Goal: Task Accomplishment & Management: Manage account settings

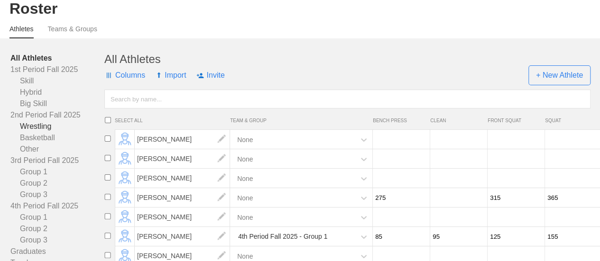
scroll to position [47, 0]
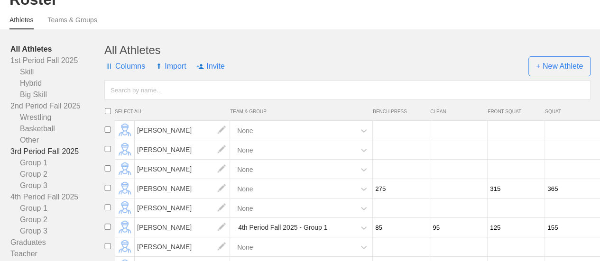
click at [49, 157] on link "3rd Period Fall 2025" at bounding box center [57, 151] width 94 height 11
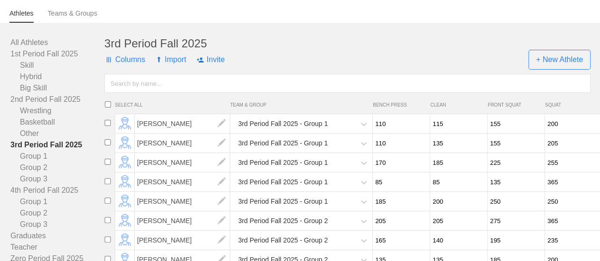
scroll to position [47, 0]
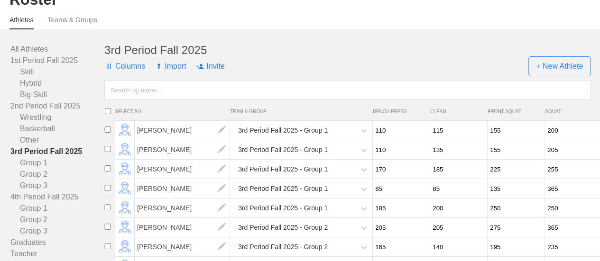
click at [51, 157] on link "3rd Period Fall 2025" at bounding box center [57, 151] width 94 height 11
click at [572, 74] on span "+ New Athlete" at bounding box center [559, 66] width 62 height 20
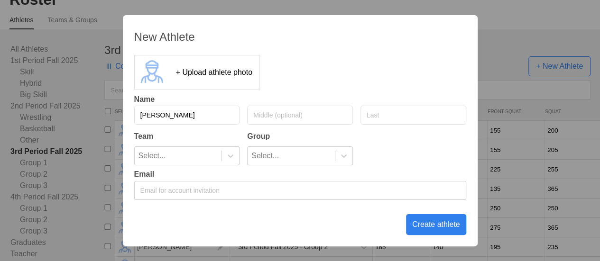
type input "[PERSON_NAME]"
click at [403, 111] on input "text" at bounding box center [413, 115] width 106 height 19
type input "V"
paste input "[PERSON_NAME],"
type input "[PERSON_NAME]"
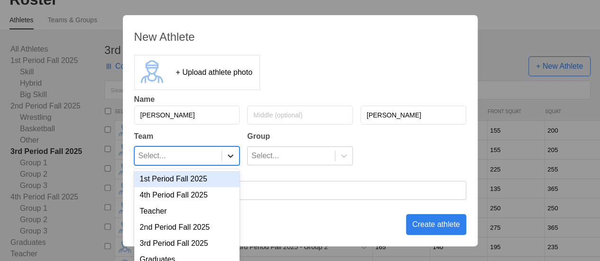
click at [231, 158] on icon at bounding box center [230, 155] width 9 height 9
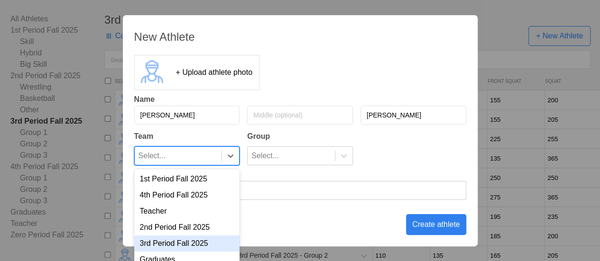
click at [191, 243] on div "3rd Period Fall 2025" at bounding box center [187, 244] width 106 height 16
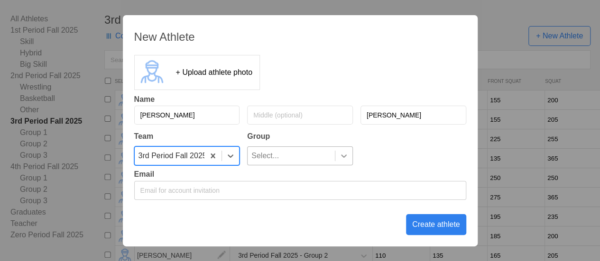
click at [343, 157] on icon at bounding box center [343, 155] width 9 height 9
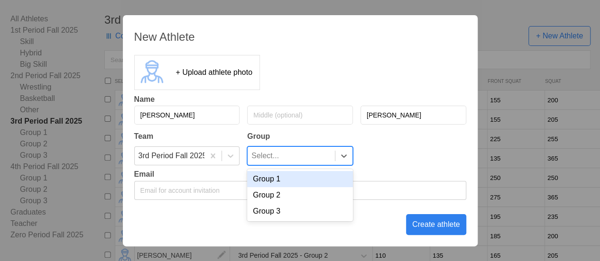
click at [328, 179] on div "Group 1" at bounding box center [300, 179] width 106 height 16
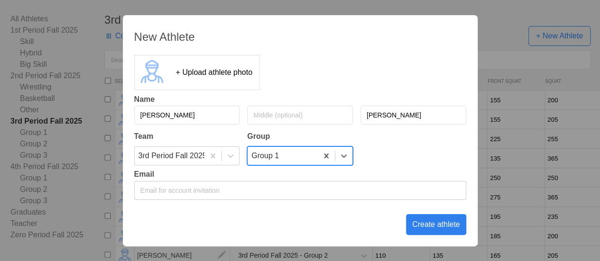
click at [445, 223] on div "Create athlete" at bounding box center [436, 224] width 60 height 21
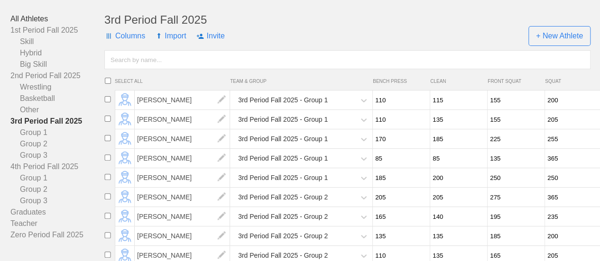
click at [40, 25] on link "All Athletes" at bounding box center [57, 18] width 94 height 11
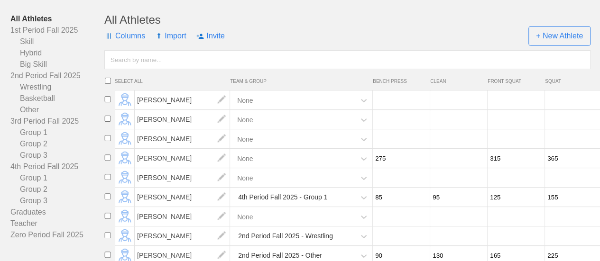
click at [157, 67] on input "text" at bounding box center [347, 59] width 486 height 19
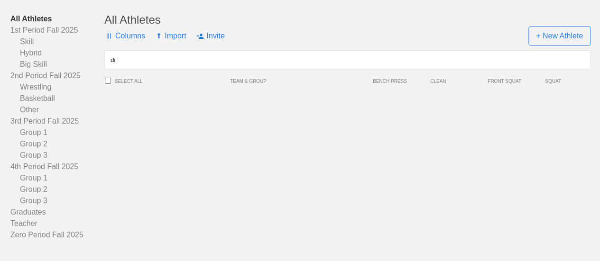
type input "d"
click at [125, 115] on div "All Athletes Columns Import Invite + New Athlete SELECT ALL TEAM & GROUP BENCH …" at bounding box center [347, 127] width 486 height 228
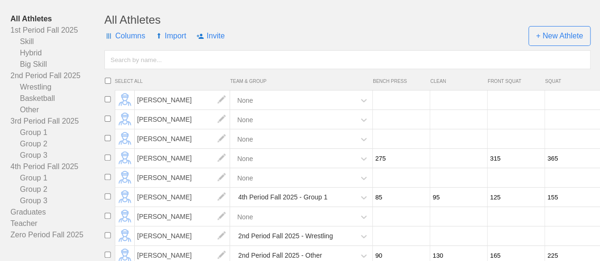
scroll to position [30, 0]
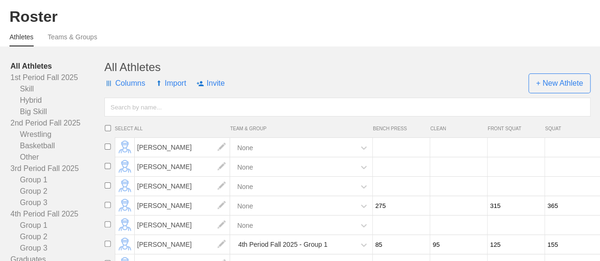
click at [125, 115] on input "text" at bounding box center [347, 107] width 486 height 19
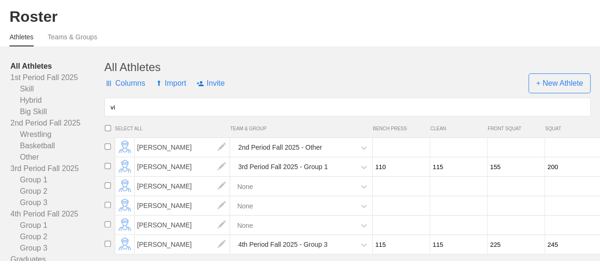
type input "v"
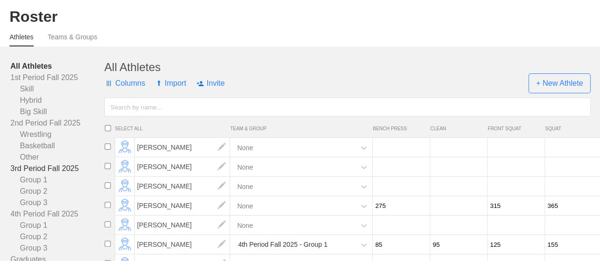
click at [62, 175] on link "3rd Period Fall 2025" at bounding box center [57, 168] width 94 height 11
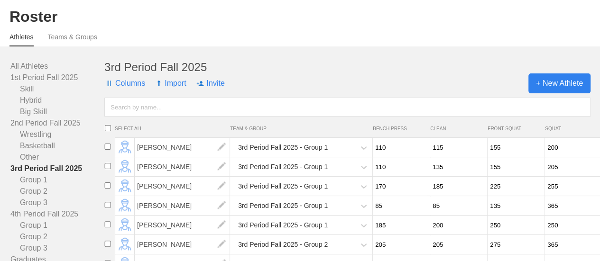
click at [558, 90] on span "+ New Athlete" at bounding box center [559, 84] width 62 height 20
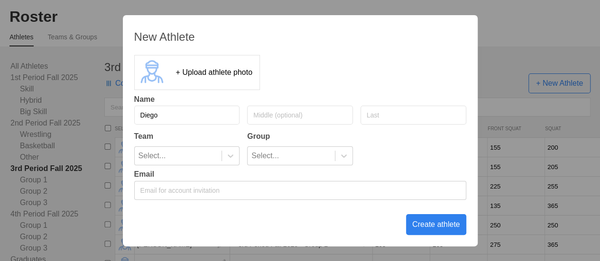
type input "Diego"
type input "[PERSON_NAME]"
click at [227, 156] on icon at bounding box center [230, 155] width 9 height 9
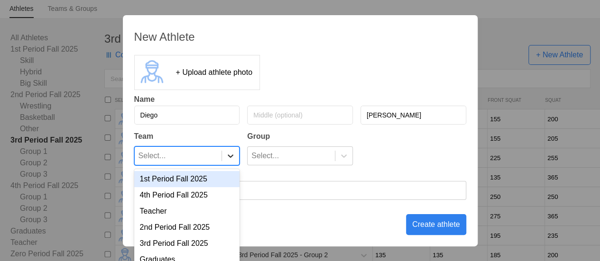
scroll to position [61, 0]
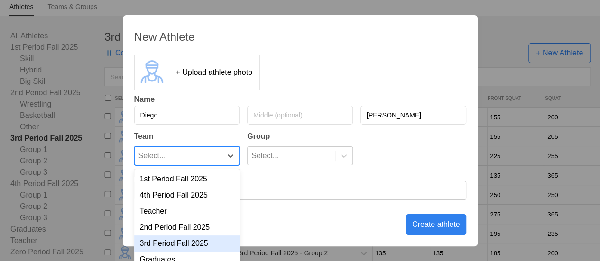
click at [175, 243] on div "3rd Period Fall 2025" at bounding box center [187, 244] width 106 height 16
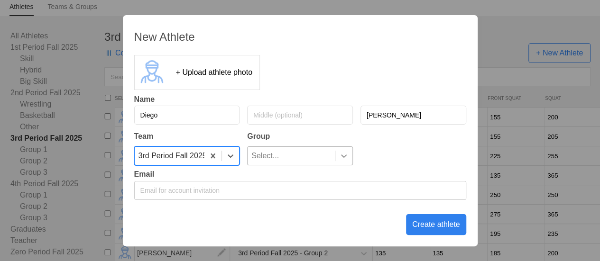
click at [340, 157] on icon at bounding box center [343, 155] width 9 height 9
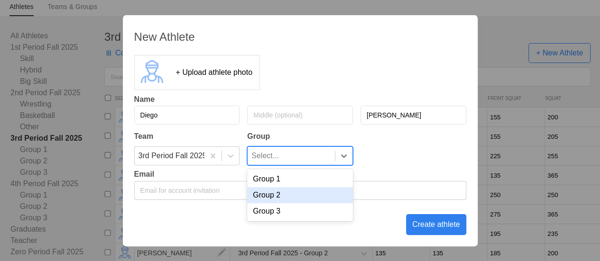
click at [309, 199] on div "Group 2" at bounding box center [300, 195] width 106 height 16
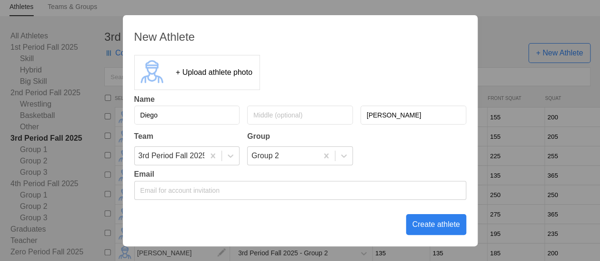
click at [452, 230] on div "Create athlete" at bounding box center [436, 224] width 60 height 21
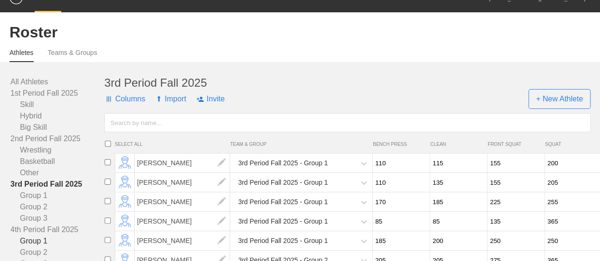
scroll to position [13, 0]
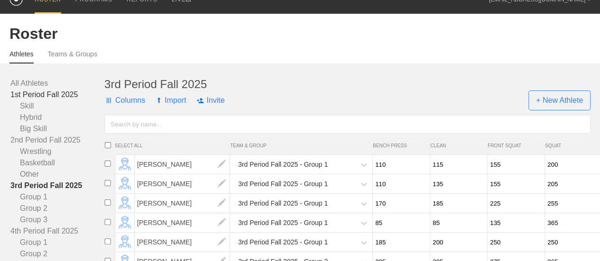
click at [46, 101] on link "1st Period Fall 2025" at bounding box center [57, 94] width 94 height 11
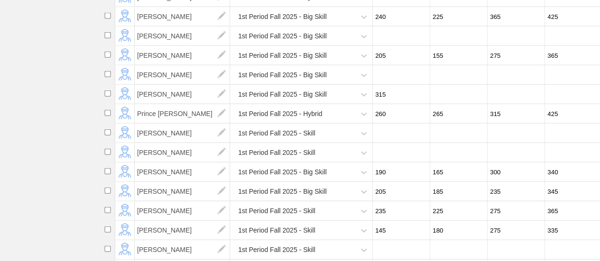
scroll to position [1104, 0]
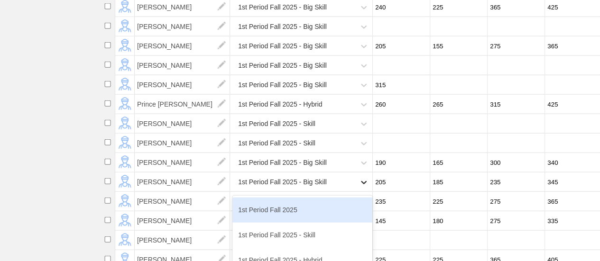
click at [364, 184] on icon at bounding box center [364, 182] width 6 height 3
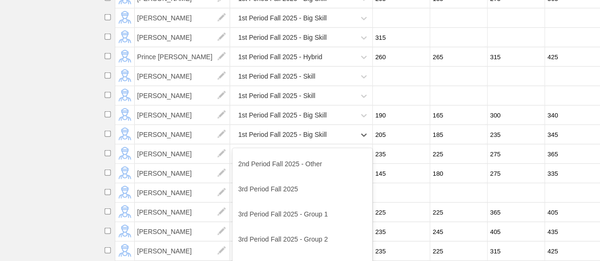
scroll to position [190, 0]
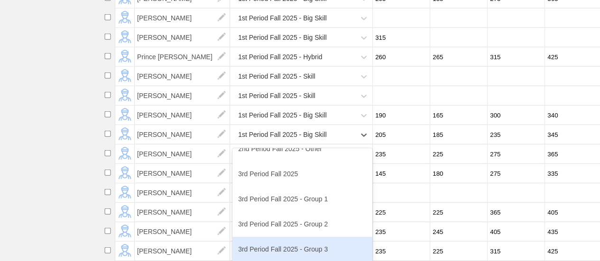
click at [304, 253] on div "3rd Period Fall 2025 - Group 3" at bounding box center [302, 249] width 140 height 25
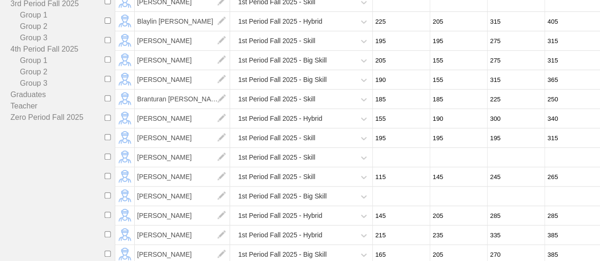
scroll to position [108, 0]
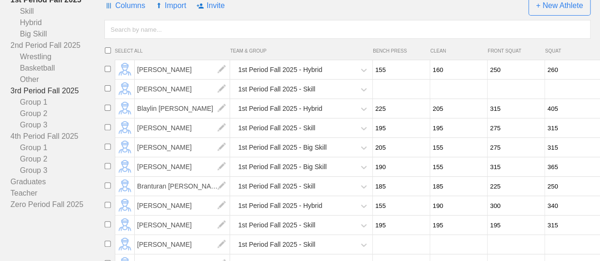
click at [53, 97] on link "3rd Period Fall 2025" at bounding box center [57, 90] width 94 height 11
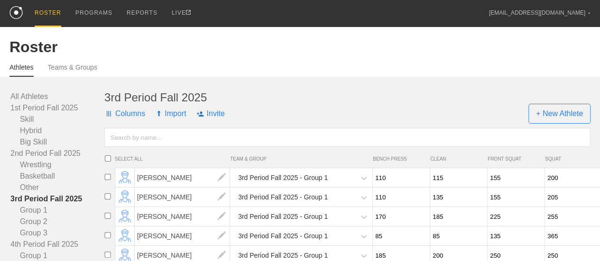
click at [161, 144] on input "text" at bounding box center [347, 137] width 486 height 19
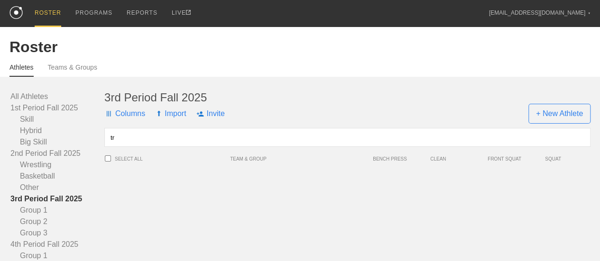
type input "t"
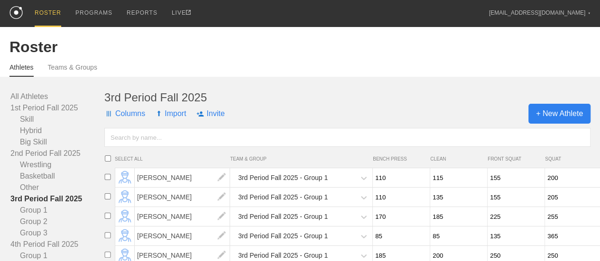
click at [564, 120] on span "+ New Athlete" at bounding box center [559, 114] width 62 height 20
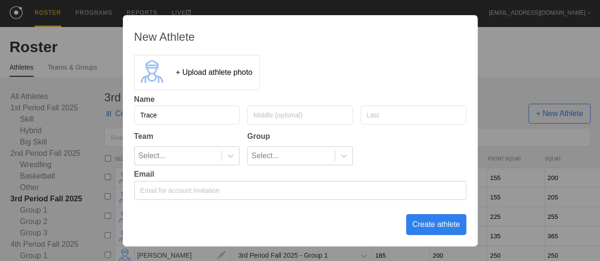
type input "Trace"
type input "[PERSON_NAME]"
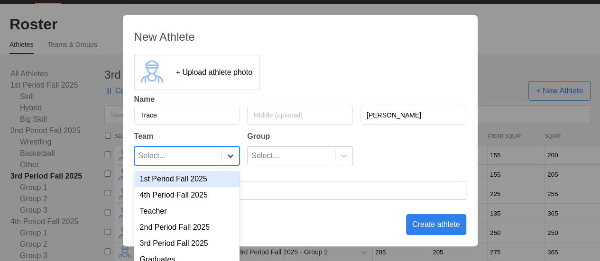
click at [226, 158] on icon at bounding box center [230, 155] width 9 height 9
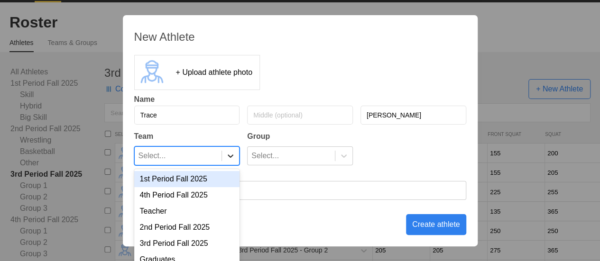
scroll to position [30, 0]
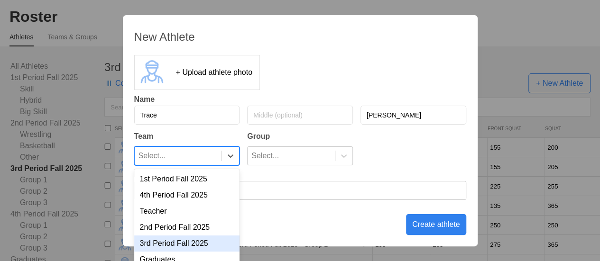
click at [184, 245] on div "3rd Period Fall 2025" at bounding box center [187, 244] width 106 height 16
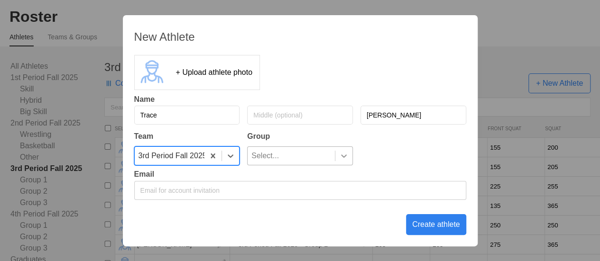
click at [341, 155] on icon at bounding box center [343, 155] width 9 height 9
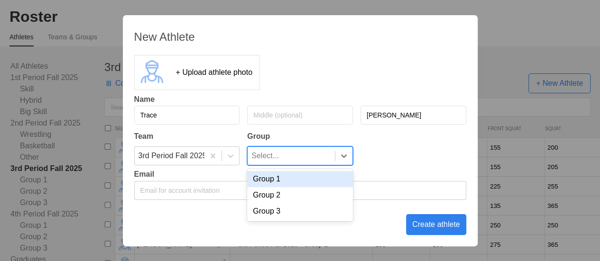
click at [306, 183] on div "Group 1" at bounding box center [300, 179] width 106 height 16
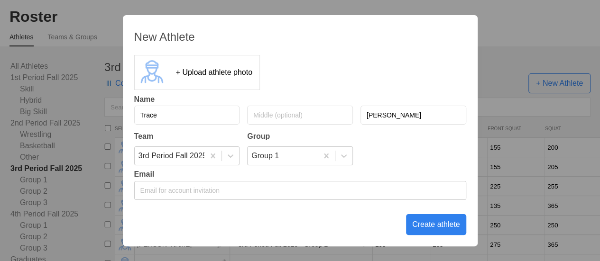
click at [434, 225] on div "Create athlete" at bounding box center [436, 224] width 60 height 21
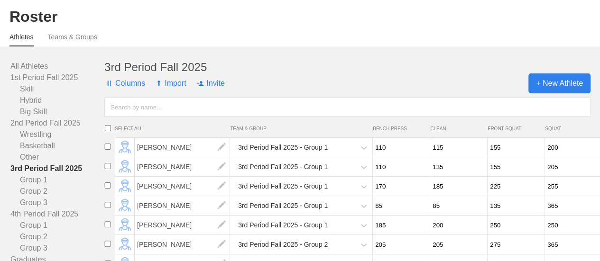
click at [581, 90] on span "+ New Athlete" at bounding box center [559, 84] width 62 height 20
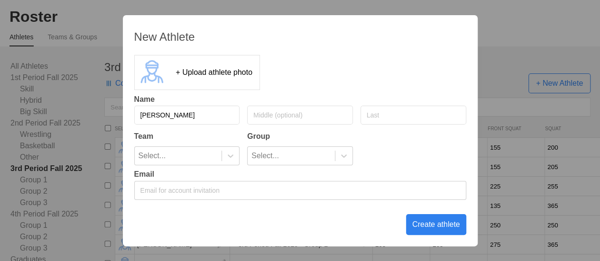
type input "[PERSON_NAME]"
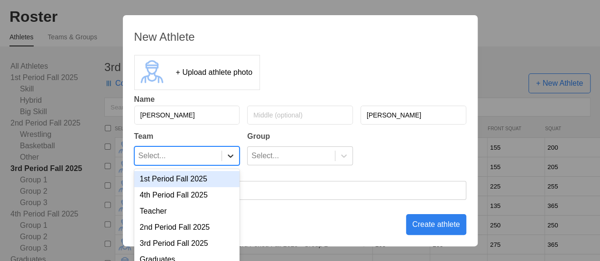
scroll to position [61, 0]
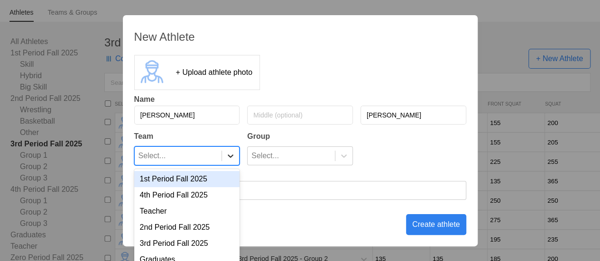
click at [233, 157] on icon at bounding box center [230, 155] width 9 height 9
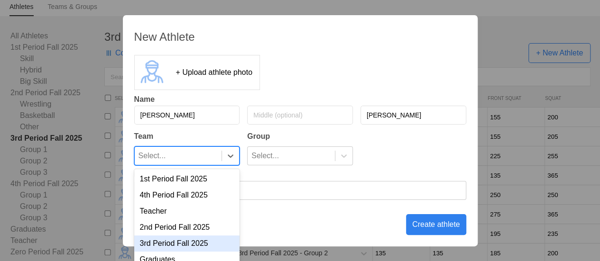
click at [185, 243] on div "3rd Period Fall 2025" at bounding box center [187, 244] width 106 height 16
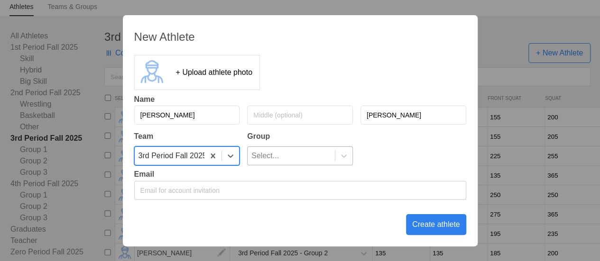
click at [312, 156] on div "Select..." at bounding box center [291, 156] width 87 height 18
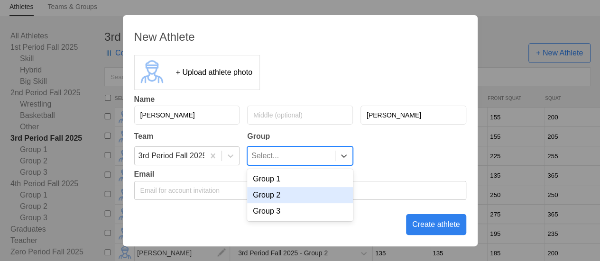
click at [300, 198] on div "Group 2" at bounding box center [300, 195] width 106 height 16
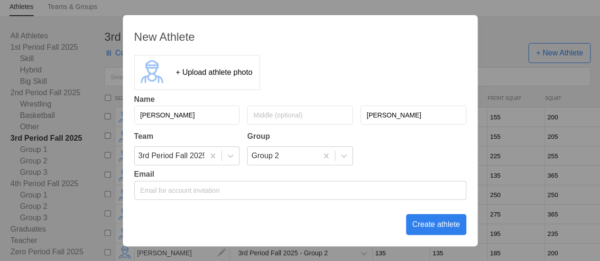
click at [431, 227] on div "Create athlete" at bounding box center [436, 224] width 60 height 21
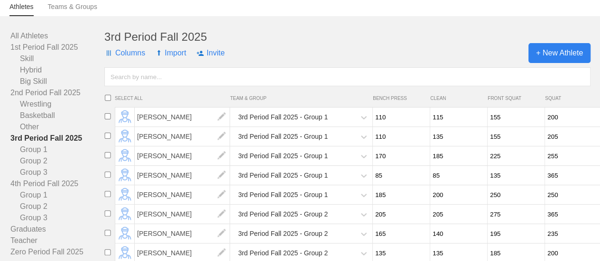
click at [567, 58] on span "+ New Athlete" at bounding box center [559, 53] width 62 height 20
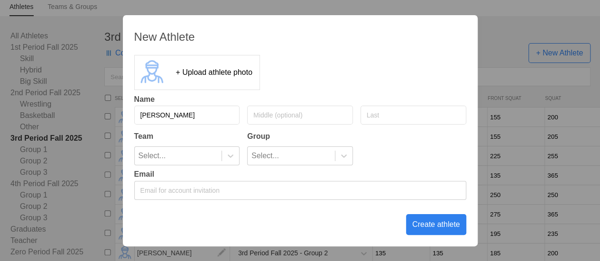
type input "[PERSON_NAME]"
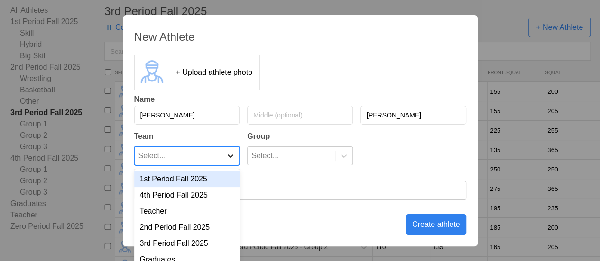
click at [233, 156] on icon at bounding box center [230, 155] width 9 height 9
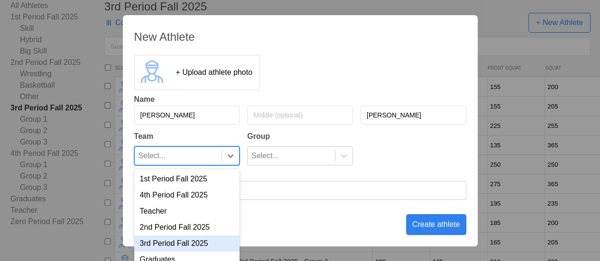
click at [197, 244] on div "3rd Period Fall 2025" at bounding box center [187, 244] width 106 height 16
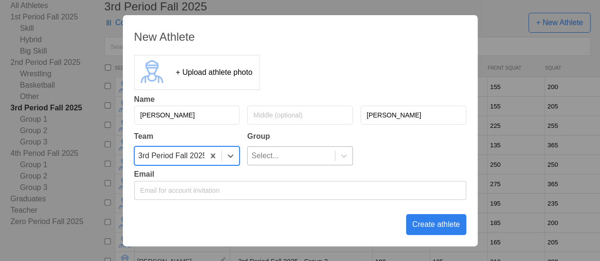
click at [303, 162] on div "Select..." at bounding box center [291, 156] width 87 height 18
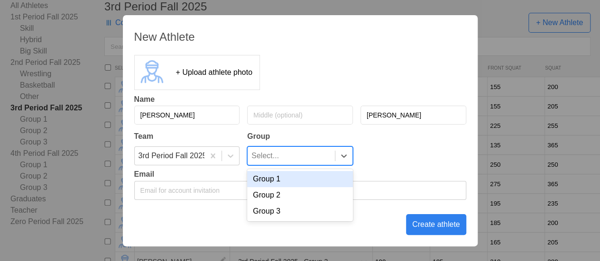
click at [294, 185] on div "Group 1" at bounding box center [300, 179] width 106 height 16
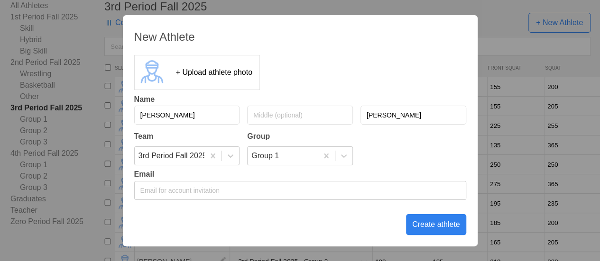
click at [439, 221] on div "Create athlete" at bounding box center [436, 224] width 60 height 21
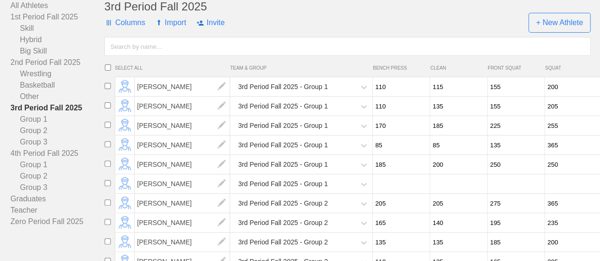
click at [151, 56] on input "text" at bounding box center [347, 46] width 486 height 19
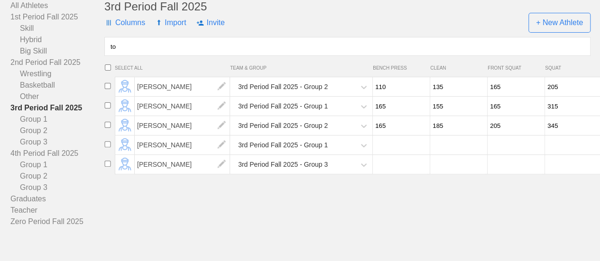
type input "t"
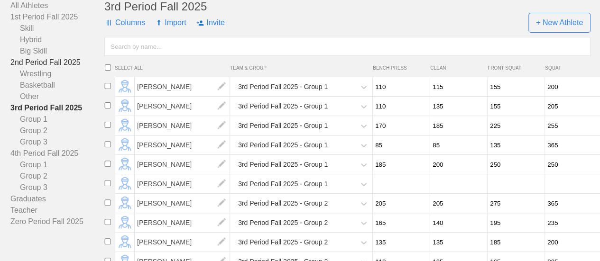
click at [62, 68] on link "2nd Period Fall 2025" at bounding box center [57, 62] width 94 height 11
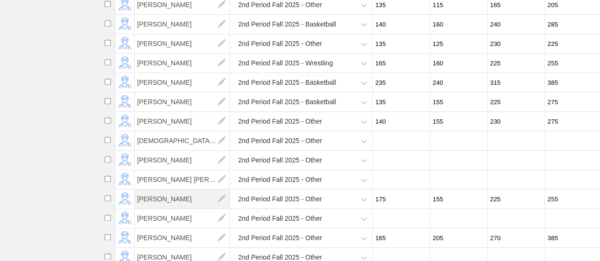
scroll to position [518, 0]
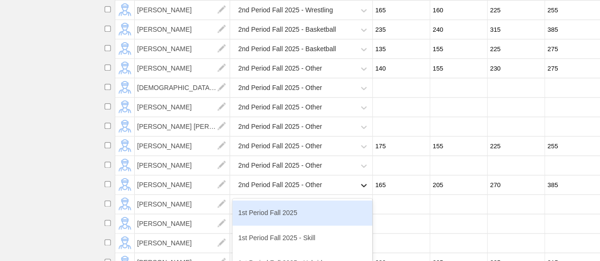
click at [361, 187] on icon at bounding box center [364, 185] width 6 height 3
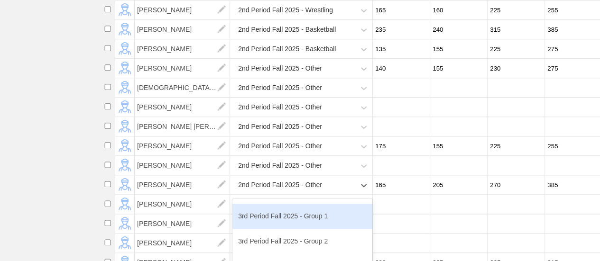
scroll to position [237, 0]
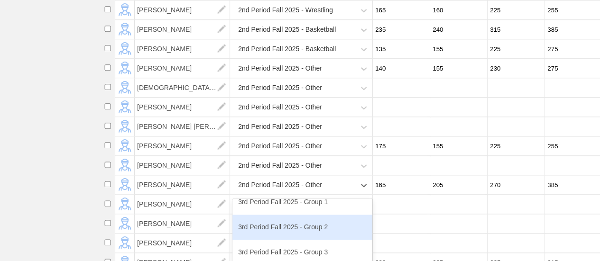
click at [306, 235] on div "3rd Period Fall 2025 - Group 2" at bounding box center [302, 227] width 140 height 25
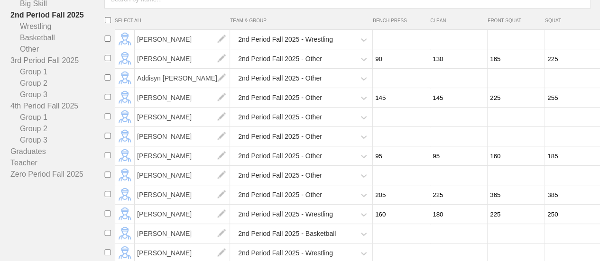
scroll to position [0, 0]
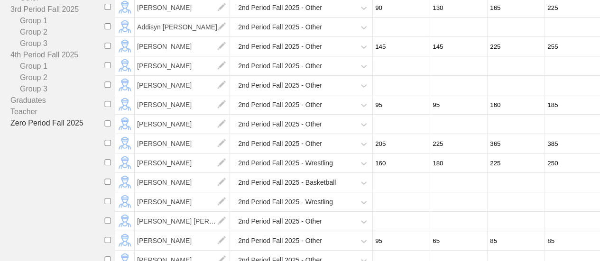
click at [44, 129] on link "Zero Period Fall 2025" at bounding box center [57, 123] width 94 height 11
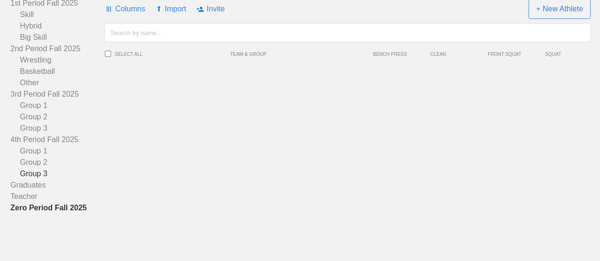
scroll to position [112, 0]
click at [33, 186] on link "Graduates" at bounding box center [57, 185] width 94 height 11
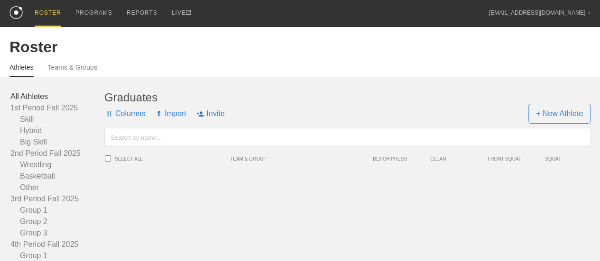
click at [36, 102] on link "All Athletes" at bounding box center [57, 96] width 94 height 11
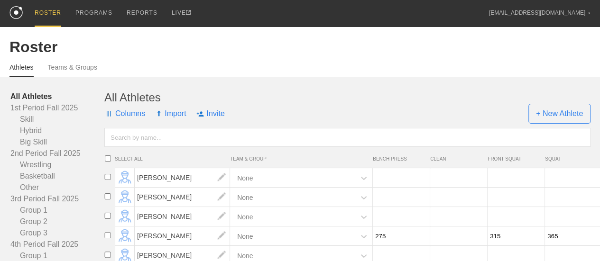
click at [143, 147] on input "text" at bounding box center [347, 137] width 486 height 19
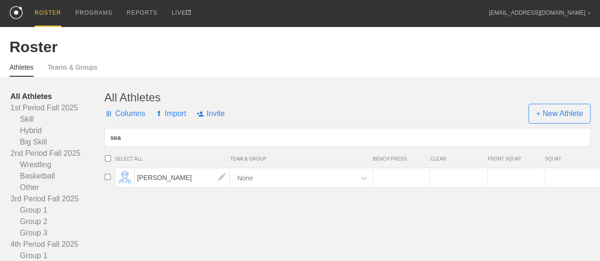
type input "sea"
click at [333, 183] on div "None" at bounding box center [293, 177] width 123 height 19
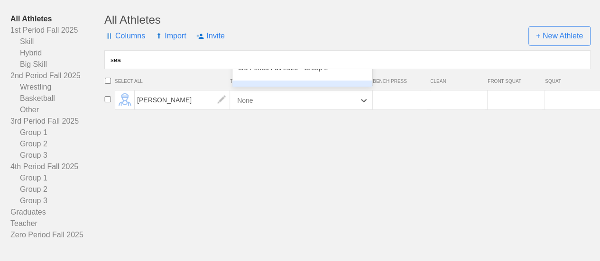
scroll to position [95, 0]
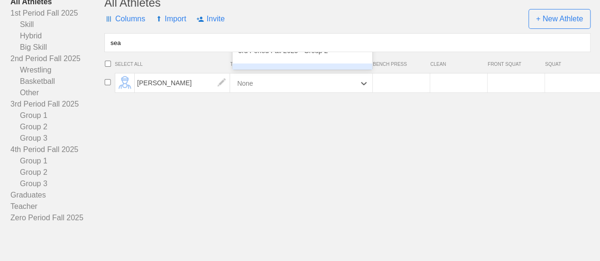
click at [346, 161] on div "All Athletes Columns Import Invite + New Athlete sea SELECT ALL TEAM & GROUP BE…" at bounding box center [347, 110] width 486 height 228
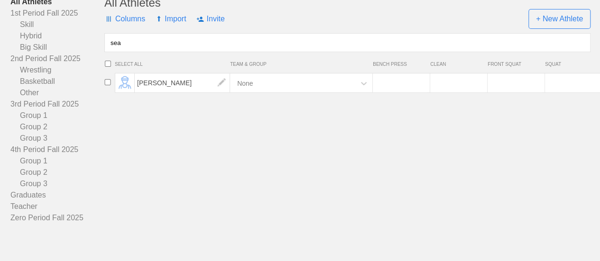
click at [330, 92] on div "None" at bounding box center [293, 83] width 123 height 19
click at [362, 85] on icon at bounding box center [364, 83] width 6 height 3
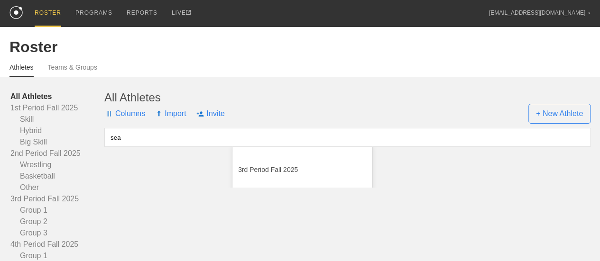
scroll to position [237, 0]
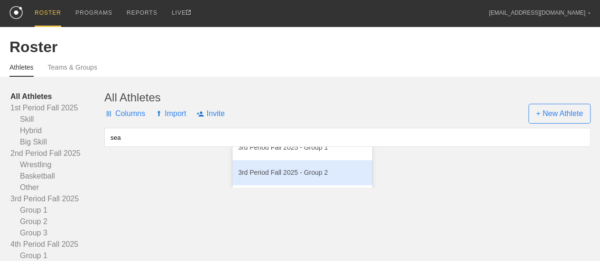
click at [328, 179] on div "3rd Period Fall 2025 - Group 2" at bounding box center [302, 172] width 140 height 25
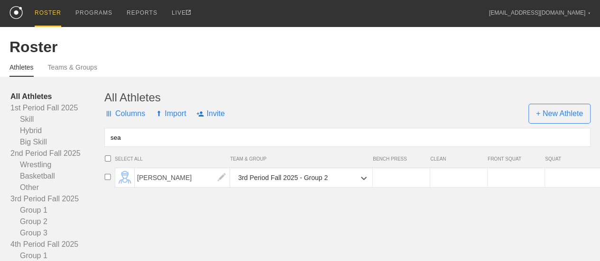
scroll to position [0, 0]
click at [71, 205] on link "3rd Period Fall 2025" at bounding box center [57, 199] width 94 height 11
click at [67, 205] on link "3rd Period Fall 2025" at bounding box center [57, 199] width 94 height 11
drag, startPoint x: 136, startPoint y: 146, endPoint x: 105, endPoint y: 142, distance: 31.0
click at [105, 142] on input "sea" at bounding box center [347, 137] width 486 height 19
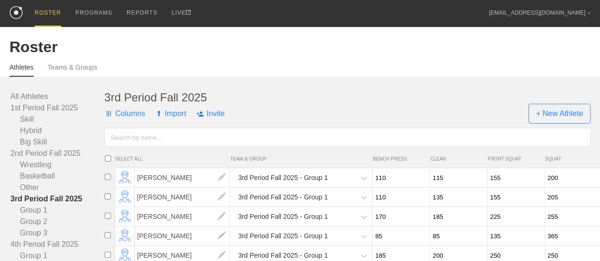
click at [151, 141] on input "text" at bounding box center [347, 137] width 486 height 19
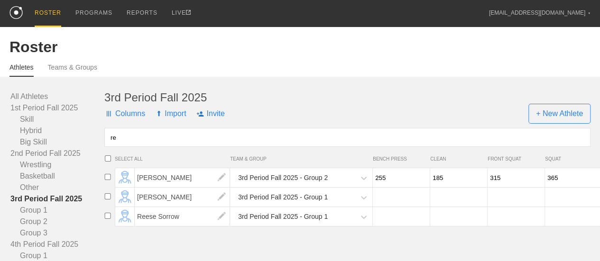
type input "r"
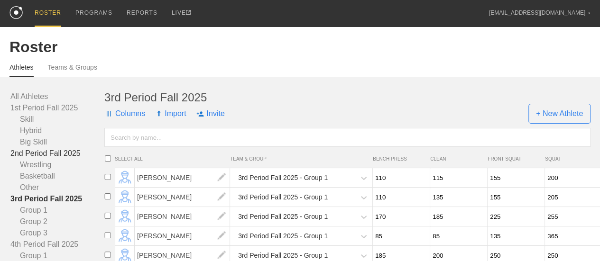
click at [76, 159] on link "2nd Period Fall 2025" at bounding box center [57, 153] width 94 height 11
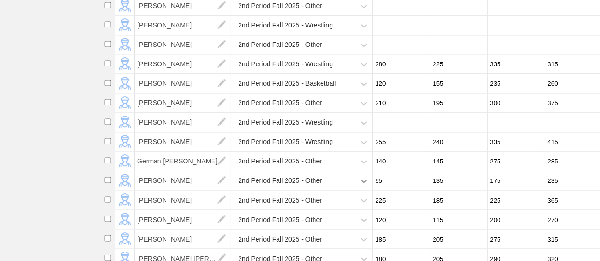
scroll to position [711, 0]
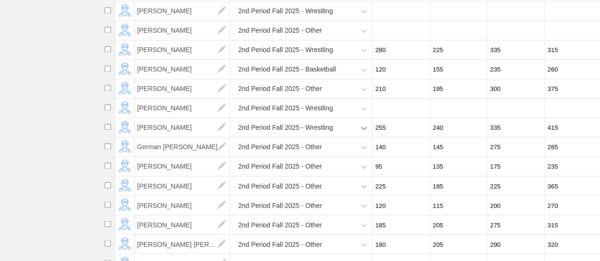
click at [362, 130] on icon at bounding box center [364, 128] width 6 height 3
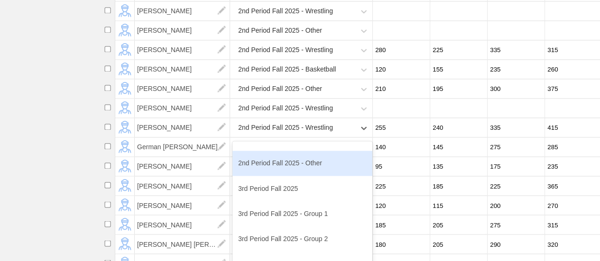
scroll to position [190, 0]
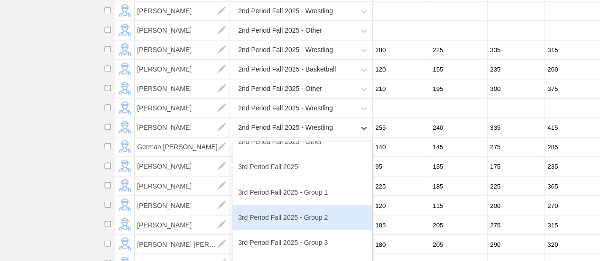
click at [293, 223] on div "3rd Period Fall 2025 - Group 2" at bounding box center [302, 217] width 140 height 25
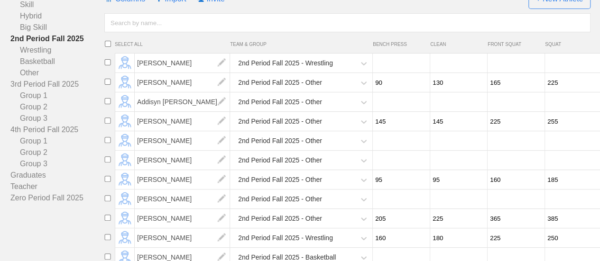
scroll to position [0, 0]
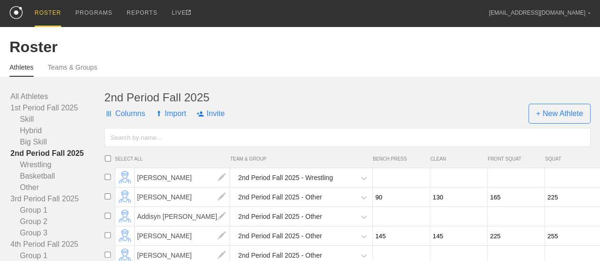
click at [62, 159] on link "2nd Period Fall 2025" at bounding box center [57, 153] width 94 height 11
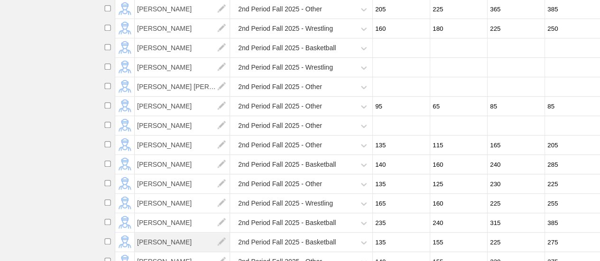
scroll to position [237, 0]
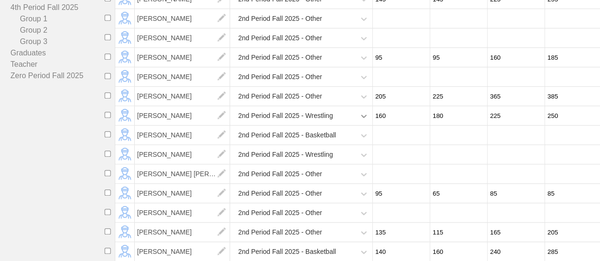
click at [361, 118] on icon at bounding box center [364, 116] width 6 height 3
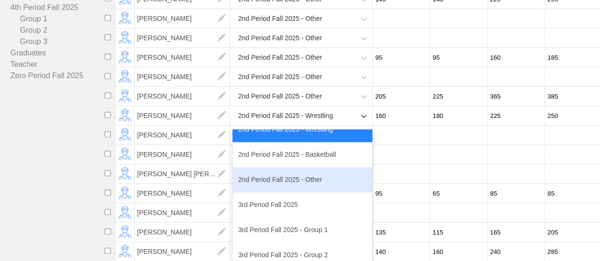
scroll to position [142, 0]
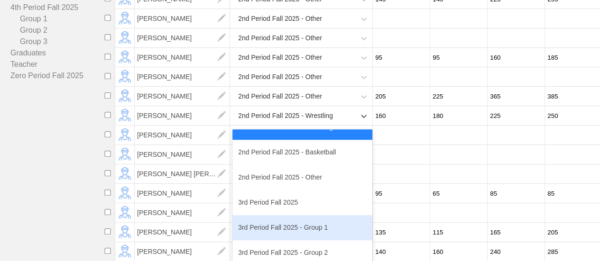
click at [287, 237] on div "3rd Period Fall 2025 - Group 1" at bounding box center [302, 227] width 140 height 25
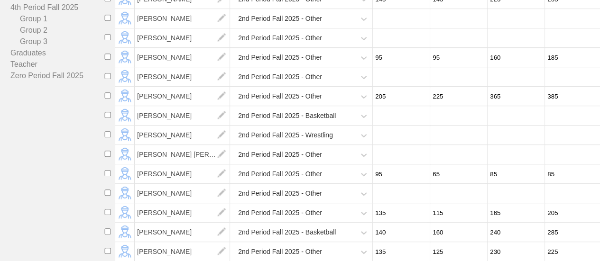
scroll to position [47, 0]
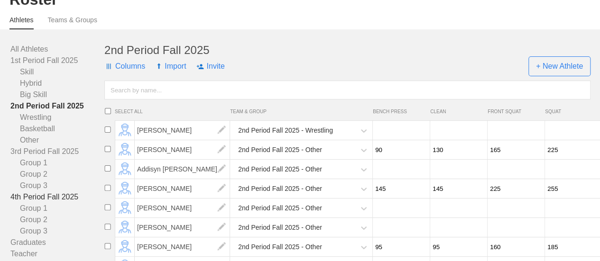
click at [60, 201] on link "4th Period Fall 2025" at bounding box center [57, 197] width 94 height 11
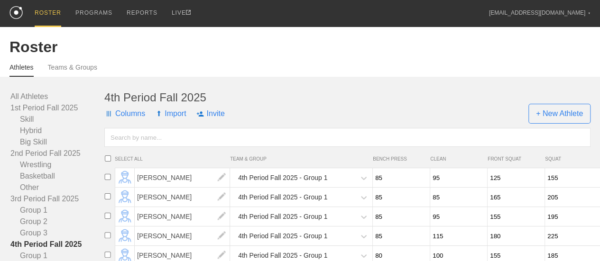
drag, startPoint x: 39, startPoint y: 103, endPoint x: 160, endPoint y: 143, distance: 127.6
click at [39, 102] on link "All Athletes" at bounding box center [57, 96] width 94 height 11
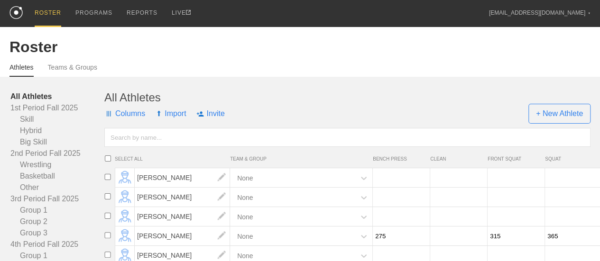
click at [158, 143] on input "text" at bounding box center [347, 137] width 486 height 19
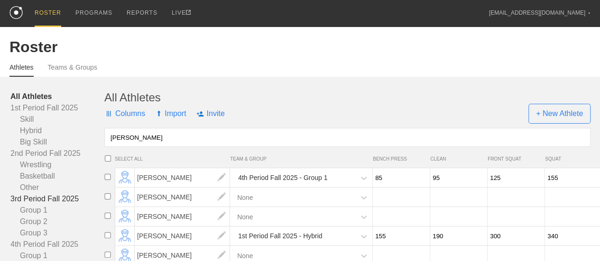
type input "[PERSON_NAME]"
click at [62, 203] on link "3rd Period Fall 2025" at bounding box center [57, 199] width 94 height 11
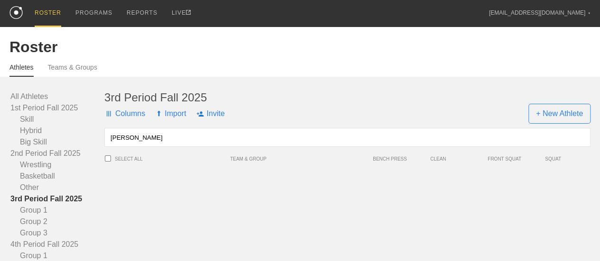
click at [156, 143] on input "[PERSON_NAME]" at bounding box center [347, 137] width 486 height 19
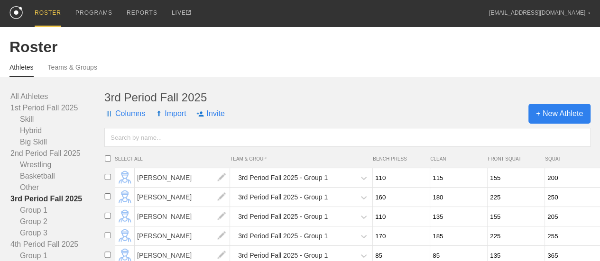
click at [548, 120] on span "+ New Athlete" at bounding box center [559, 114] width 62 height 20
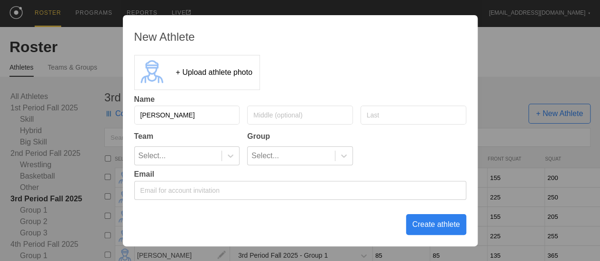
type input "[PERSON_NAME]"
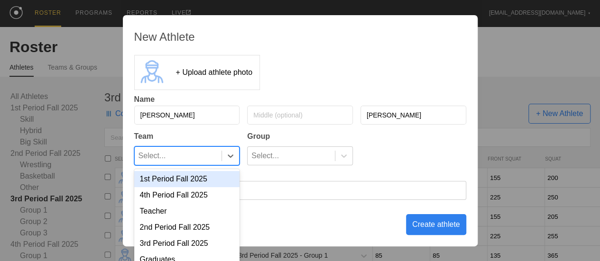
scroll to position [30, 0]
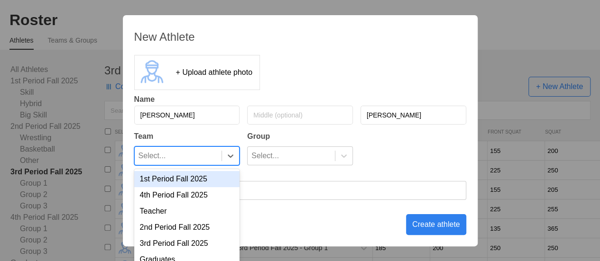
click at [226, 163] on div at bounding box center [230, 156] width 18 height 18
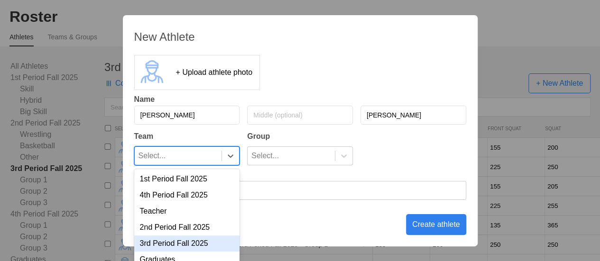
click at [194, 243] on div "3rd Period Fall 2025" at bounding box center [187, 244] width 106 height 16
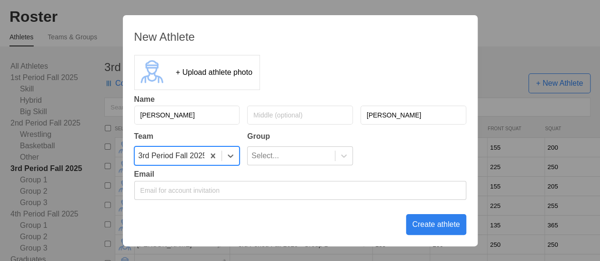
click at [309, 145] on div "Team Group option 3rd Period Fall 2025, selected. 0 results available. Select i…" at bounding box center [300, 147] width 332 height 37
click at [310, 155] on div "Select..." at bounding box center [291, 156] width 87 height 18
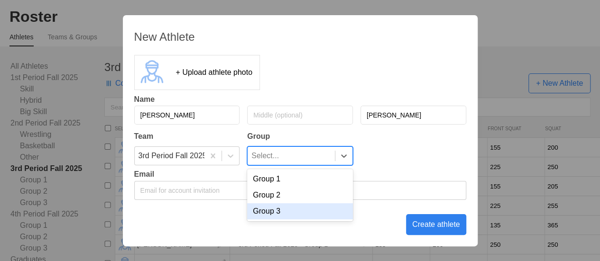
click at [289, 211] on div "Group 3" at bounding box center [300, 211] width 106 height 16
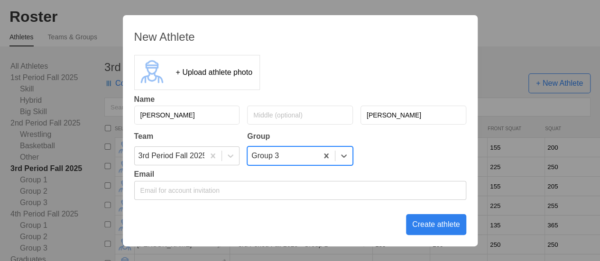
click at [430, 230] on div "Create athlete" at bounding box center [436, 224] width 60 height 21
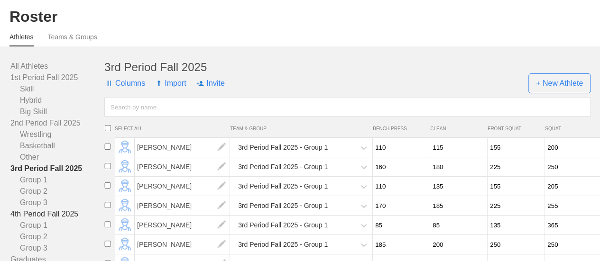
click at [40, 220] on link "4th Period Fall 2025" at bounding box center [57, 214] width 94 height 11
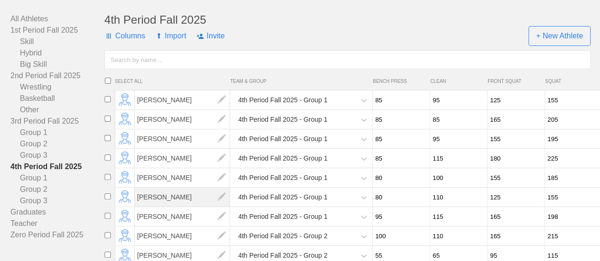
scroll to position [125, 0]
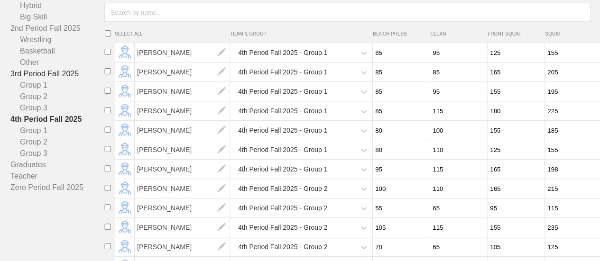
click at [53, 80] on link "3rd Period Fall 2025" at bounding box center [57, 73] width 94 height 11
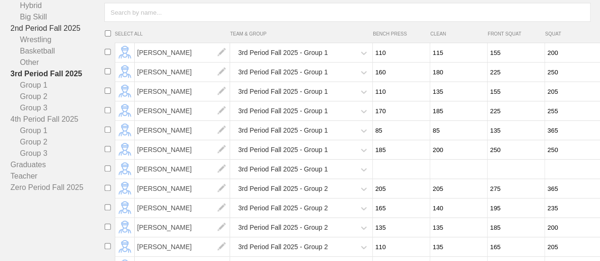
click at [44, 34] on link "2nd Period Fall 2025" at bounding box center [57, 28] width 94 height 11
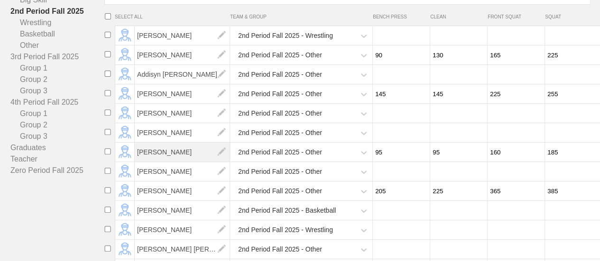
scroll to position [78, 0]
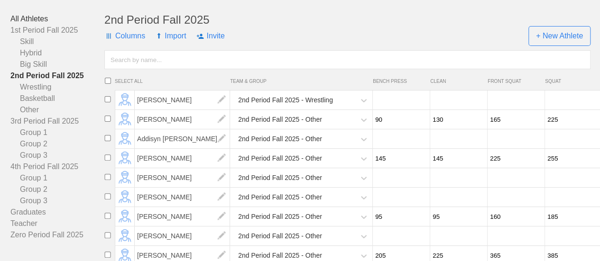
click at [41, 25] on link "All Athletes" at bounding box center [57, 18] width 94 height 11
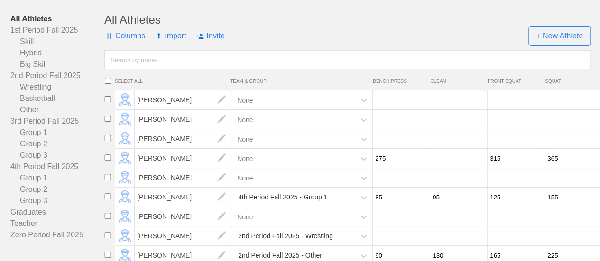
click at [133, 69] on input "text" at bounding box center [347, 59] width 486 height 19
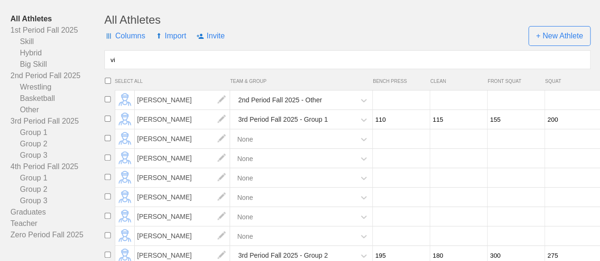
type input "v"
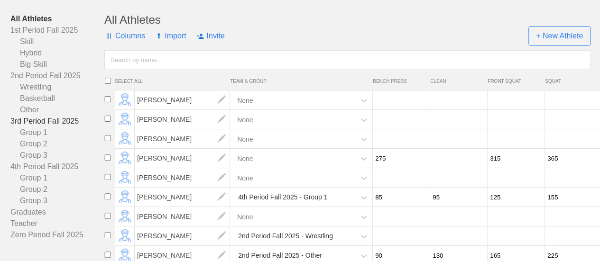
click at [64, 127] on link "3rd Period Fall 2025" at bounding box center [57, 121] width 94 height 11
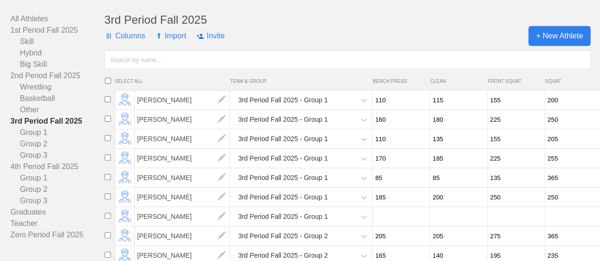
click at [551, 40] on span "+ New Athlete" at bounding box center [559, 36] width 62 height 20
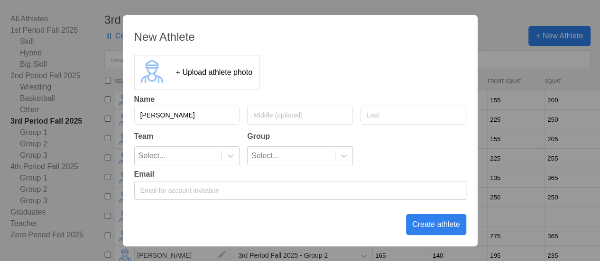
type input "[PERSON_NAME]"
click at [233, 158] on icon at bounding box center [230, 155] width 9 height 9
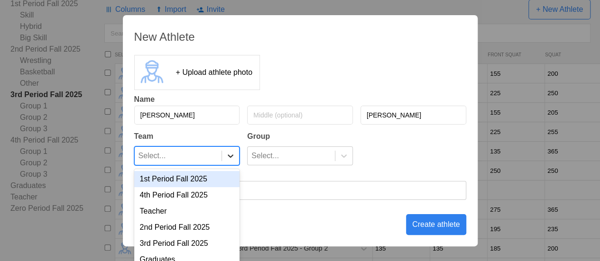
scroll to position [108, 0]
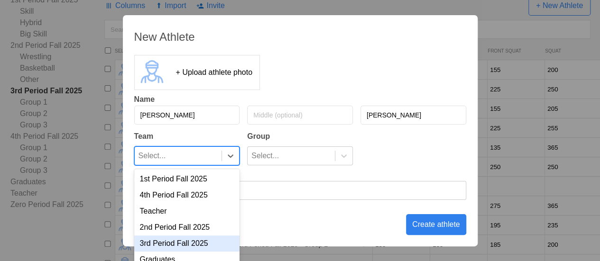
click at [187, 243] on div "3rd Period Fall 2025" at bounding box center [187, 244] width 106 height 16
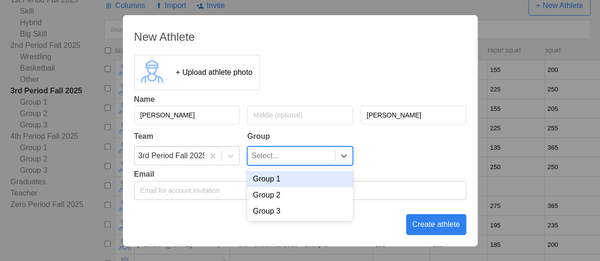
click at [304, 156] on div "Select..." at bounding box center [291, 156] width 87 height 18
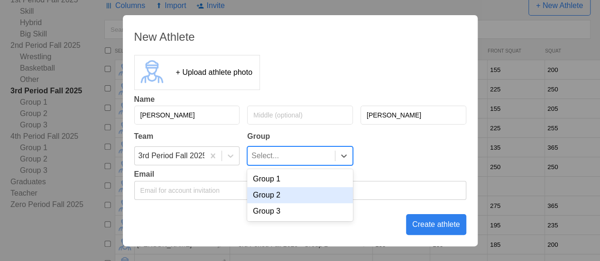
click at [295, 201] on div "Group 2" at bounding box center [300, 195] width 106 height 16
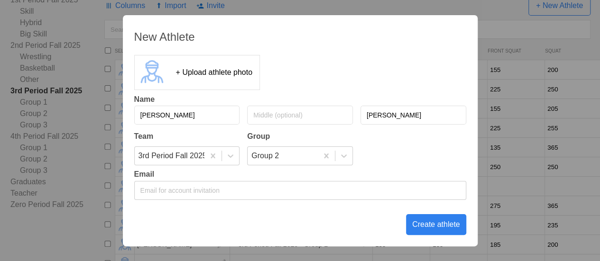
click at [433, 227] on div "Create athlete" at bounding box center [436, 224] width 60 height 21
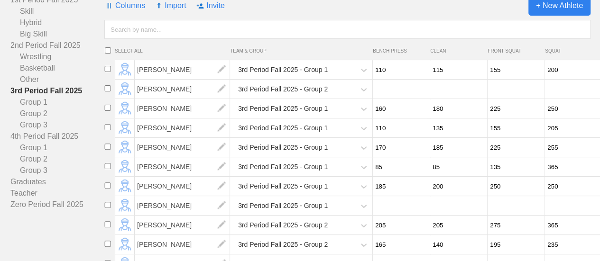
click at [554, 11] on span "+ New Athlete" at bounding box center [559, 6] width 62 height 20
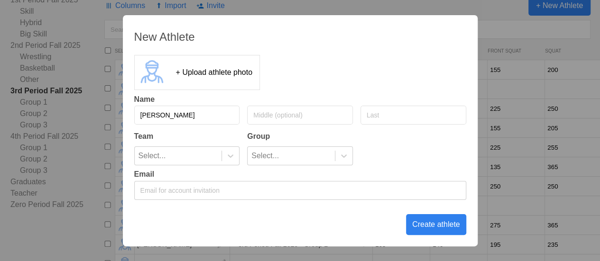
type input "[PERSON_NAME]"
type input "Vue"
click at [231, 158] on icon at bounding box center [230, 155] width 9 height 9
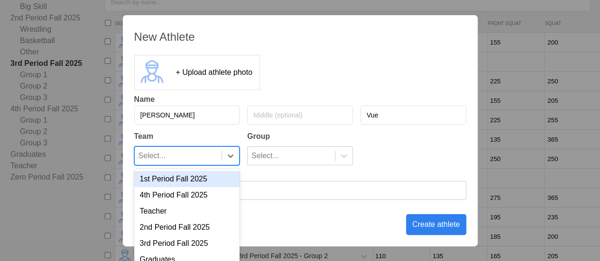
scroll to position [138, 0]
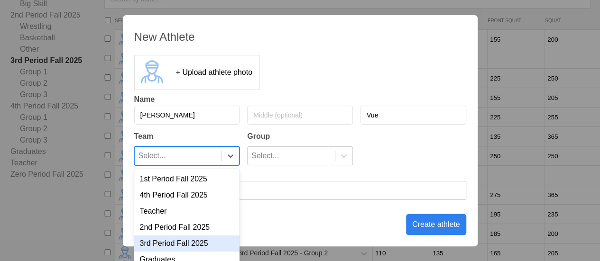
click at [200, 241] on div "3rd Period Fall 2025" at bounding box center [187, 244] width 106 height 16
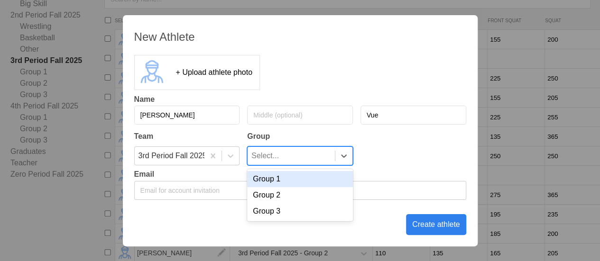
click at [284, 158] on div "Select..." at bounding box center [291, 156] width 87 height 18
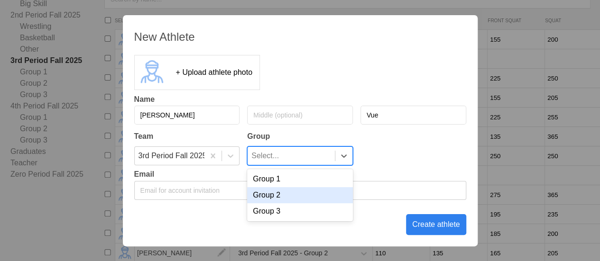
click at [286, 194] on div "Group 2" at bounding box center [300, 195] width 106 height 16
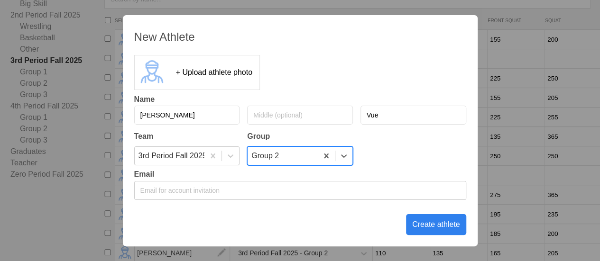
click at [449, 222] on div "Create athlete" at bounding box center [436, 224] width 60 height 21
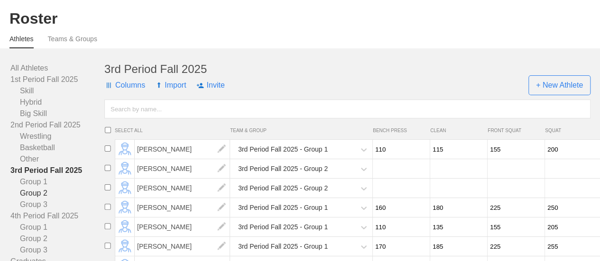
scroll to position [47, 0]
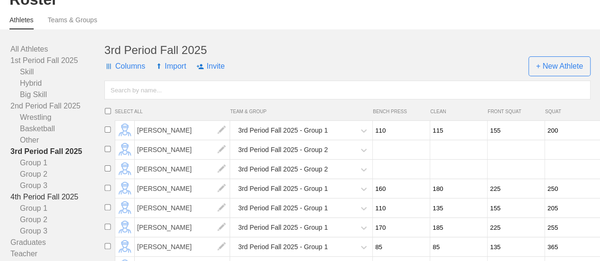
click at [37, 203] on link "4th Period Fall 2025" at bounding box center [57, 197] width 94 height 11
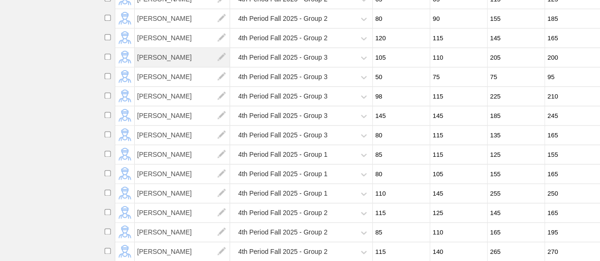
scroll to position [700, 0]
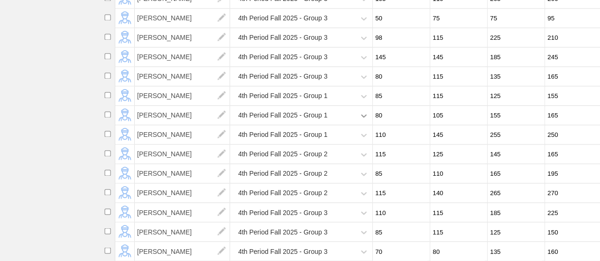
click at [356, 109] on div at bounding box center [363, 115] width 17 height 17
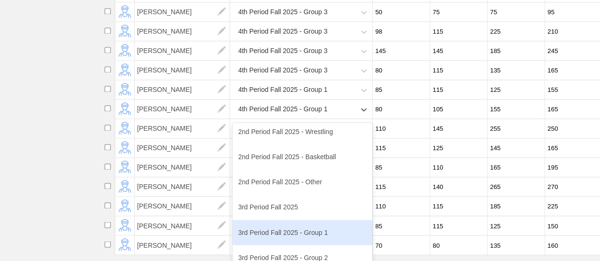
scroll to position [190, 0]
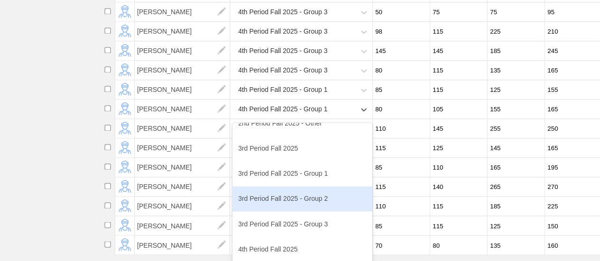
click at [281, 195] on div "3rd Period Fall 2025 - Group 2" at bounding box center [302, 198] width 140 height 25
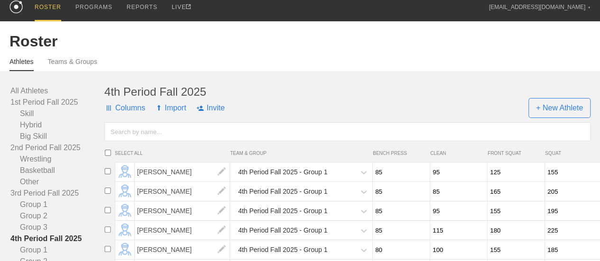
scroll to position [0, 0]
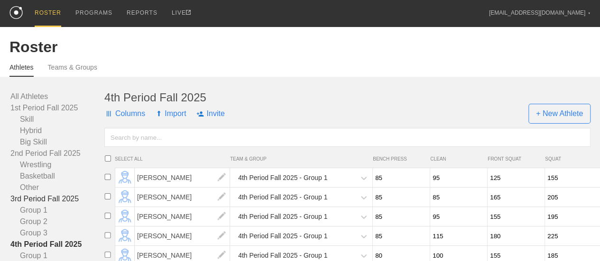
click at [64, 205] on link "3rd Period Fall 2025" at bounding box center [57, 199] width 94 height 11
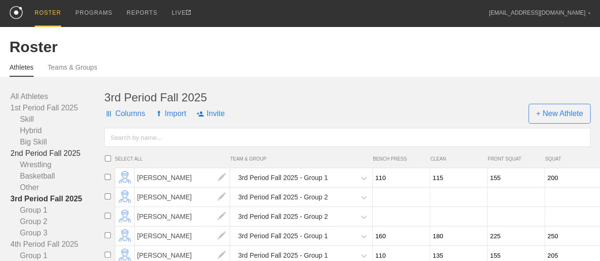
click at [67, 159] on link "2nd Period Fall 2025" at bounding box center [57, 153] width 94 height 11
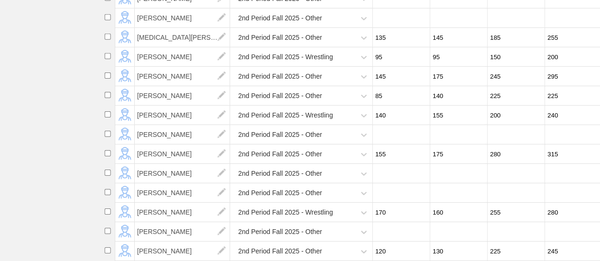
scroll to position [1517, 0]
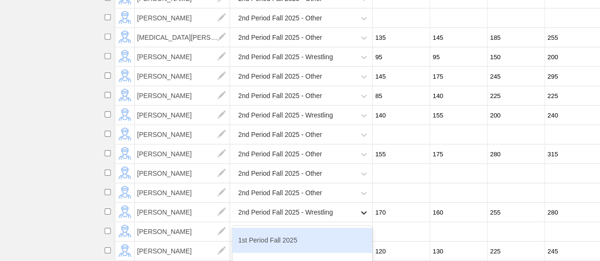
click at [360, 205] on div "option 1st Period Fall 2025 focused, 1 of 19. 19 results available. Use Up and …" at bounding box center [302, 212] width 140 height 19
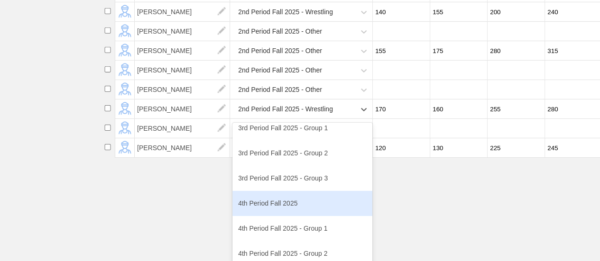
scroll to position [237, 0]
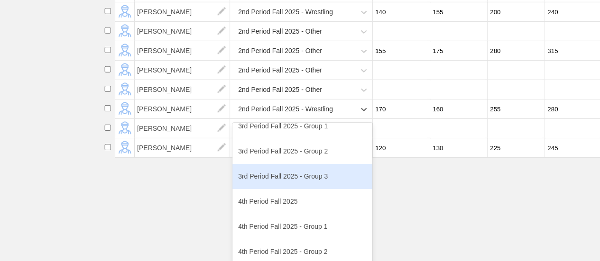
click at [289, 168] on div "3rd Period Fall 2025 - Group 3" at bounding box center [302, 176] width 140 height 25
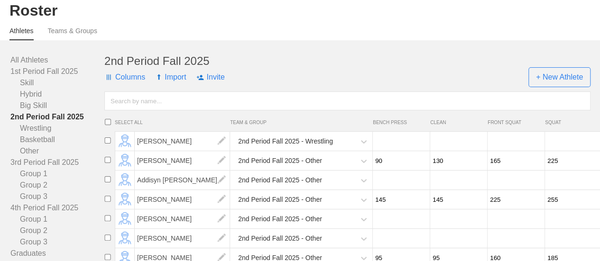
scroll to position [0, 0]
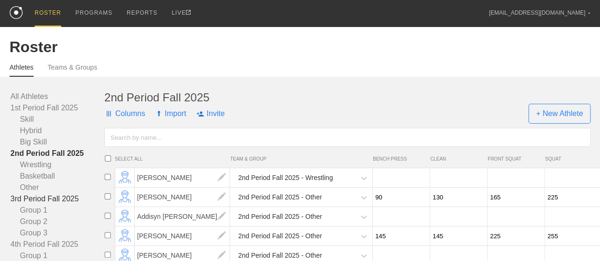
click at [56, 205] on link "3rd Period Fall 2025" at bounding box center [57, 199] width 94 height 11
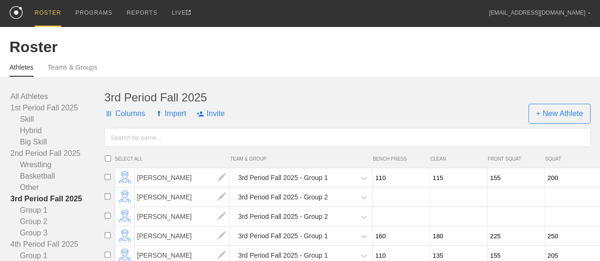
drag, startPoint x: 27, startPoint y: 103, endPoint x: 148, endPoint y: 144, distance: 127.8
click at [28, 102] on link "All Athletes" at bounding box center [57, 96] width 94 height 11
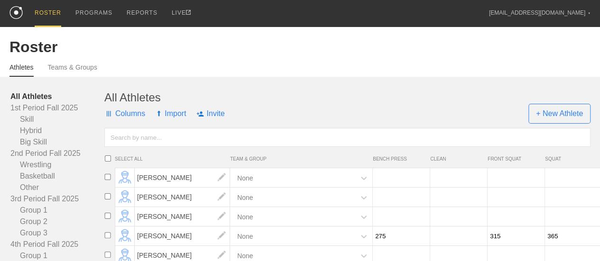
click at [148, 144] on input "text" at bounding box center [347, 137] width 486 height 19
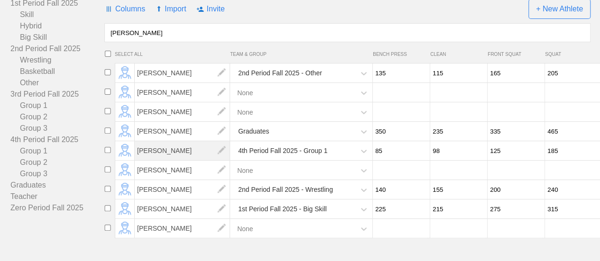
scroll to position [112, 0]
type input "[PERSON_NAME]"
click at [362, 190] on icon at bounding box center [364, 190] width 6 height 3
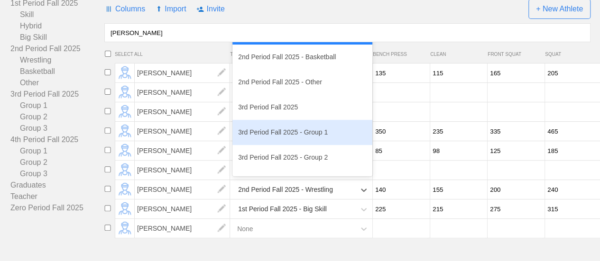
scroll to position [190, 0]
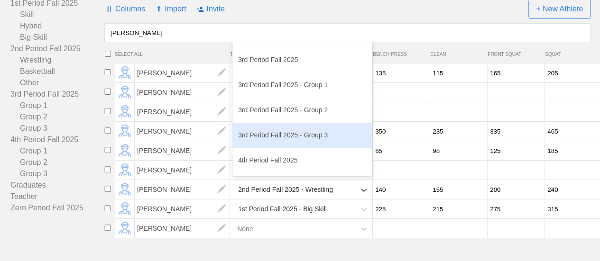
click at [293, 138] on div "3rd Period Fall 2025 - Group 3" at bounding box center [302, 135] width 140 height 25
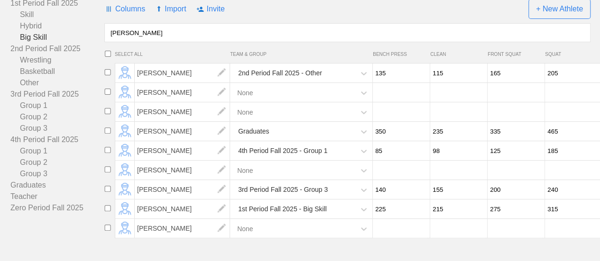
drag, startPoint x: 129, startPoint y: 33, endPoint x: 103, endPoint y: 33, distance: 25.6
click at [103, 33] on div "All Athletes 1st Period Fall 2025 Skill Hybrid Big Skill 2nd Period Fall 2025 W…" at bounding box center [299, 100] width 581 height 228
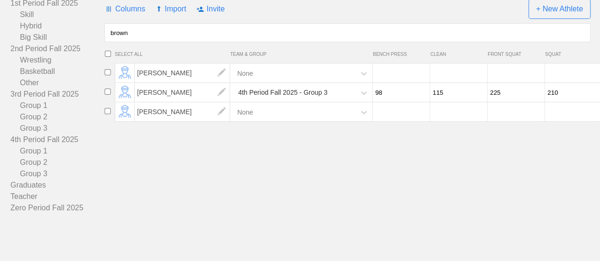
type input "brown"
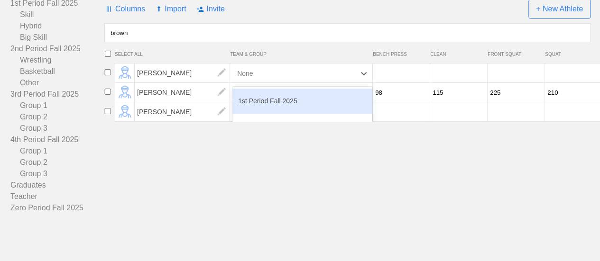
click at [332, 74] on div "None" at bounding box center [293, 73] width 123 height 19
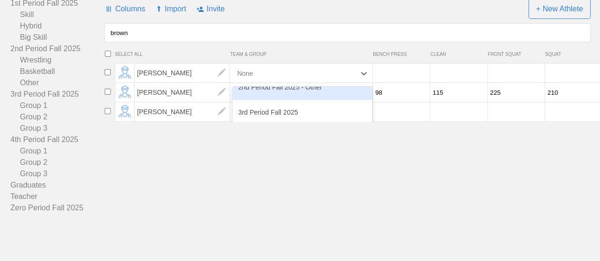
scroll to position [237, 0]
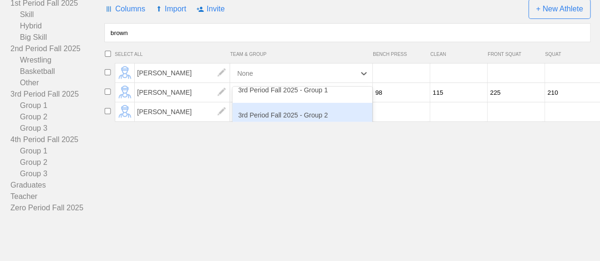
click at [313, 111] on div "3rd Period Fall 2025 - Group 2" at bounding box center [302, 115] width 140 height 25
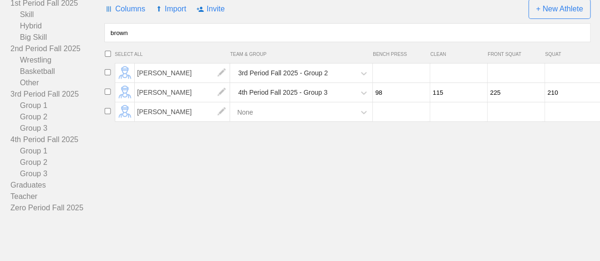
drag, startPoint x: 194, startPoint y: 35, endPoint x: 109, endPoint y: 32, distance: 85.4
click at [109, 32] on input "brown" at bounding box center [347, 32] width 486 height 19
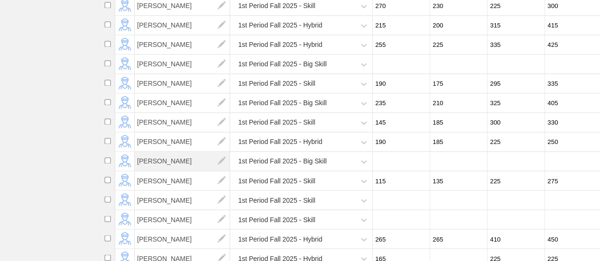
scroll to position [729, 0]
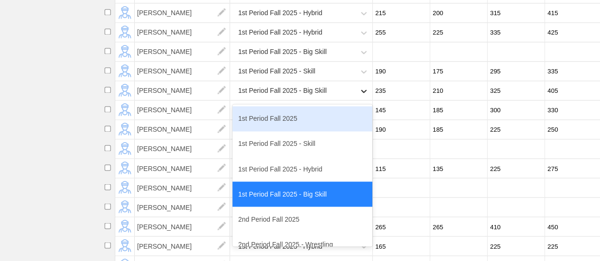
click at [355, 99] on div at bounding box center [363, 91] width 17 height 17
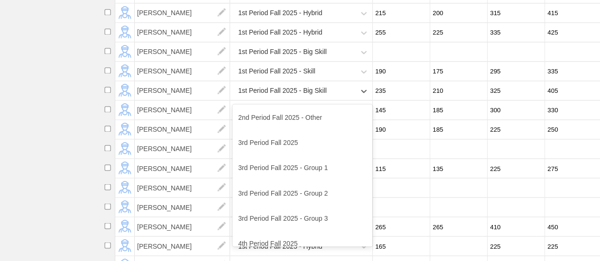
scroll to position [190, 0]
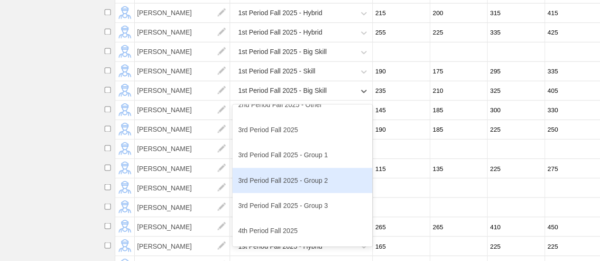
click at [270, 192] on div "3rd Period Fall 2025 - Group 2" at bounding box center [302, 180] width 140 height 25
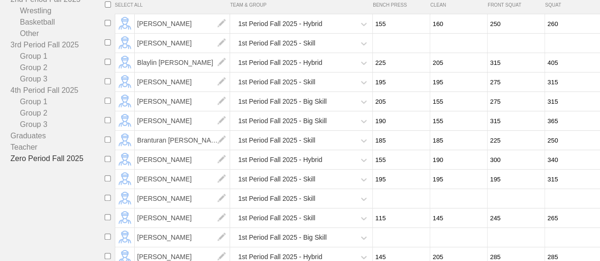
scroll to position [65, 0]
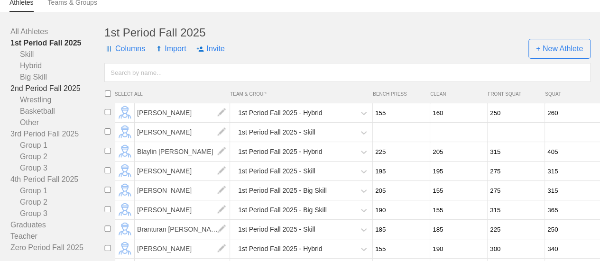
click at [64, 94] on link "2nd Period Fall 2025" at bounding box center [57, 88] width 94 height 11
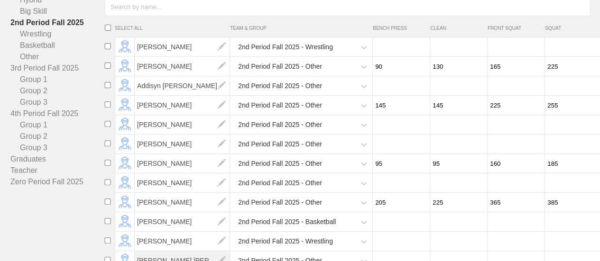
scroll to position [112, 0]
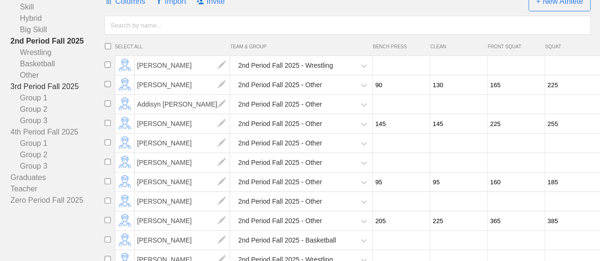
click at [67, 92] on link "3rd Period Fall 2025" at bounding box center [57, 86] width 94 height 11
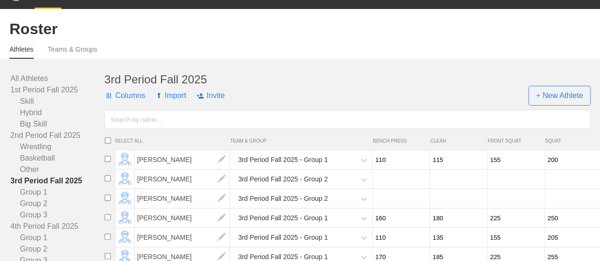
scroll to position [18, 0]
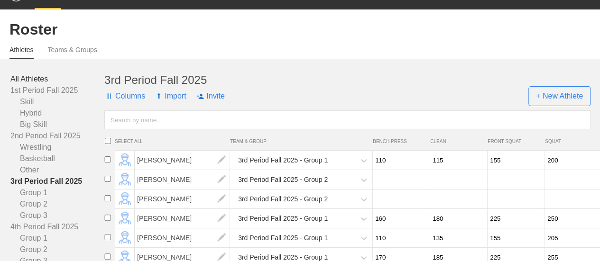
click at [39, 85] on link "All Athletes" at bounding box center [57, 79] width 94 height 11
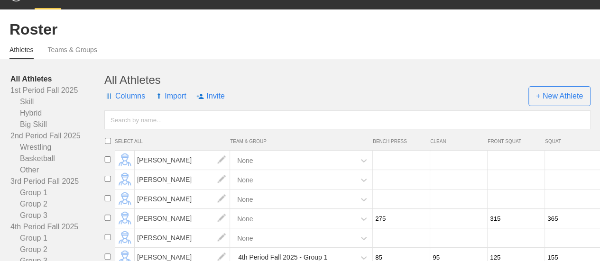
click at [162, 128] on input "text" at bounding box center [347, 120] width 486 height 19
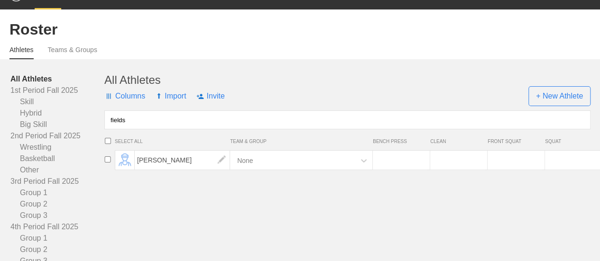
type input "fields"
click at [330, 163] on div "None" at bounding box center [293, 160] width 123 height 19
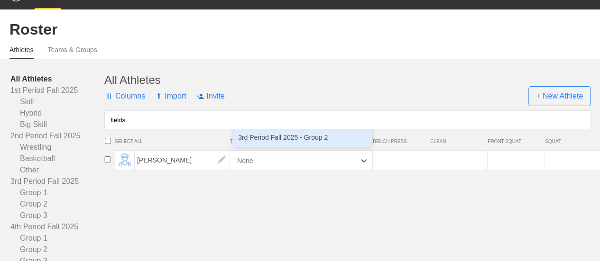
click at [307, 145] on div "3rd Period Fall 2025 - Group 2" at bounding box center [302, 137] width 140 height 25
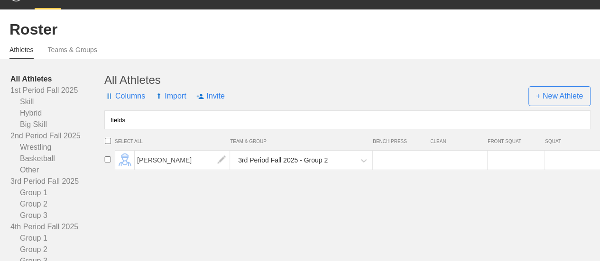
drag, startPoint x: 147, startPoint y: 129, endPoint x: 105, endPoint y: 126, distance: 41.8
click at [105, 126] on input "fields" at bounding box center [347, 120] width 486 height 19
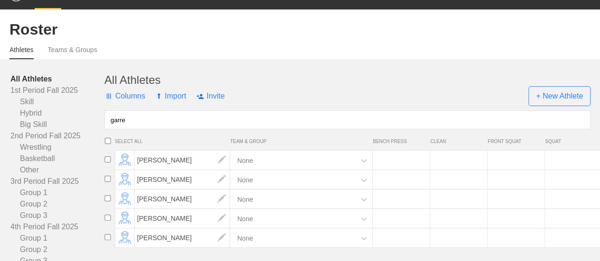
type input "garre"
click at [305, 229] on div "None" at bounding box center [293, 218] width 123 height 19
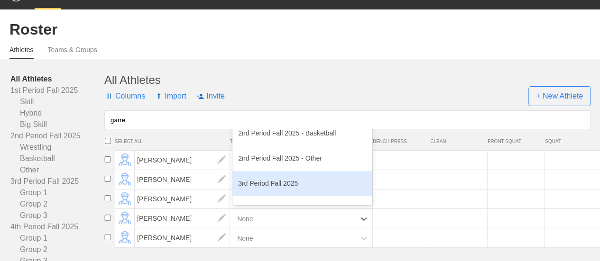
scroll to position [142, 0]
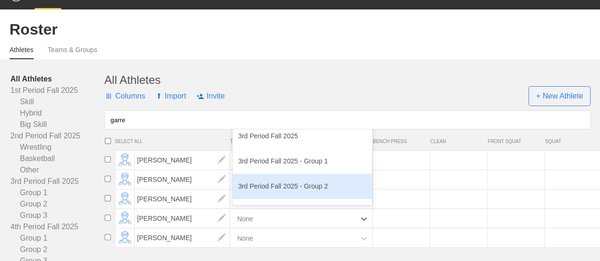
click at [284, 198] on div "3rd Period Fall 2025 - Group 2" at bounding box center [302, 186] width 140 height 25
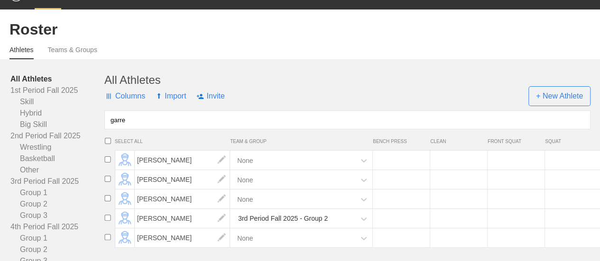
drag, startPoint x: 150, startPoint y: 129, endPoint x: 105, endPoint y: 129, distance: 45.1
click at [105, 129] on input "garre" at bounding box center [347, 120] width 486 height 19
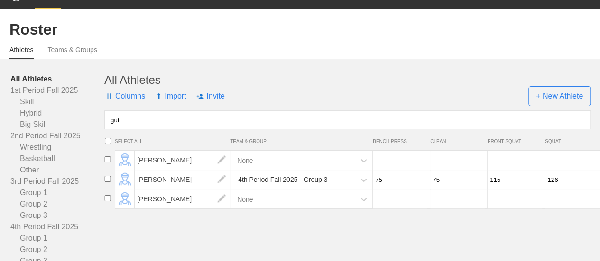
type input "gut"
click at [339, 188] on div "4th Period Fall 2025 - Group 3" at bounding box center [293, 179] width 123 height 19
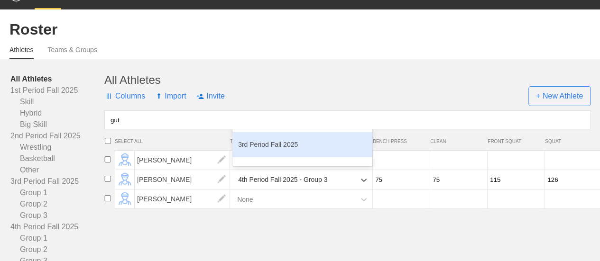
scroll to position [142, 0]
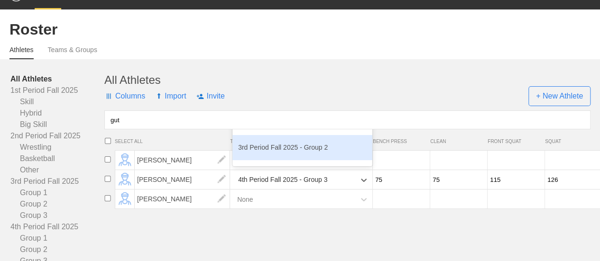
click at [299, 156] on div "3rd Period Fall 2025 - Group 2" at bounding box center [302, 147] width 140 height 25
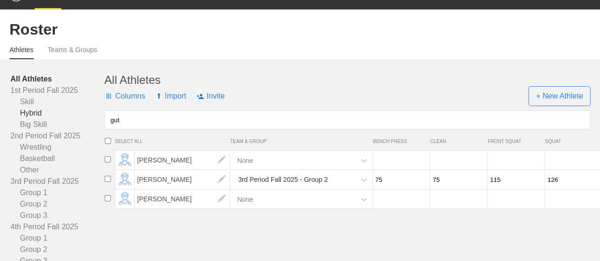
drag, startPoint x: 155, startPoint y: 128, endPoint x: 101, endPoint y: 126, distance: 53.6
click at [101, 126] on div "All Athletes 1st Period Fall 2025 Skill Hybrid Big Skill 2nd Period Fall 2025 W…" at bounding box center [299, 188] width 581 height 228
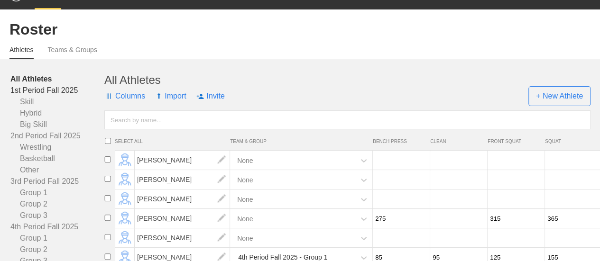
click at [55, 94] on link "1st Period Fall 2025" at bounding box center [57, 90] width 94 height 11
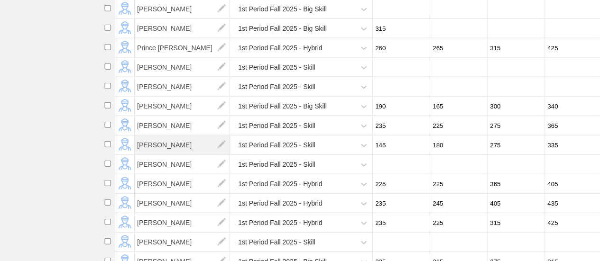
scroll to position [1156, 0]
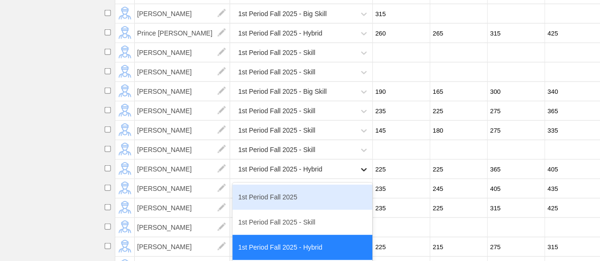
click at [358, 177] on div at bounding box center [363, 169] width 17 height 17
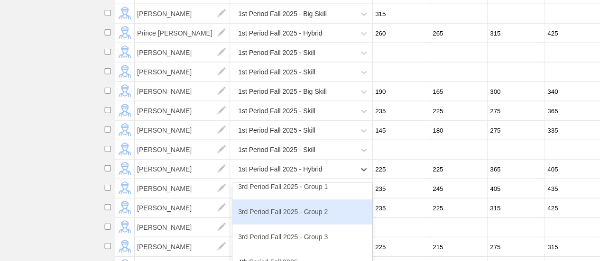
scroll to position [237, 0]
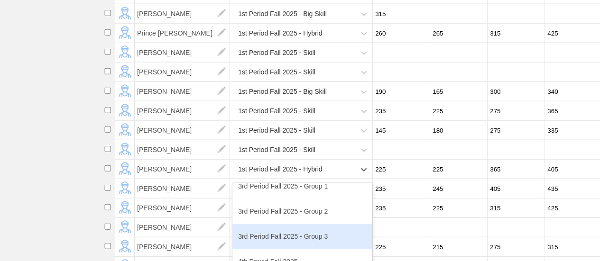
click at [291, 243] on div "3rd Period Fall 2025 - Group 3" at bounding box center [302, 236] width 140 height 25
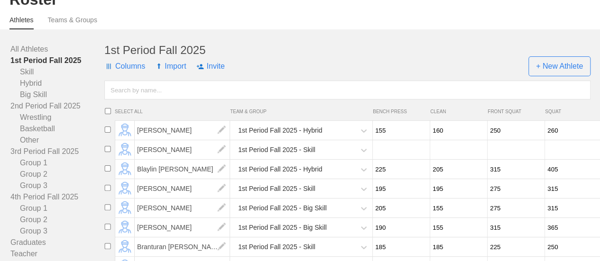
scroll to position [0, 0]
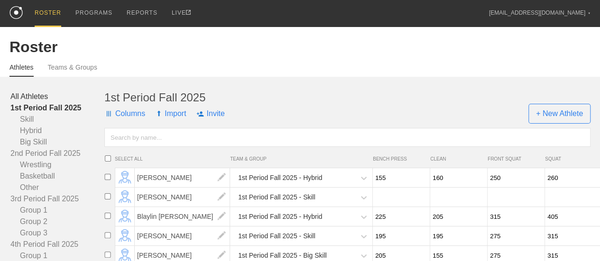
click at [30, 101] on link "All Athletes" at bounding box center [57, 96] width 94 height 11
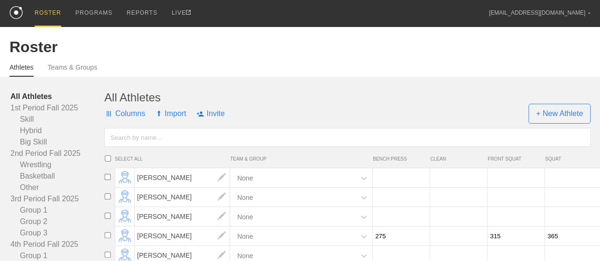
click at [146, 145] on input "text" at bounding box center [347, 137] width 486 height 19
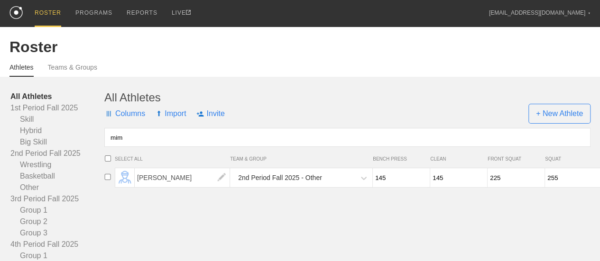
type input "mim"
click at [348, 188] on div "2nd Period Fall 2025 - Other" at bounding box center [293, 177] width 123 height 19
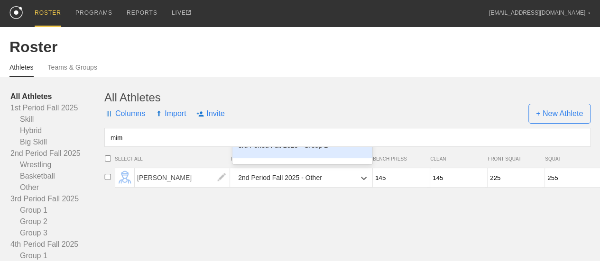
click at [322, 158] on div "3rd Period Fall 2025 - Group 2" at bounding box center [302, 145] width 140 height 25
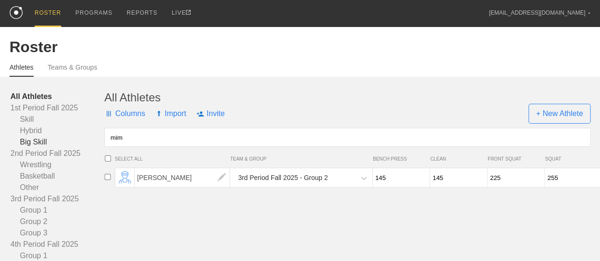
drag, startPoint x: 129, startPoint y: 145, endPoint x: 100, endPoint y: 145, distance: 29.4
click at [100, 145] on div "All Athletes 1st Period Fall 2025 Skill Hybrid Big Skill 2nd Period Fall 2025 W…" at bounding box center [299, 205] width 581 height 228
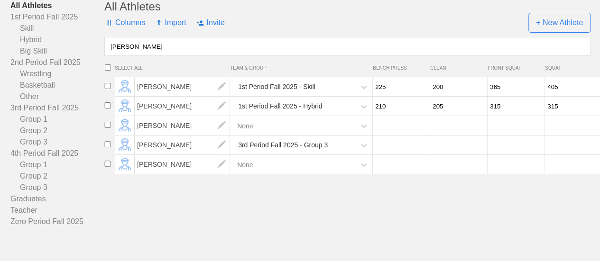
scroll to position [95, 0]
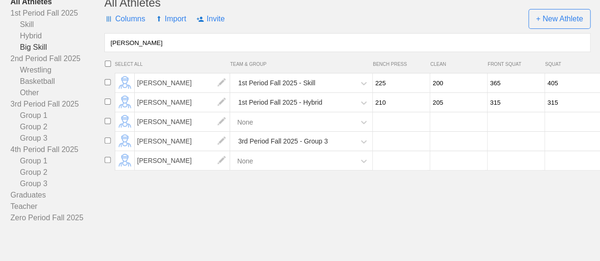
drag, startPoint x: 156, startPoint y: 52, endPoint x: 96, endPoint y: 52, distance: 59.8
click at [96, 52] on div "All Athletes 1st Period Fall 2025 Skill Hybrid Big Skill 2nd Period Fall 2025 W…" at bounding box center [299, 110] width 581 height 228
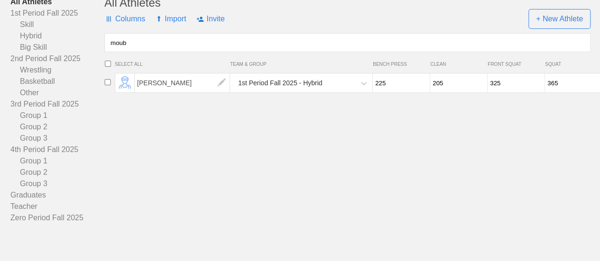
type input "moub"
click at [308, 92] on div "1st Period Fall 2025 - Hybrid" at bounding box center [280, 83] width 84 height 18
click at [361, 85] on icon at bounding box center [364, 83] width 6 height 3
click at [360, 88] on icon at bounding box center [363, 83] width 9 height 9
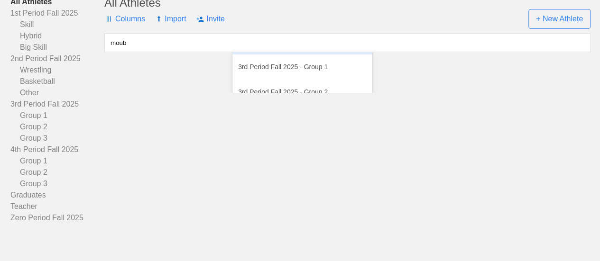
scroll to position [237, 0]
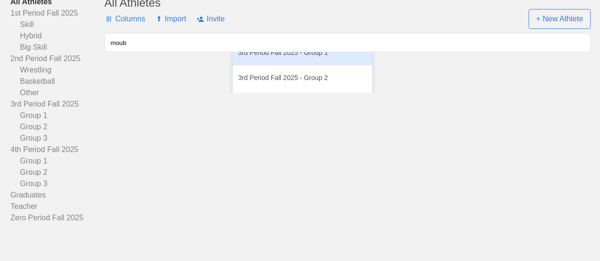
click at [316, 65] on div "3rd Period Fall 2025 - Group 1" at bounding box center [302, 52] width 140 height 25
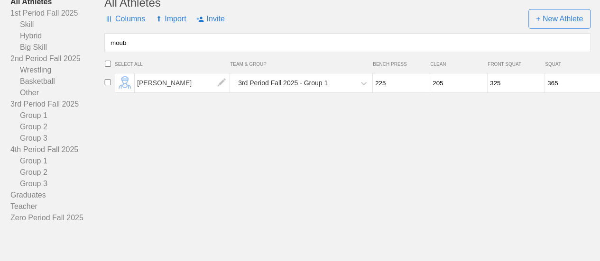
drag, startPoint x: 134, startPoint y: 48, endPoint x: 107, endPoint y: 48, distance: 27.0
click at [107, 48] on input "moub" at bounding box center [347, 42] width 486 height 19
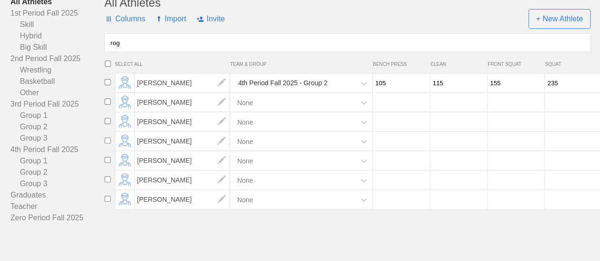
click at [350, 90] on div "4th Period Fall 2025 - Group 2" at bounding box center [293, 83] width 123 height 19
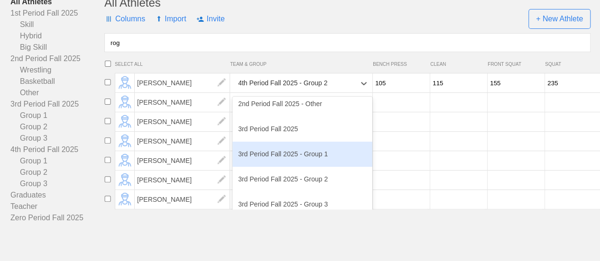
scroll to position [190, 0]
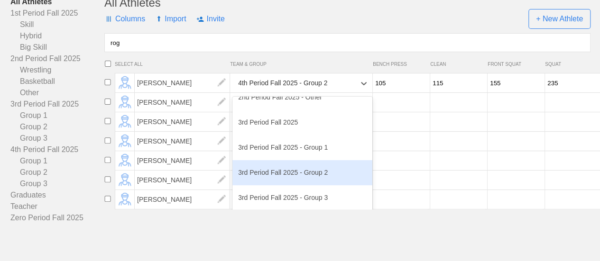
click at [270, 185] on div "3rd Period Fall 2025 - Group 2" at bounding box center [302, 172] width 140 height 25
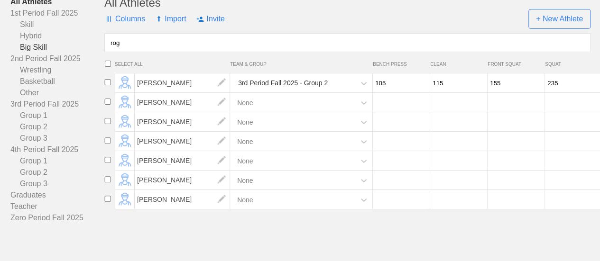
drag, startPoint x: 118, startPoint y: 53, endPoint x: 93, endPoint y: 52, distance: 24.7
click at [93, 52] on div "All Athletes 1st Period Fall 2025 Skill Hybrid Big Skill 2nd Period Fall 2025 W…" at bounding box center [299, 110] width 581 height 228
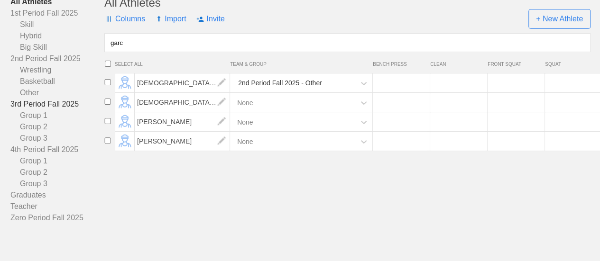
click at [60, 110] on link "3rd Period Fall 2025" at bounding box center [57, 104] width 94 height 11
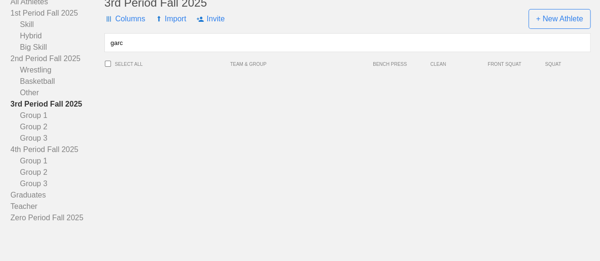
drag, startPoint x: 177, startPoint y: 50, endPoint x: 120, endPoint y: 52, distance: 57.9
click at [120, 52] on input "garc" at bounding box center [347, 42] width 486 height 19
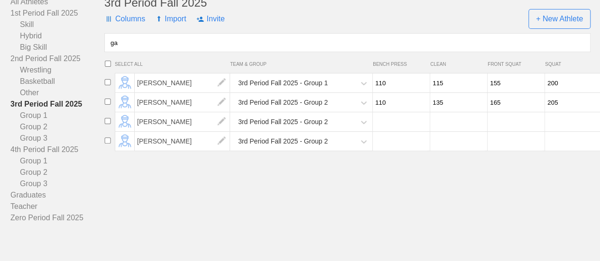
type input "g"
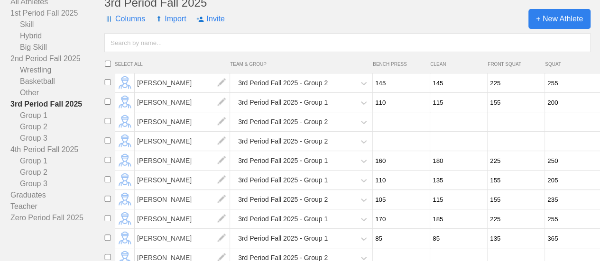
click at [553, 25] on span "+ New Athlete" at bounding box center [559, 19] width 62 height 20
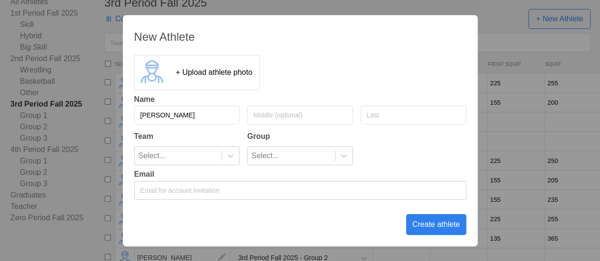
type input "[PERSON_NAME]"
type input "F"
type input "[PERSON_NAME]"
click at [224, 160] on div at bounding box center [230, 155] width 17 height 9
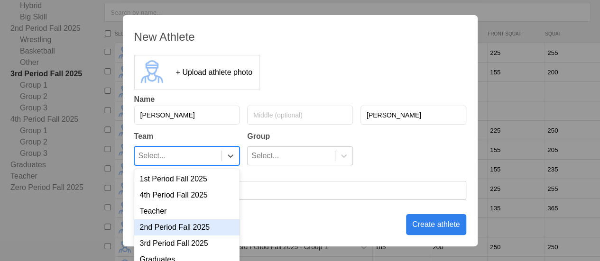
scroll to position [12, 0]
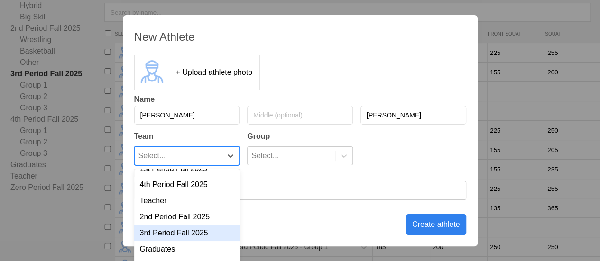
click at [185, 231] on div "3rd Period Fall 2025" at bounding box center [187, 233] width 106 height 16
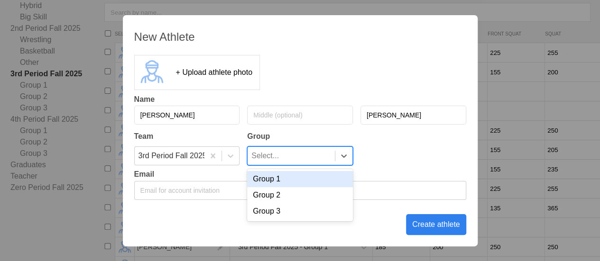
drag, startPoint x: 292, startPoint y: 152, endPoint x: 289, endPoint y: 163, distance: 11.3
click at [292, 152] on div "Select..." at bounding box center [291, 156] width 87 height 18
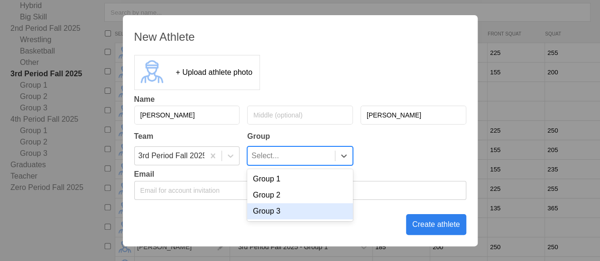
click at [267, 220] on div "Group 3" at bounding box center [300, 211] width 106 height 16
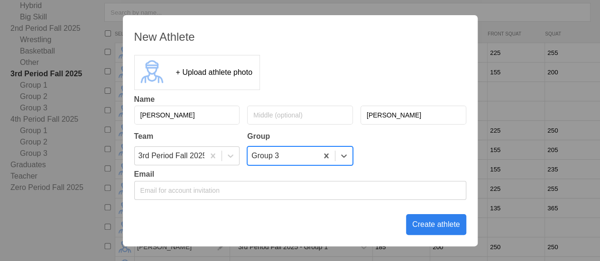
click at [442, 230] on div "Create athlete" at bounding box center [436, 224] width 60 height 21
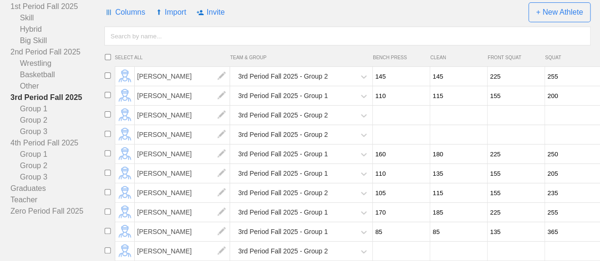
scroll to position [30, 0]
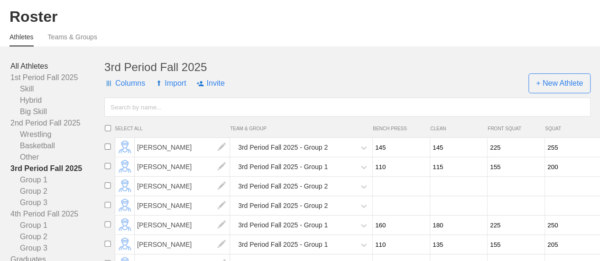
click at [40, 72] on link "All Athletes" at bounding box center [57, 66] width 94 height 11
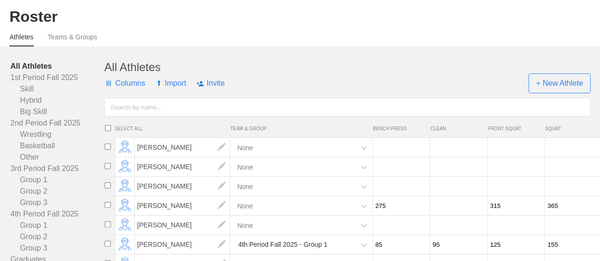
click at [165, 115] on input "text" at bounding box center [347, 107] width 486 height 19
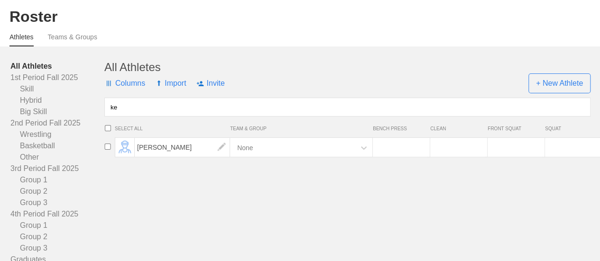
type input "k"
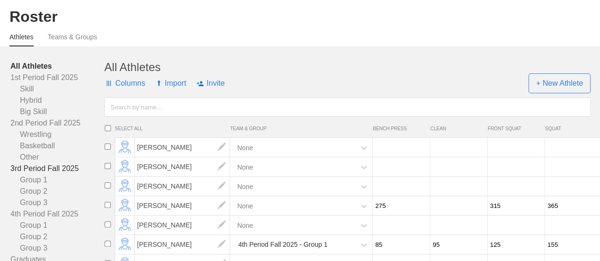
click at [62, 175] on link "3rd Period Fall 2025" at bounding box center [57, 168] width 94 height 11
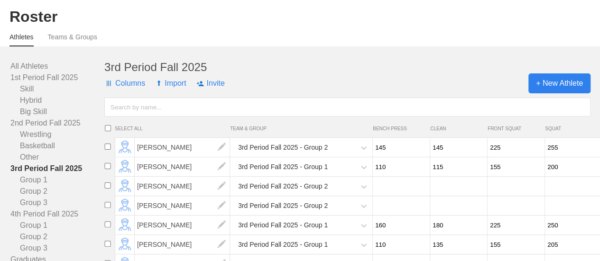
click at [547, 91] on span "+ New Athlete" at bounding box center [559, 84] width 62 height 20
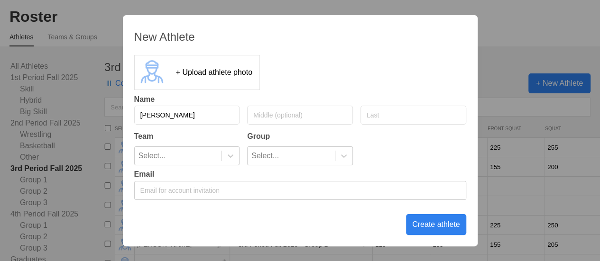
type input "[PERSON_NAME]"
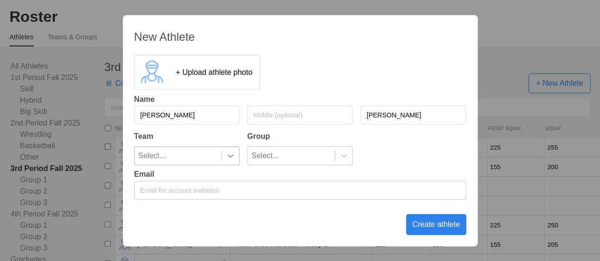
type input "[PERSON_NAME]"
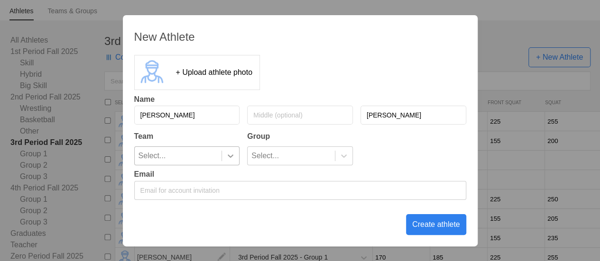
click at [223, 153] on div at bounding box center [230, 155] width 17 height 9
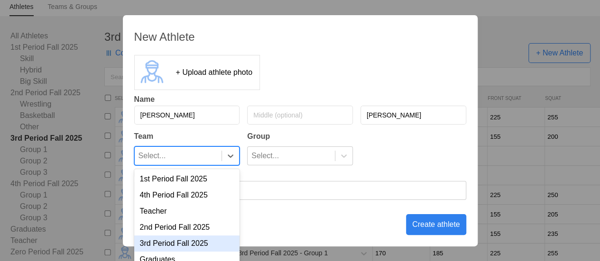
click at [192, 248] on div "3rd Period Fall 2025" at bounding box center [187, 244] width 106 height 16
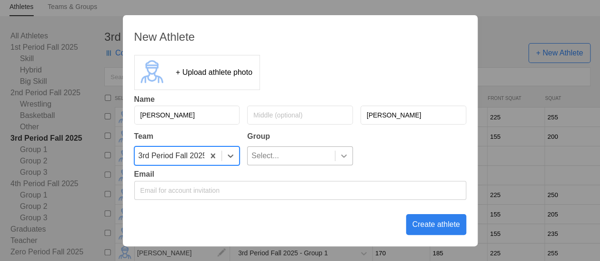
click at [346, 154] on icon at bounding box center [343, 155] width 9 height 9
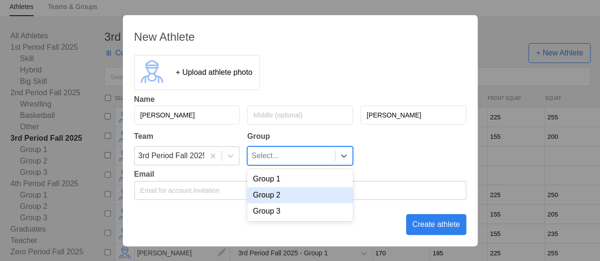
click at [302, 198] on div "Group 2" at bounding box center [300, 195] width 106 height 16
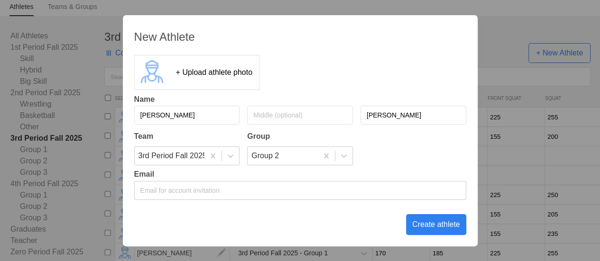
click at [448, 225] on div "Create athlete" at bounding box center [436, 224] width 60 height 21
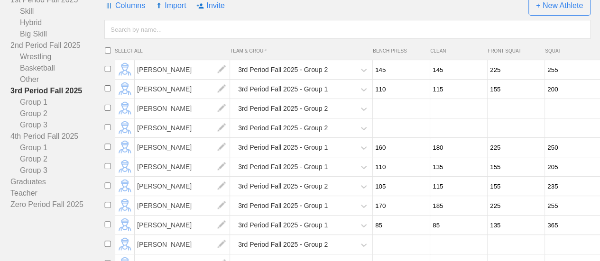
scroll to position [0, 0]
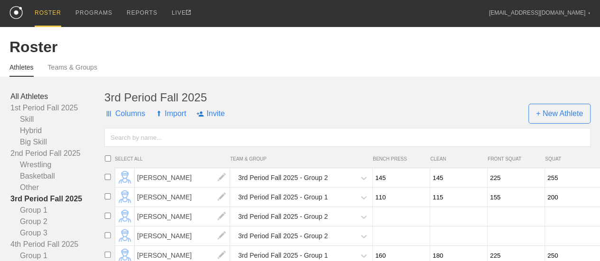
click at [31, 102] on link "All Athletes" at bounding box center [57, 96] width 94 height 11
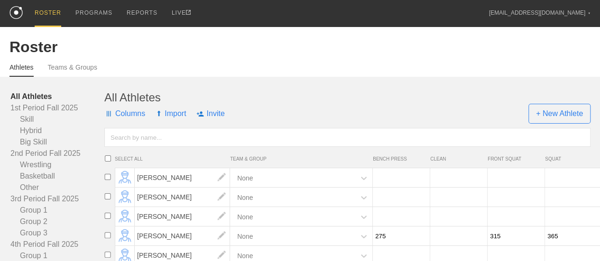
click at [143, 145] on input "text" at bounding box center [347, 137] width 486 height 19
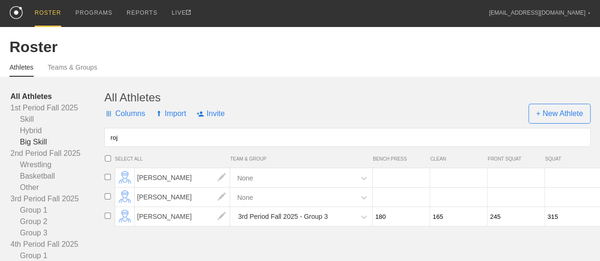
drag, startPoint x: 127, startPoint y: 144, endPoint x: 92, endPoint y: 144, distance: 34.1
click at [92, 145] on div "All Athletes 1st Period Fall 2025 Skill Hybrid Big Skill 2nd Period Fall 2025 W…" at bounding box center [299, 205] width 581 height 228
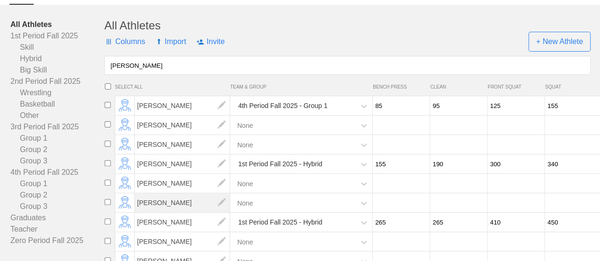
scroll to position [95, 0]
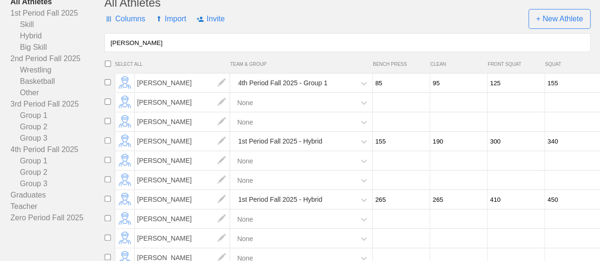
type input "[PERSON_NAME]"
click at [343, 150] on div "1st Period Fall 2025 - Hybrid" at bounding box center [293, 141] width 123 height 19
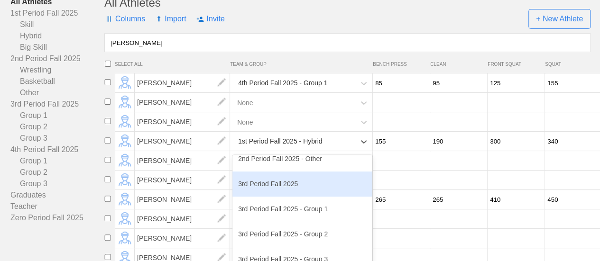
scroll to position [190, 0]
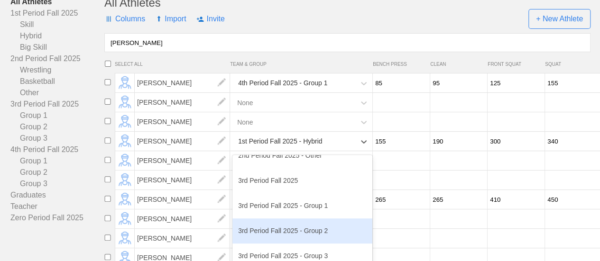
click at [292, 236] on div "3rd Period Fall 2025 - Group 2" at bounding box center [302, 231] width 140 height 25
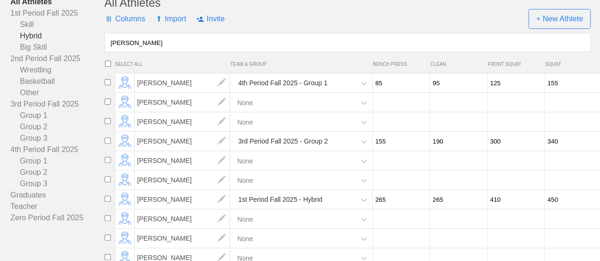
drag, startPoint x: 148, startPoint y: 50, endPoint x: 93, endPoint y: 49, distance: 55.0
click at [93, 49] on div "All Athletes 1st Period Fall 2025 Skill Hybrid Big Skill 2nd Period Fall 2025 W…" at bounding box center [299, 110] width 581 height 228
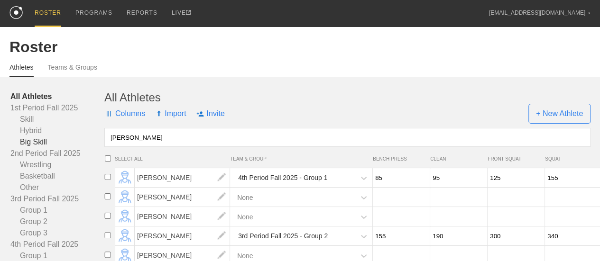
drag, startPoint x: 137, startPoint y: 139, endPoint x: 100, endPoint y: 145, distance: 37.0
click at [100, 145] on div "All Athletes 1st Period Fall 2025 Skill Hybrid Big Skill 2nd Period Fall 2025 W…" at bounding box center [299, 205] width 581 height 228
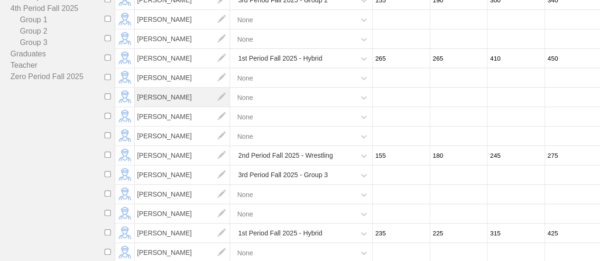
scroll to position [252, 0]
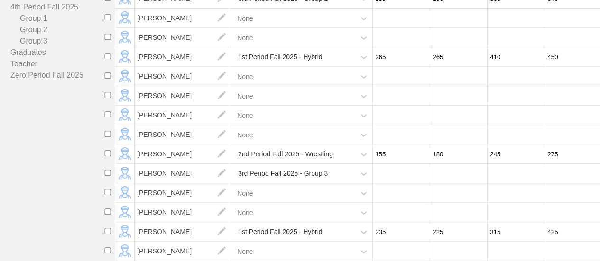
type input "[PERSON_NAME]"
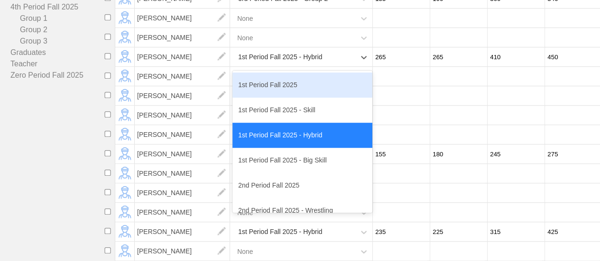
click at [331, 50] on div "1st Period Fall 2025 - Hybrid" at bounding box center [293, 56] width 123 height 19
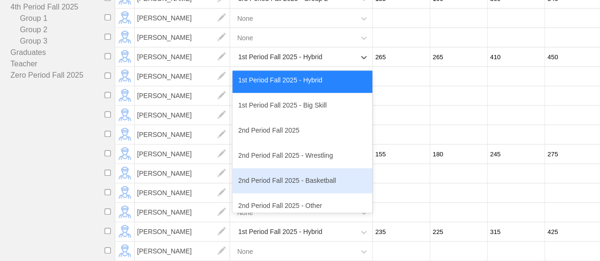
scroll to position [142, 0]
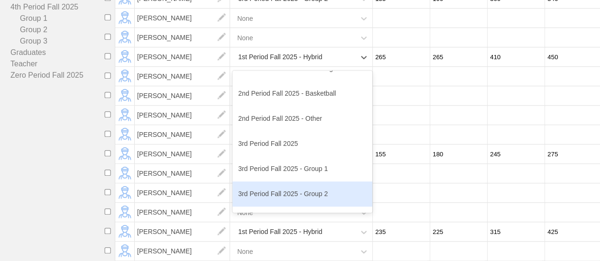
click at [289, 184] on div "3rd Period Fall 2025 - Group 2" at bounding box center [302, 194] width 140 height 25
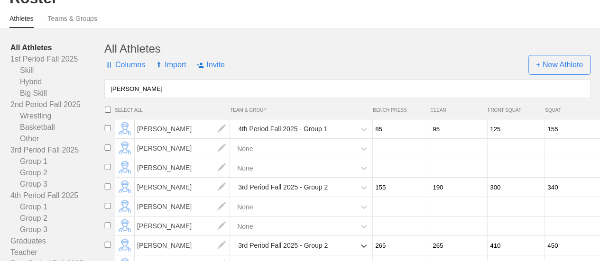
scroll to position [0, 0]
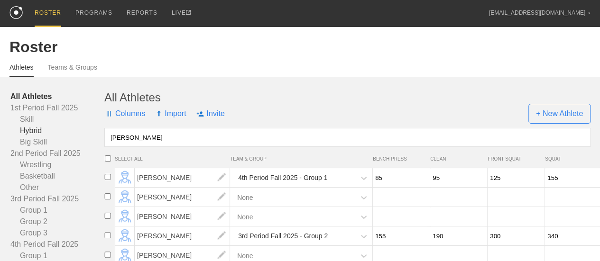
drag, startPoint x: 130, startPoint y: 147, endPoint x: 73, endPoint y: 143, distance: 57.0
click at [73, 143] on div "All Athletes 1st Period Fall 2025 Skill Hybrid Big Skill 2nd Period Fall 2025 W…" at bounding box center [299, 205] width 581 height 228
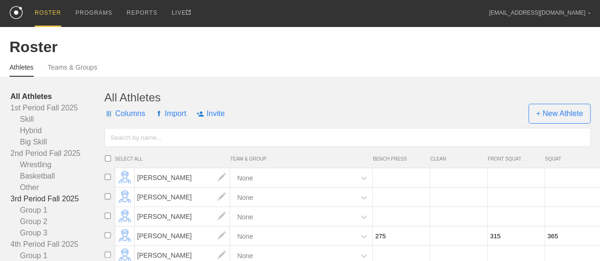
click at [61, 205] on link "3rd Period Fall 2025" at bounding box center [57, 199] width 94 height 11
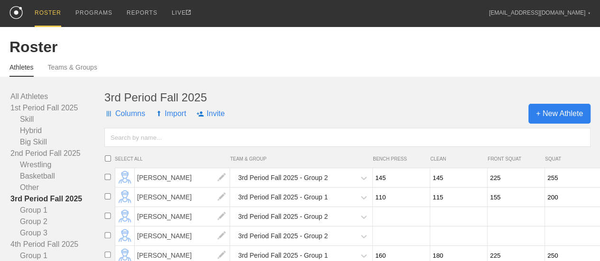
click at [567, 122] on span "+ New Athlete" at bounding box center [559, 114] width 62 height 20
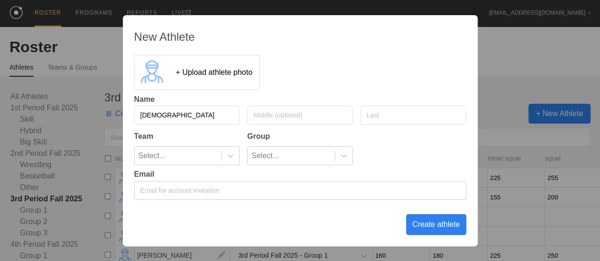
type input "[DEMOGRAPHIC_DATA]"
type input "[PERSON_NAME]"
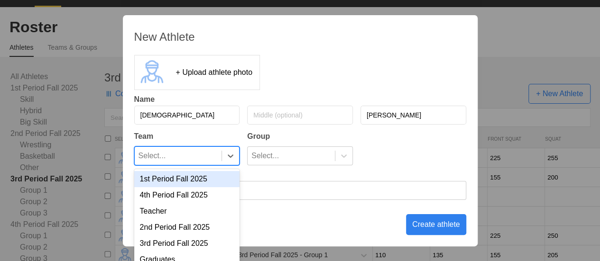
click at [200, 153] on div "Select..." at bounding box center [178, 156] width 87 height 18
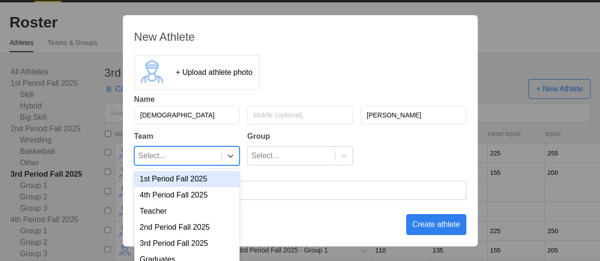
scroll to position [30, 0]
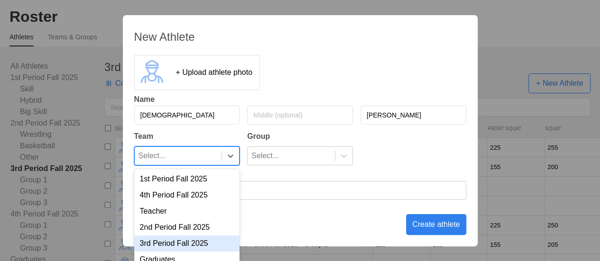
click at [191, 242] on div "3rd Period Fall 2025" at bounding box center [187, 244] width 106 height 16
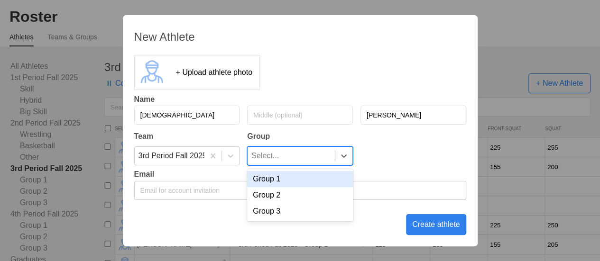
click at [275, 158] on div "Select..." at bounding box center [265, 156] width 28 height 18
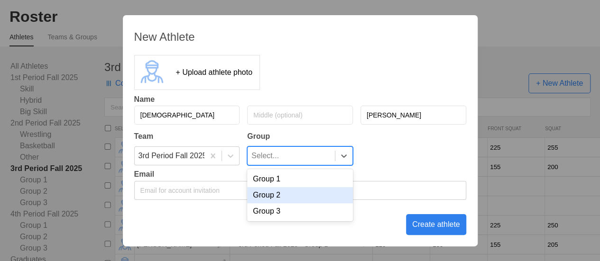
click at [276, 198] on div "Group 2" at bounding box center [300, 195] width 106 height 16
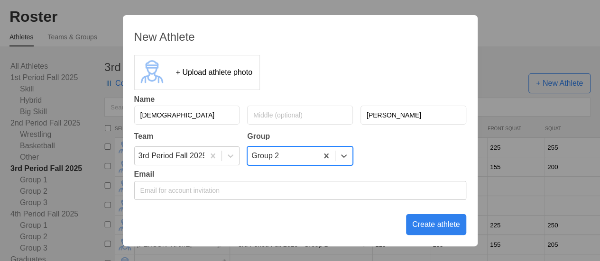
click at [447, 220] on div "Create athlete" at bounding box center [436, 224] width 60 height 21
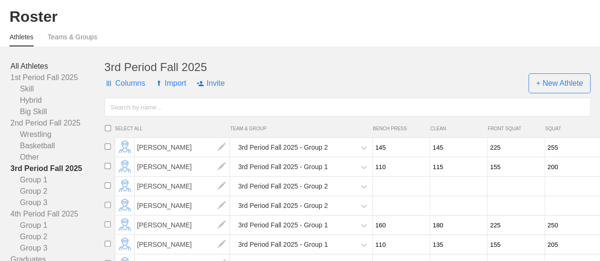
click at [42, 71] on link "All Athletes" at bounding box center [57, 66] width 94 height 11
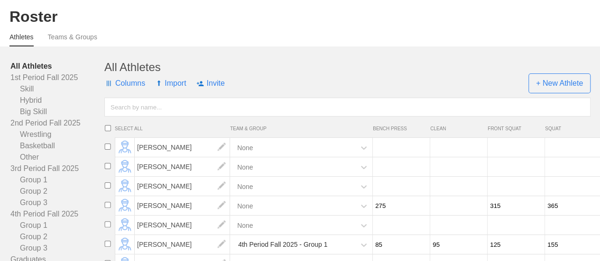
click at [151, 113] on input "text" at bounding box center [347, 107] width 486 height 19
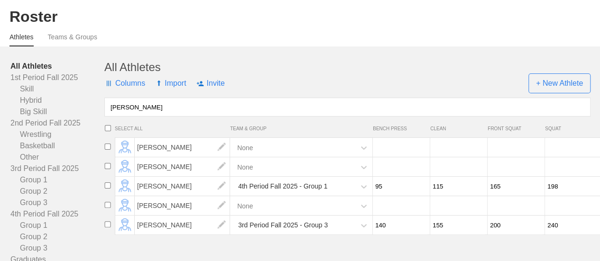
click at [340, 196] on div "4th Period Fall 2025 - Group 1" at bounding box center [293, 186] width 123 height 19
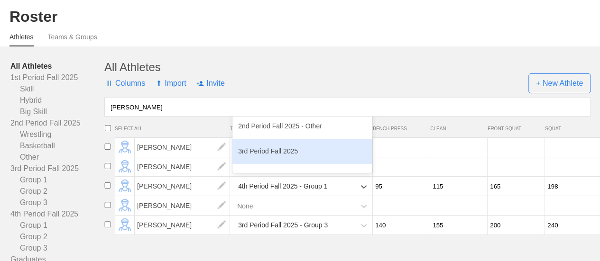
scroll to position [142, 0]
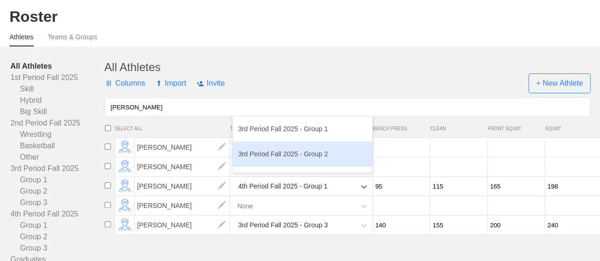
click at [302, 162] on div "3rd Period Fall 2025 - Group 2" at bounding box center [302, 154] width 140 height 25
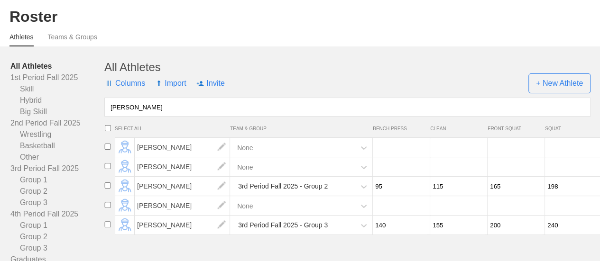
drag, startPoint x: 134, startPoint y: 115, endPoint x: 108, endPoint y: 114, distance: 25.7
click at [108, 114] on input "[PERSON_NAME]" at bounding box center [347, 107] width 486 height 19
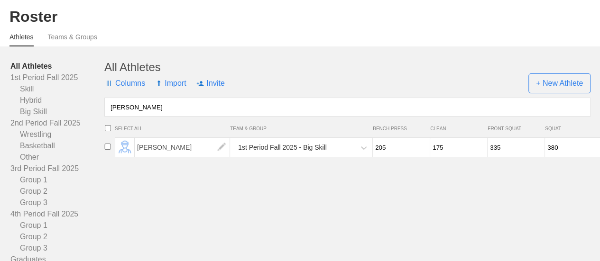
click at [329, 157] on div "1st Period Fall 2025 - Big Skill" at bounding box center [293, 147] width 123 height 19
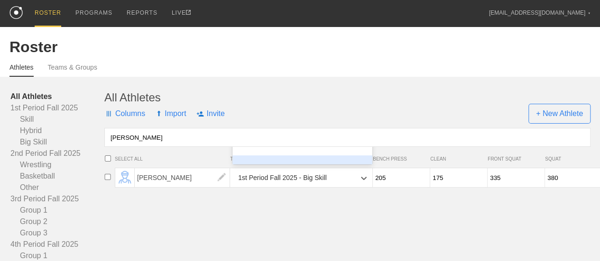
click at [342, 164] on div "3rd Period Fall 2025 - Group 2" at bounding box center [302, 168] width 140 height 25
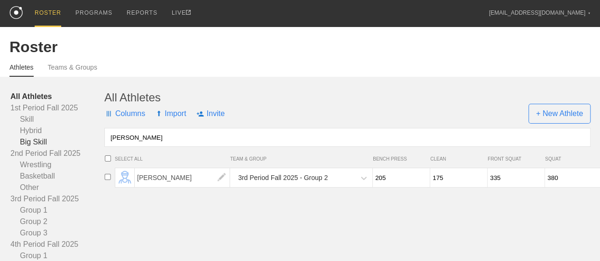
drag, startPoint x: 124, startPoint y: 146, endPoint x: 96, endPoint y: 145, distance: 27.5
click at [96, 145] on div "All Athletes 1st Period Fall 2025 Skill Hybrid Big Skill 2nd Period Fall 2025 W…" at bounding box center [299, 205] width 581 height 228
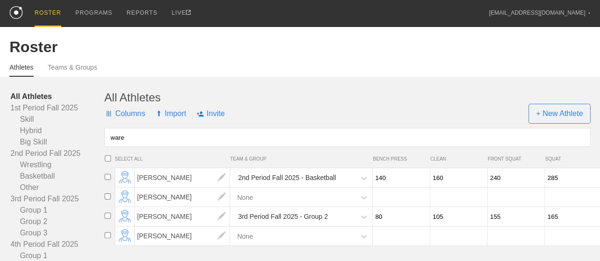
type input "ware"
click at [341, 184] on div "2nd Period Fall 2025 - Basketball" at bounding box center [293, 177] width 123 height 19
click at [290, 156] on div "3rd Period Fall 2025" at bounding box center [302, 142] width 140 height 25
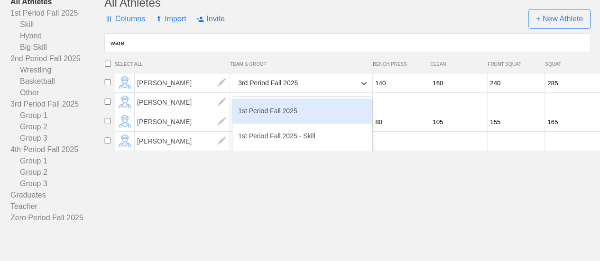
click at [348, 93] on div "3rd Period Fall 2025" at bounding box center [293, 83] width 123 height 19
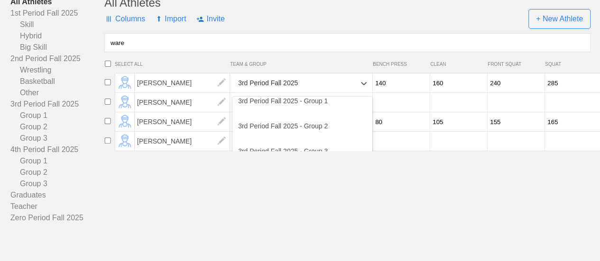
scroll to position [237, 0]
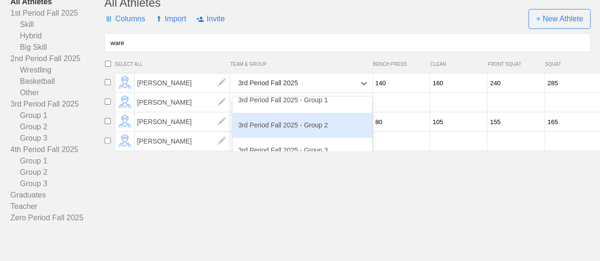
click at [302, 135] on div "3rd Period Fall 2025 - Group 2" at bounding box center [302, 125] width 140 height 25
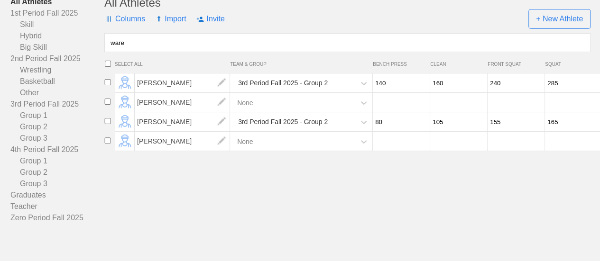
click at [306, 9] on div "All Athletes" at bounding box center [347, 2] width 486 height 13
click at [40, 8] on link "All Athletes" at bounding box center [57, 1] width 94 height 11
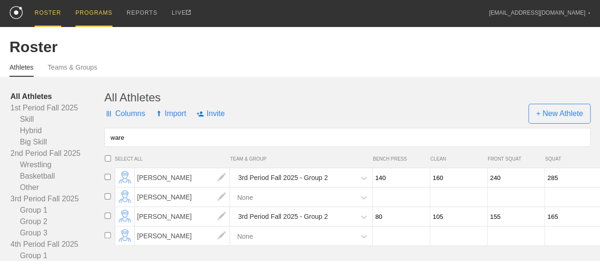
click at [95, 13] on div "PROGRAMS" at bounding box center [93, 13] width 37 height 27
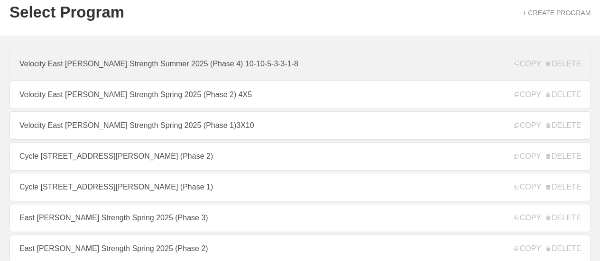
scroll to position [95, 0]
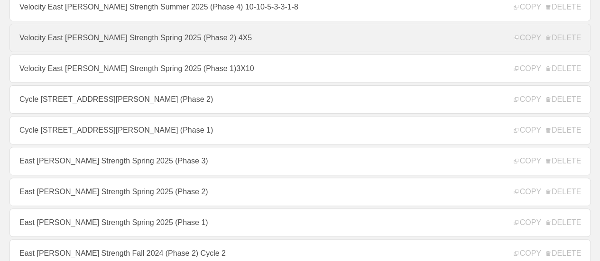
click at [281, 45] on link "Velocity East [PERSON_NAME] Strength Spring 2025 (Phase 2) 4X5" at bounding box center [299, 38] width 581 height 28
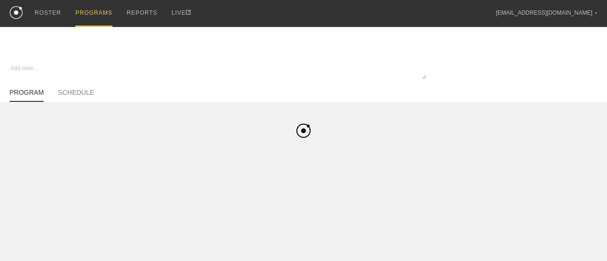
type textarea "x"
type input "Velocity East [PERSON_NAME] Strength Spring 2025 (Phase 2) 4X5"
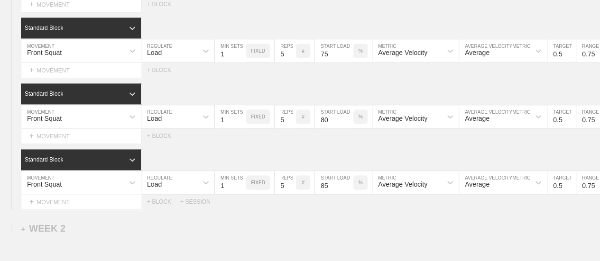
scroll to position [759, 0]
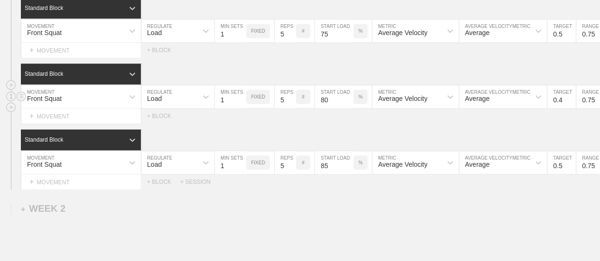
click at [571, 107] on input "0.4" at bounding box center [561, 96] width 28 height 23
click at [571, 107] on input "0.3" at bounding box center [561, 96] width 28 height 23
click at [571, 107] on input "0.2" at bounding box center [561, 96] width 28 height 23
type input "0.25"
click at [593, 107] on input "0.75" at bounding box center [591, 96] width 31 height 23
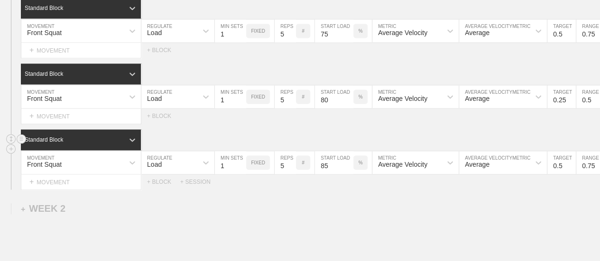
type input "0.5"
click at [573, 139] on div "Standard Block" at bounding box center [310, 139] width 579 height 21
click at [563, 174] on input "0.5" at bounding box center [561, 162] width 28 height 23
type input "0.25"
click at [590, 172] on input "0.75" at bounding box center [591, 162] width 31 height 23
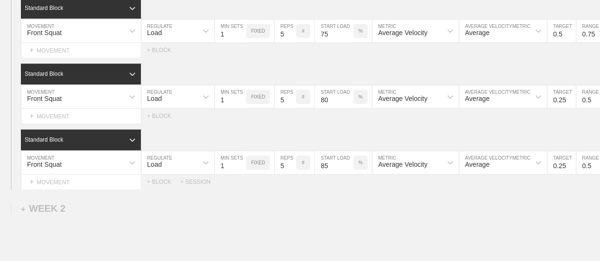
type input "0.5"
click at [506, 190] on div "Select... MOVEMENT + MOVEMENT + BLOCK + SESSION" at bounding box center [300, 182] width 600 height 15
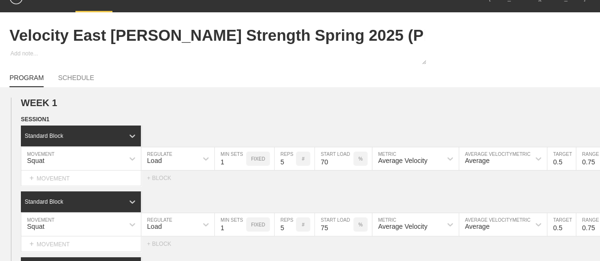
scroll to position [0, 0]
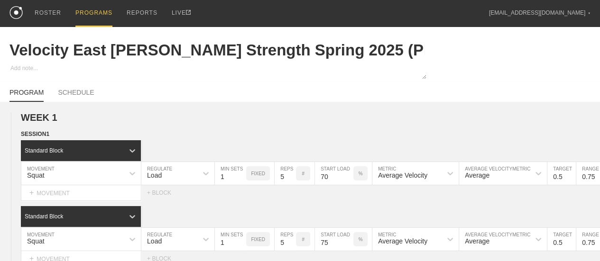
click at [99, 10] on div "PROGRAMS" at bounding box center [93, 13] width 37 height 27
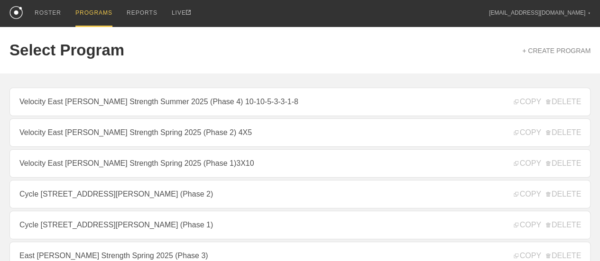
click at [100, 15] on div "PROGRAMS" at bounding box center [93, 13] width 37 height 27
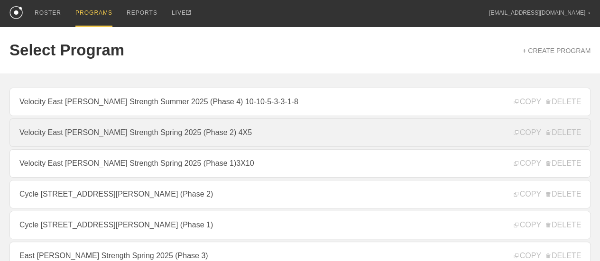
click at [237, 139] on link "Velocity East [PERSON_NAME] Strength Spring 2025 (Phase 2) 4X5" at bounding box center [299, 133] width 581 height 28
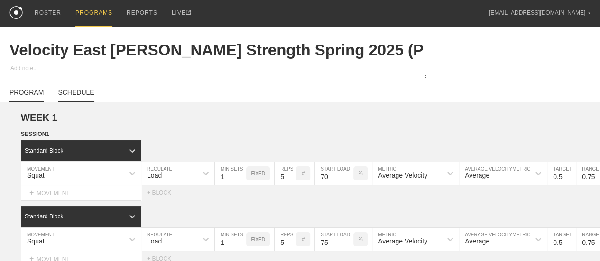
click at [84, 101] on link "SCHEDULE" at bounding box center [76, 95] width 36 height 13
type textarea "x"
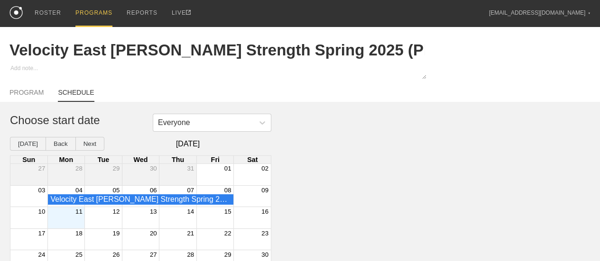
scroll to position [40, 0]
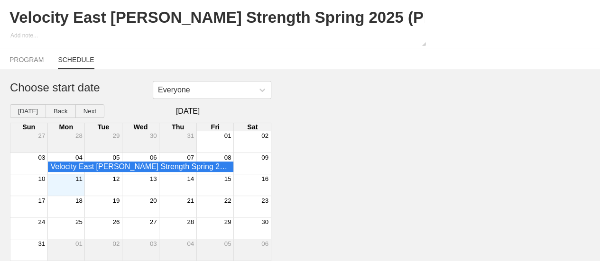
click at [67, 184] on div "Month View" at bounding box center [65, 185] width 37 height 21
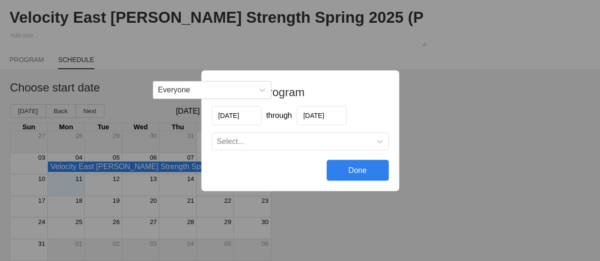
click at [339, 116] on input "[DATE]" at bounding box center [321, 115] width 50 height 19
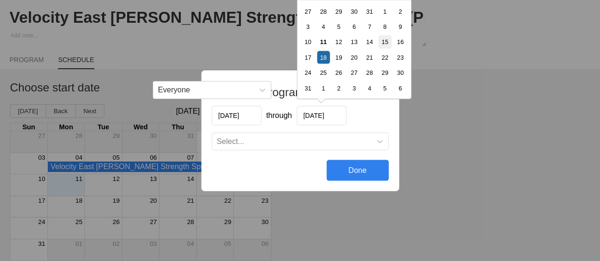
click at [384, 44] on div "15" at bounding box center [384, 41] width 13 height 13
type input "[DATE]"
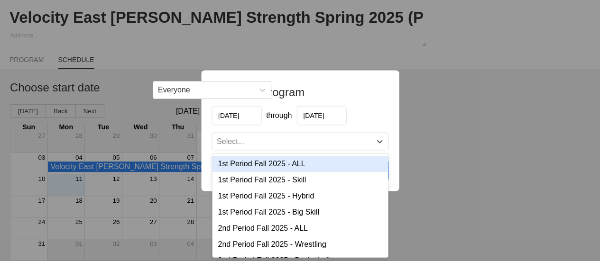
click at [319, 138] on div "Select..." at bounding box center [291, 141] width 159 height 9
click at [301, 163] on div "1st Period Fall 2025 - ALL" at bounding box center [300, 164] width 176 height 16
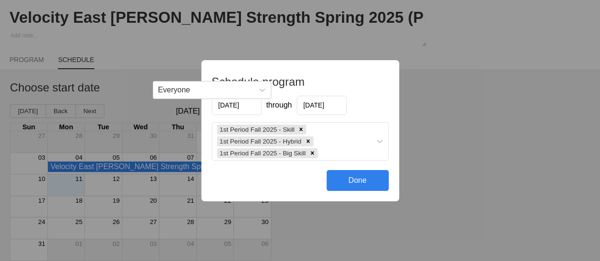
click at [368, 183] on div "Done" at bounding box center [357, 180] width 62 height 21
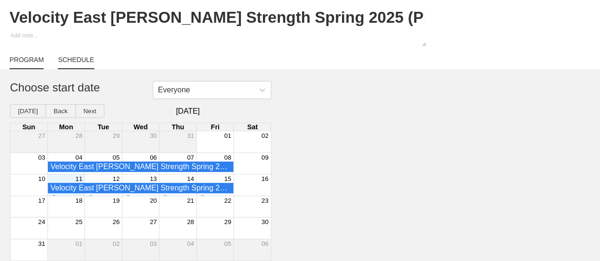
click at [20, 60] on link "PROGRAM" at bounding box center [26, 62] width 34 height 13
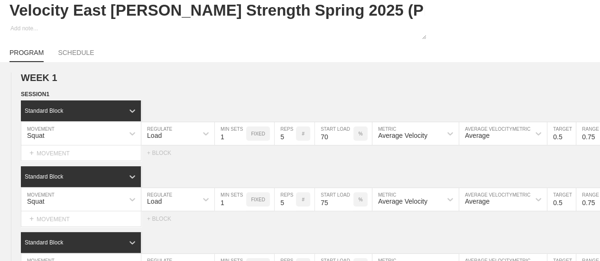
click at [35, 58] on link "PROGRAM" at bounding box center [26, 55] width 34 height 13
type textarea "x"
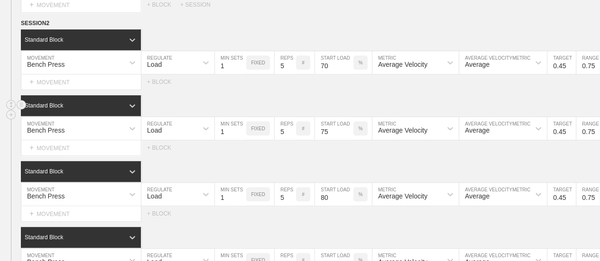
scroll to position [372, 0]
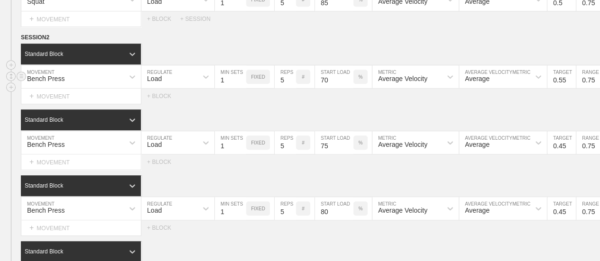
click at [571, 84] on input "0.55" at bounding box center [561, 76] width 28 height 23
click at [563, 87] on input "0.55" at bounding box center [561, 76] width 28 height 23
type input "0.5"
click at [552, 121] on div "Standard Block" at bounding box center [310, 120] width 579 height 21
click at [564, 152] on input "0.45" at bounding box center [561, 142] width 28 height 23
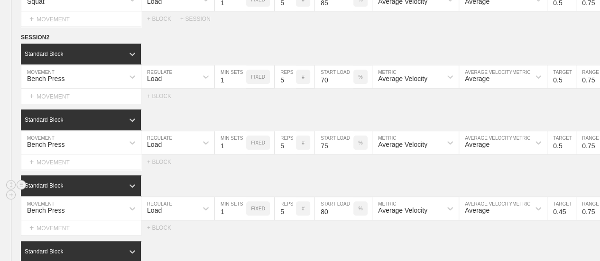
type input "0.5"
click at [506, 184] on div "Standard Block" at bounding box center [310, 185] width 579 height 21
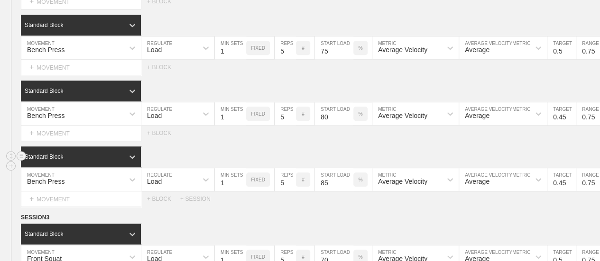
scroll to position [514, 0]
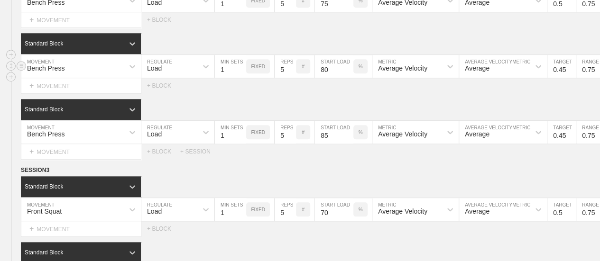
click at [564, 76] on input "0.45" at bounding box center [561, 66] width 28 height 23
click at [565, 76] on input "0.45" at bounding box center [561, 66] width 28 height 23
type input "0.25"
click at [588, 74] on input "0.75" at bounding box center [591, 66] width 31 height 23
type input "0.5"
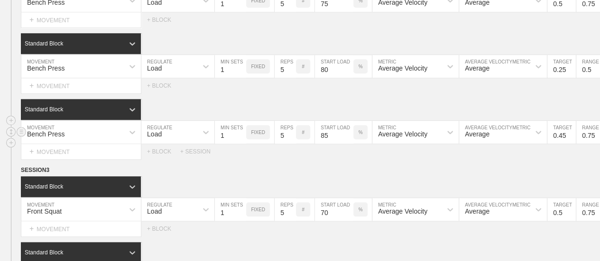
click at [562, 144] on input "0.45" at bounding box center [561, 132] width 28 height 23
type input "0.25"
click at [591, 144] on input "0.75" at bounding box center [591, 132] width 31 height 23
type input "0.5"
click at [528, 159] on div "Select... MOVEMENT + MOVEMENT + BLOCK + SESSION" at bounding box center [300, 151] width 600 height 15
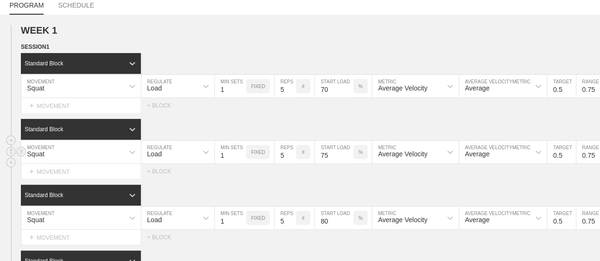
scroll to position [0, 0]
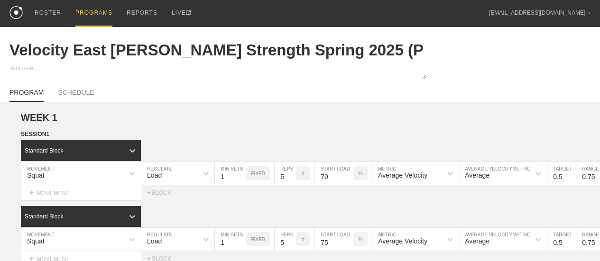
click at [106, 12] on div "PROGRAMS" at bounding box center [93, 13] width 37 height 27
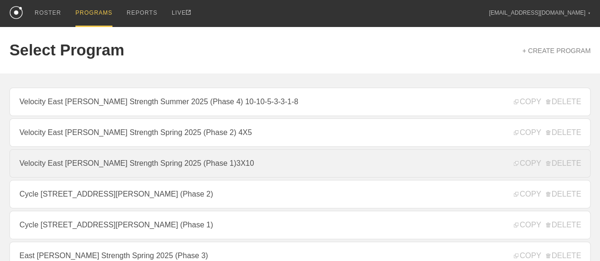
click at [233, 177] on link "Velocity East [PERSON_NAME] Strength Spring 2025 (Phase 1)3X10" at bounding box center [299, 163] width 581 height 28
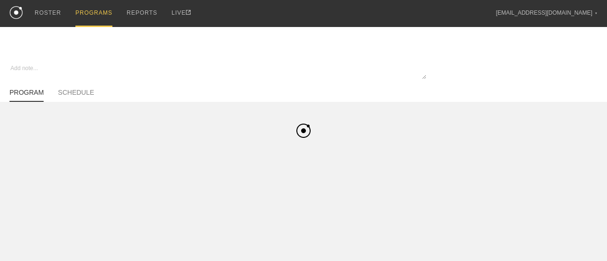
type textarea "x"
type input "Velocity East [PERSON_NAME] Strength Spring 2025 (Phase 1)3X10"
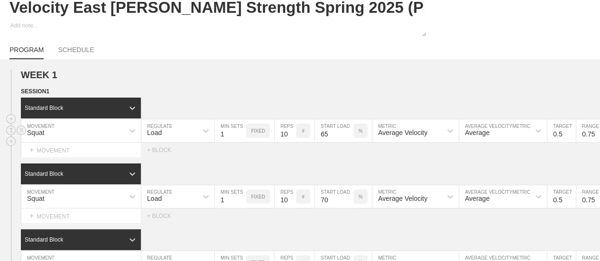
scroll to position [95, 0]
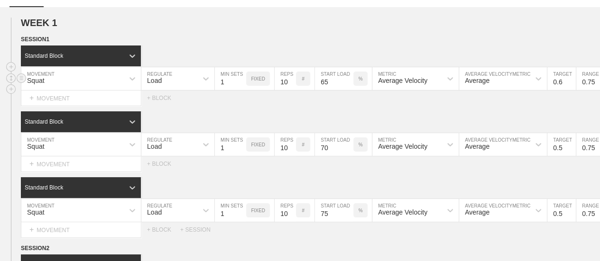
click at [570, 87] on input "0.6" at bounding box center [561, 78] width 28 height 23
click at [570, 87] on input "0.7" at bounding box center [561, 78] width 28 height 23
click at [570, 87] on input "0.8" at bounding box center [561, 78] width 28 height 23
click at [570, 87] on input "0.9" at bounding box center [561, 78] width 28 height 23
type input "1"
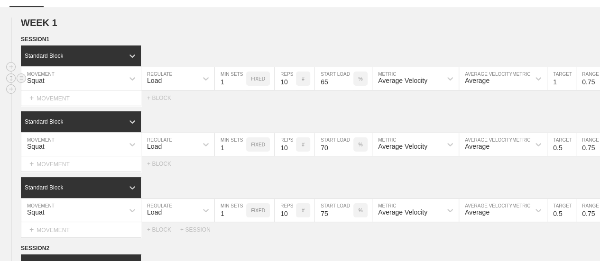
click at [570, 87] on input "1" at bounding box center [561, 78] width 28 height 23
click at [596, 88] on input "0.75" at bounding box center [591, 78] width 31 height 23
type input "1.3"
click at [580, 113] on div "SESSION 1 Standard Block DUPLICATE INSERT MOVEMENT AFTER DELETE Squat MOVEMENT …" at bounding box center [300, 136] width 600 height 203
click at [570, 90] on input "0.8" at bounding box center [561, 78] width 28 height 23
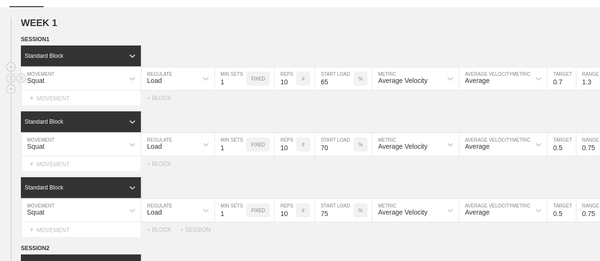
click at [570, 90] on input "0.7" at bounding box center [561, 78] width 28 height 23
click at [570, 90] on input "0.6" at bounding box center [561, 78] width 28 height 23
type input "0.5"
click at [570, 90] on input "0.5" at bounding box center [561, 78] width 28 height 23
click at [593, 89] on input "1.3" at bounding box center [591, 78] width 31 height 23
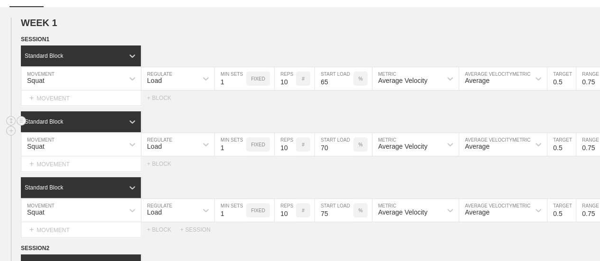
type input "0.75"
click at [565, 123] on div "Standard Block" at bounding box center [310, 121] width 579 height 21
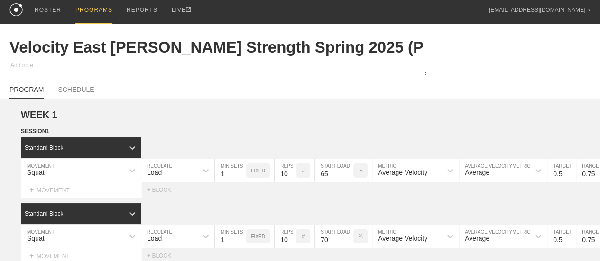
scroll to position [0, 0]
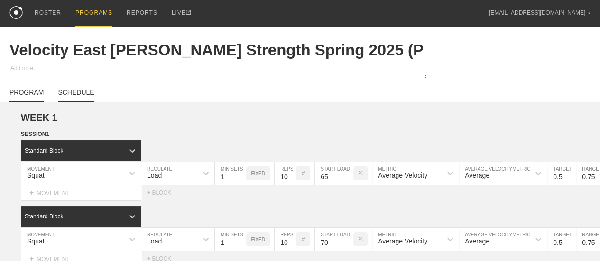
click at [83, 101] on link "SCHEDULE" at bounding box center [76, 95] width 36 height 13
type textarea "x"
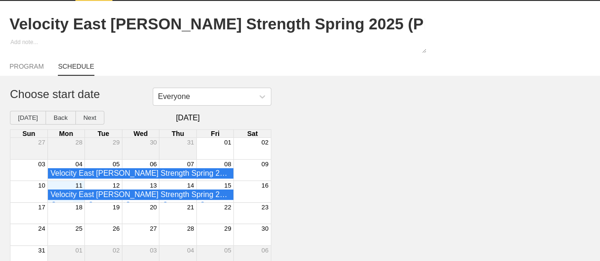
scroll to position [40, 0]
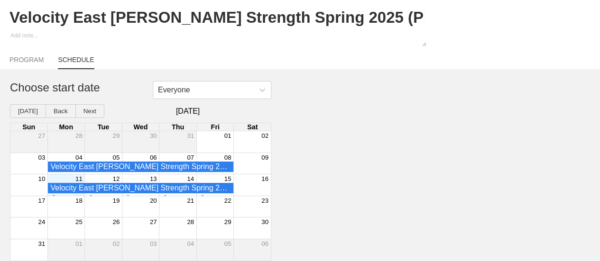
click at [60, 181] on div "11" at bounding box center [65, 179] width 37 height 9
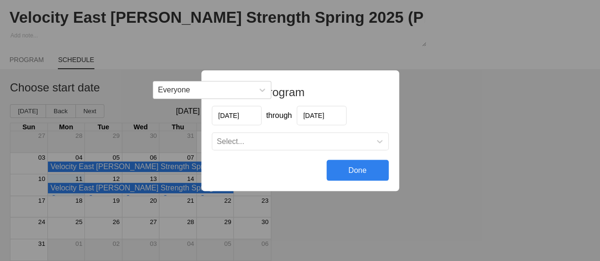
click at [338, 117] on input "[DATE]" at bounding box center [321, 115] width 50 height 19
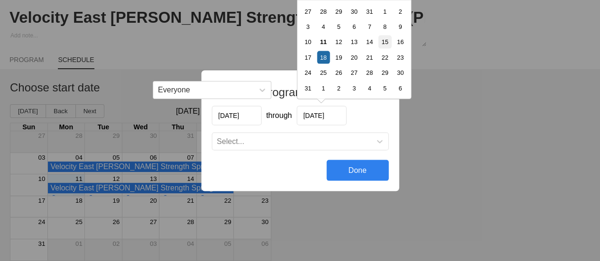
click at [383, 43] on div "15" at bounding box center [384, 41] width 13 height 13
type input "[DATE]"
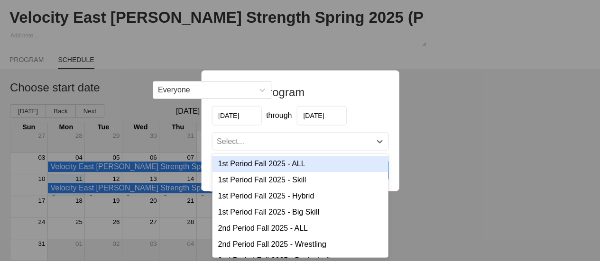
click at [342, 140] on div "Select..." at bounding box center [291, 141] width 159 height 9
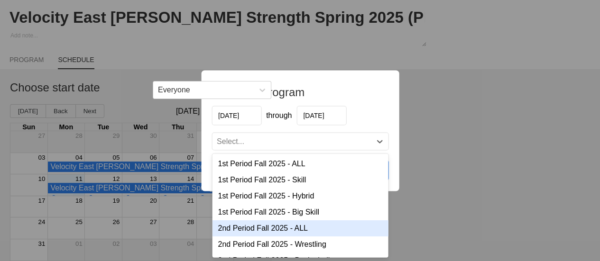
click at [310, 230] on div "2nd Period Fall 2025 - ALL" at bounding box center [300, 228] width 176 height 16
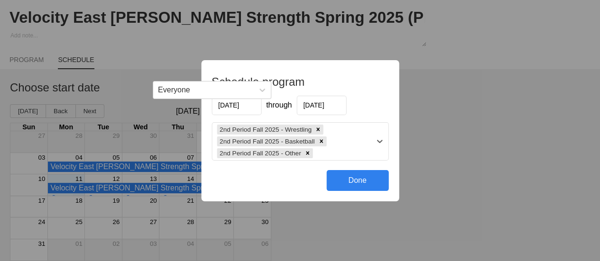
click at [330, 151] on div "2nd Period Fall 2025 - Wrestling 2nd Period Fall 2025 - Basketball 2nd Period F…" at bounding box center [291, 141] width 159 height 37
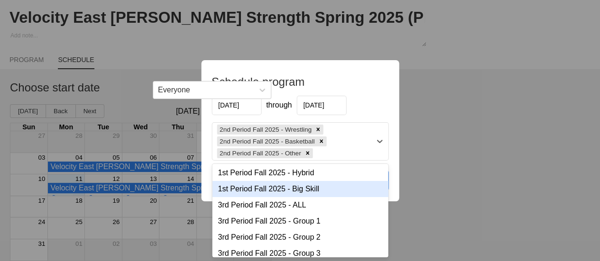
scroll to position [47, 0]
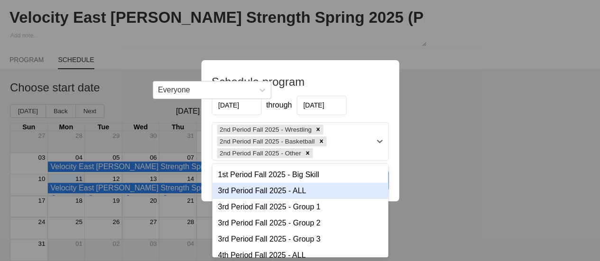
click at [291, 192] on div "3rd Period Fall 2025 - ALL" at bounding box center [300, 191] width 176 height 16
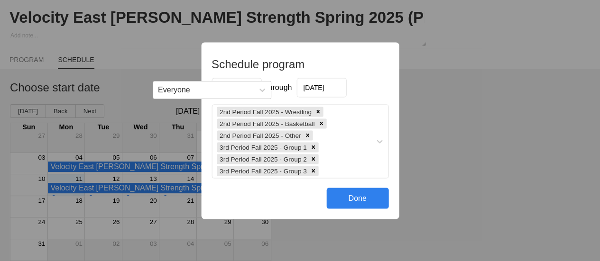
click at [360, 201] on div "Done" at bounding box center [357, 198] width 62 height 21
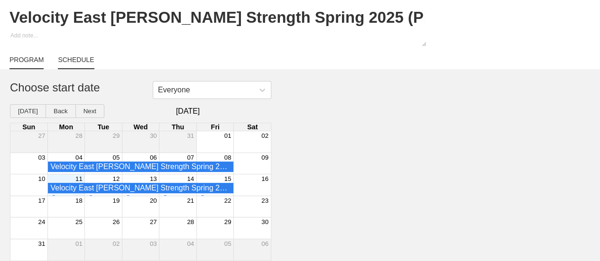
click at [31, 59] on link "PROGRAM" at bounding box center [26, 62] width 34 height 13
type textarea "x"
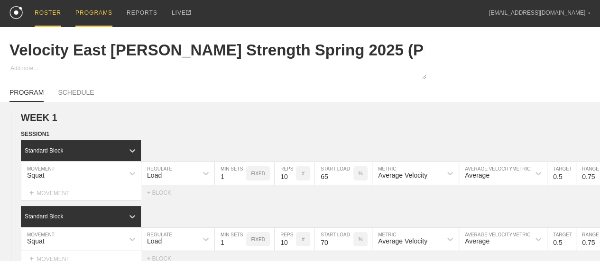
click at [56, 16] on div "ROSTER" at bounding box center [48, 13] width 27 height 27
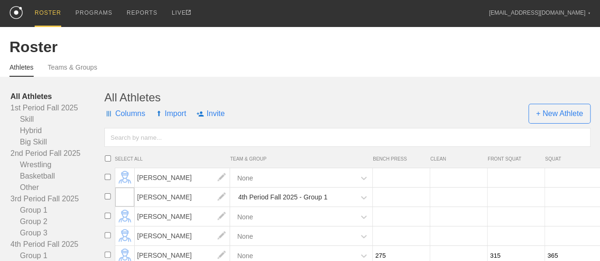
scroll to position [95, 0]
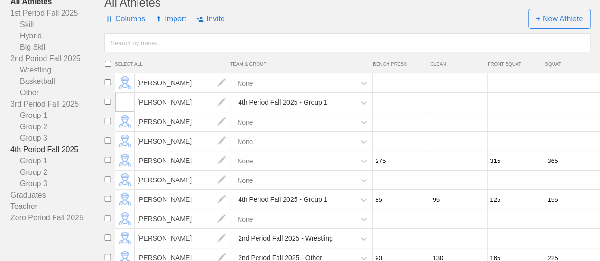
click at [54, 156] on link "4th Period Fall 2025" at bounding box center [57, 149] width 94 height 11
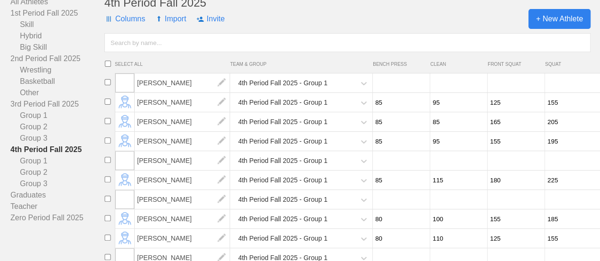
click at [541, 29] on span "+ New Athlete" at bounding box center [559, 19] width 62 height 20
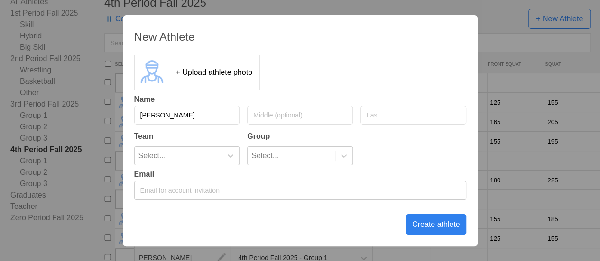
type input "[PERSON_NAME]"
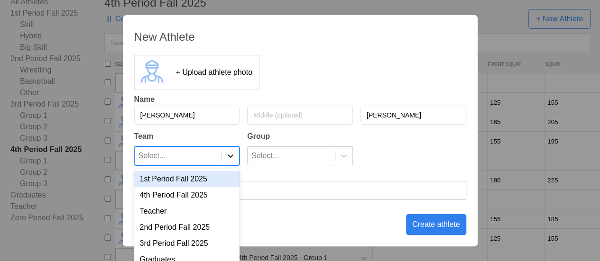
click at [227, 151] on icon at bounding box center [230, 155] width 9 height 9
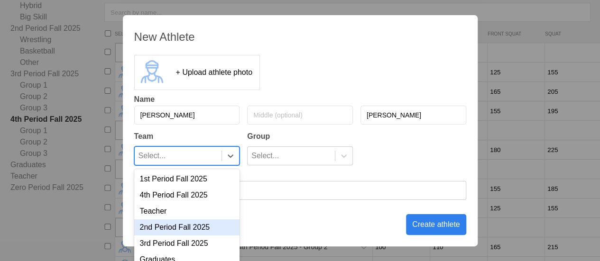
scroll to position [12, 0]
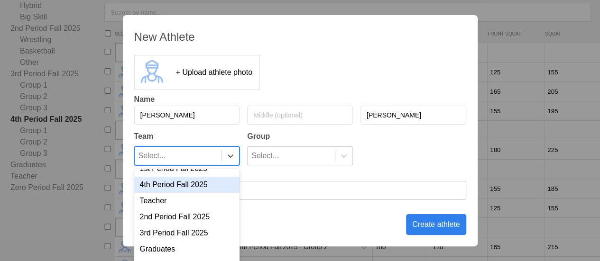
click at [197, 184] on div "4th Period Fall 2025" at bounding box center [187, 185] width 106 height 16
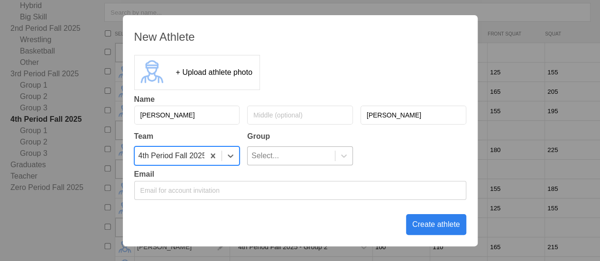
click at [295, 163] on div "Select..." at bounding box center [291, 156] width 87 height 18
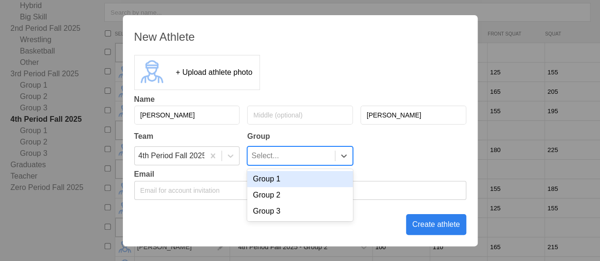
click at [293, 181] on div "Group 1" at bounding box center [300, 179] width 106 height 16
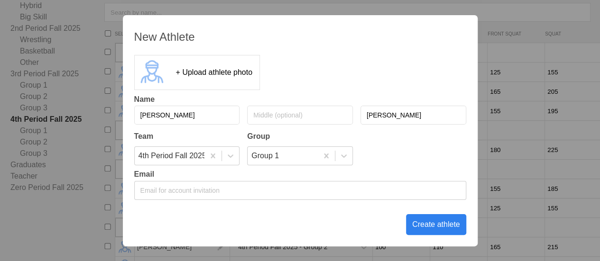
click at [449, 226] on div "Create athlete" at bounding box center [436, 224] width 60 height 21
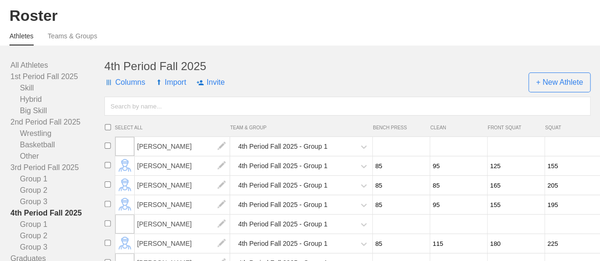
scroll to position [30, 0]
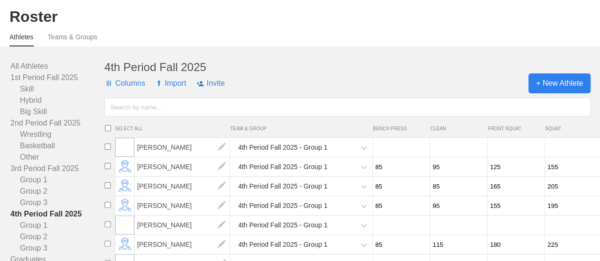
click at [562, 88] on span "+ New Athlete" at bounding box center [559, 84] width 62 height 20
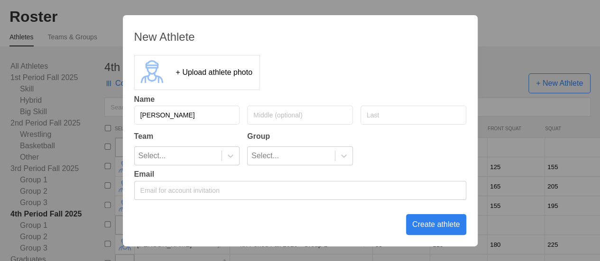
type input "[PERSON_NAME]"
type input "Cape"
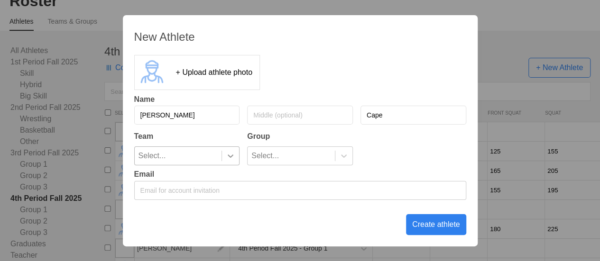
click at [231, 154] on icon at bounding box center [230, 155] width 9 height 9
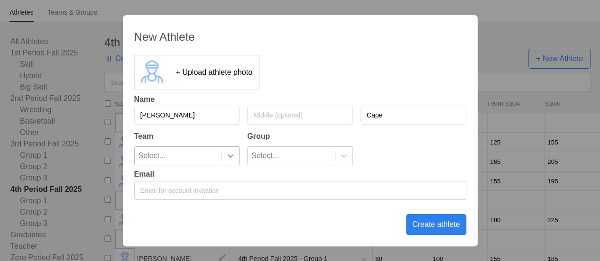
scroll to position [61, 0]
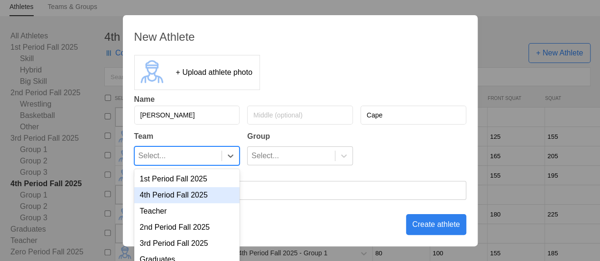
click at [205, 197] on div "4th Period Fall 2025" at bounding box center [187, 195] width 106 height 16
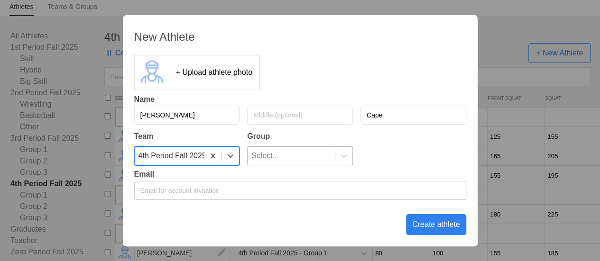
click at [295, 156] on div "Select..." at bounding box center [291, 156] width 87 height 18
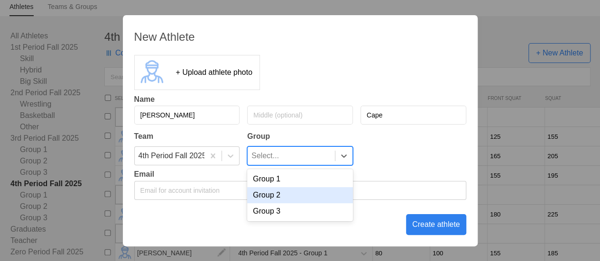
click at [286, 196] on div "Group 2" at bounding box center [300, 195] width 106 height 16
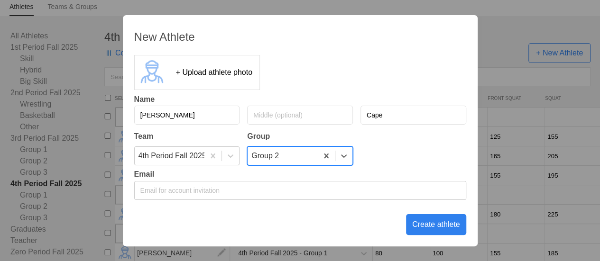
click at [430, 226] on div "Create athlete" at bounding box center [436, 224] width 60 height 21
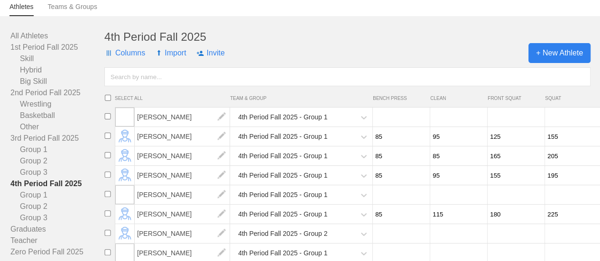
click at [577, 60] on span "+ New Athlete" at bounding box center [559, 53] width 62 height 20
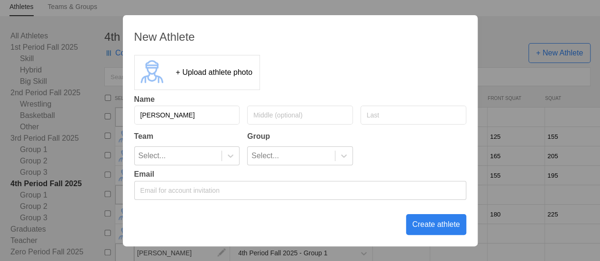
type input "[PERSON_NAME]"
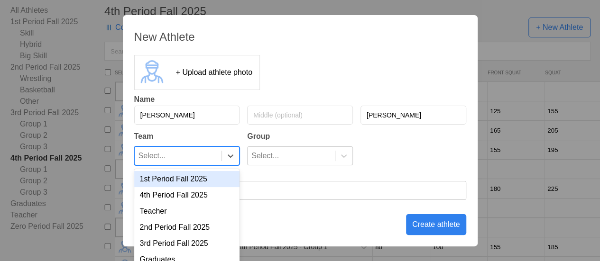
click at [211, 157] on div "Select..." at bounding box center [178, 156] width 87 height 18
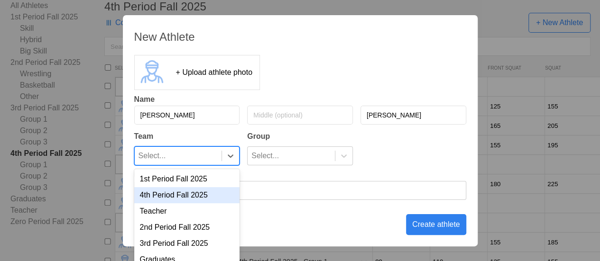
click at [186, 201] on div "4th Period Fall 2025" at bounding box center [187, 195] width 106 height 16
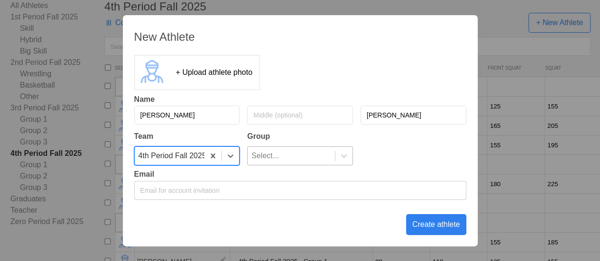
click at [276, 159] on div "Select..." at bounding box center [265, 156] width 28 height 18
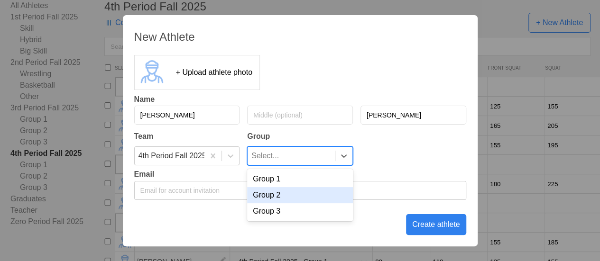
click at [279, 199] on div "Group 2" at bounding box center [300, 195] width 106 height 16
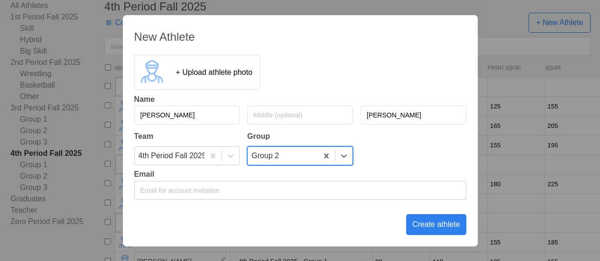
click at [445, 225] on div "Create athlete" at bounding box center [436, 224] width 60 height 21
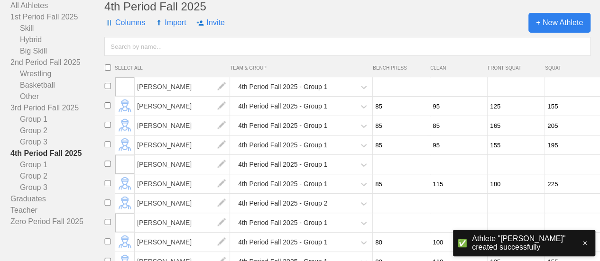
click at [562, 26] on span "+ New Athlete" at bounding box center [559, 23] width 62 height 20
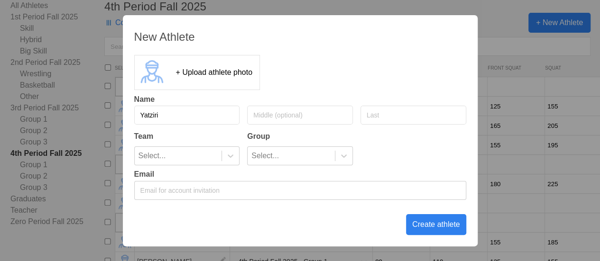
type input "Yatziri"
type input "Basilo"
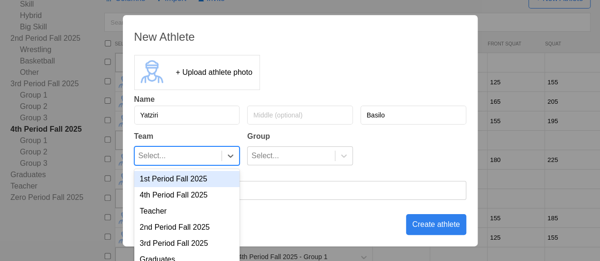
click at [227, 160] on div at bounding box center [230, 156] width 18 height 18
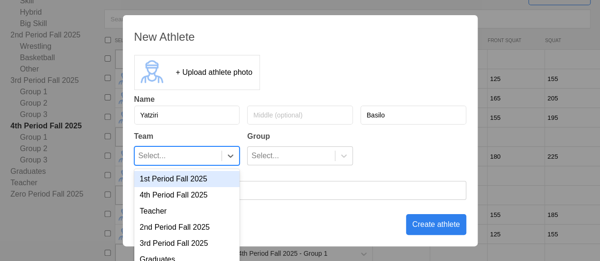
scroll to position [121, 0]
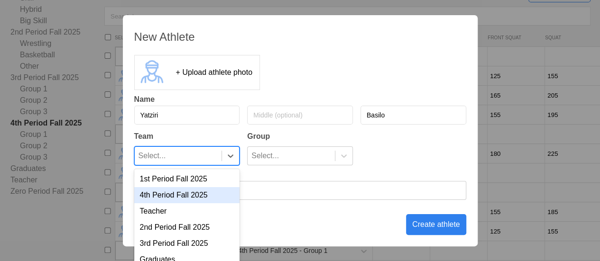
click at [196, 194] on div "4th Period Fall 2025" at bounding box center [187, 195] width 106 height 16
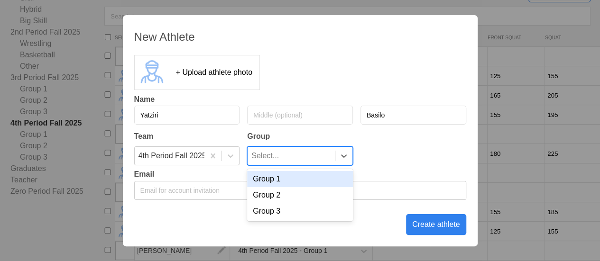
click at [282, 160] on div "Select..." at bounding box center [291, 156] width 87 height 18
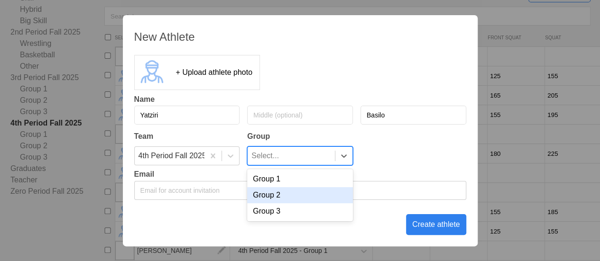
click at [274, 199] on div "Group 2" at bounding box center [300, 195] width 106 height 16
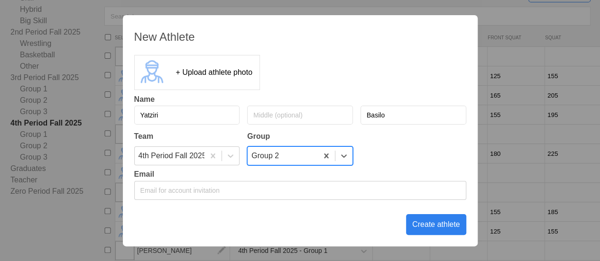
click at [440, 224] on div "Create athlete" at bounding box center [436, 224] width 60 height 21
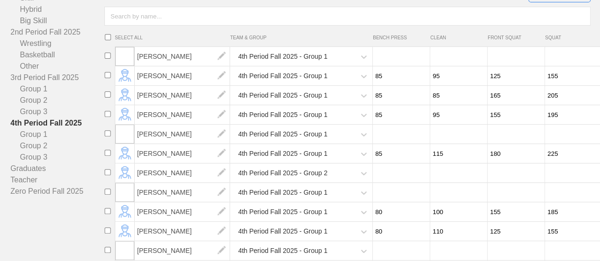
click at [172, 21] on input "text" at bounding box center [347, 16] width 486 height 19
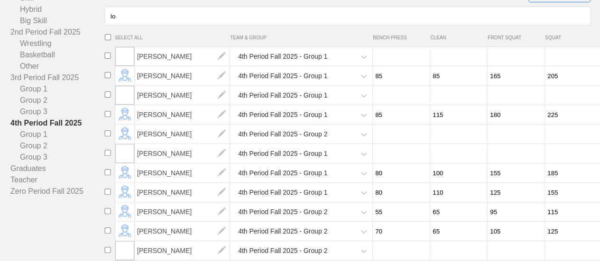
scroll to position [112, 0]
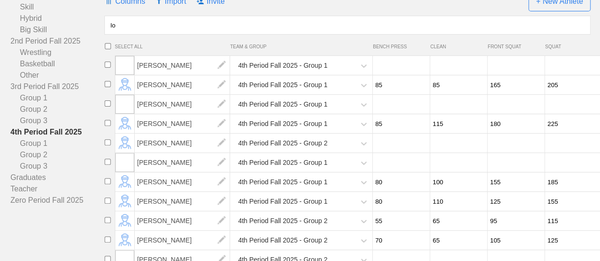
type input "lop"
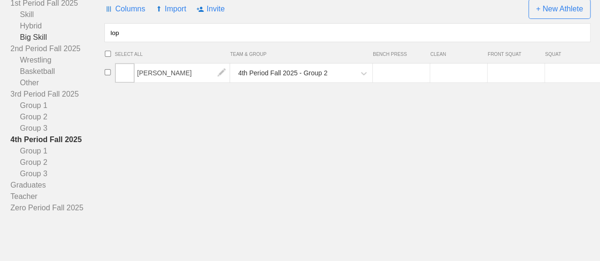
drag, startPoint x: 152, startPoint y: 34, endPoint x: 102, endPoint y: 33, distance: 49.3
click at [102, 33] on div "All Athletes 1st Period Fall 2025 Skill Hybrid Big Skill 2nd Period Fall 2025 W…" at bounding box center [299, 100] width 581 height 228
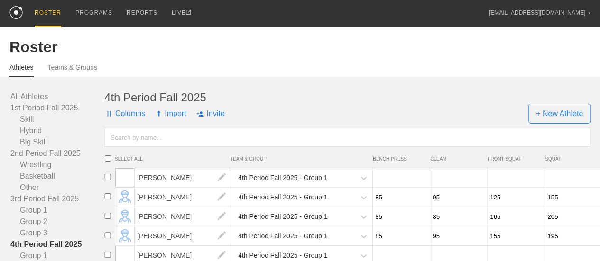
click at [141, 147] on input "text" at bounding box center [347, 137] width 486 height 19
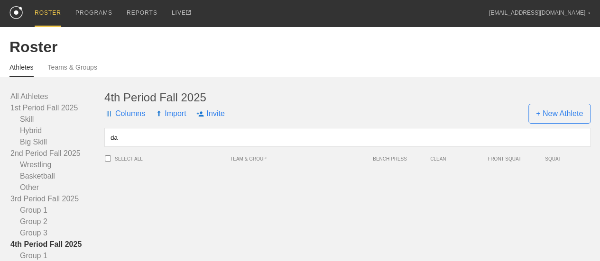
type input "d"
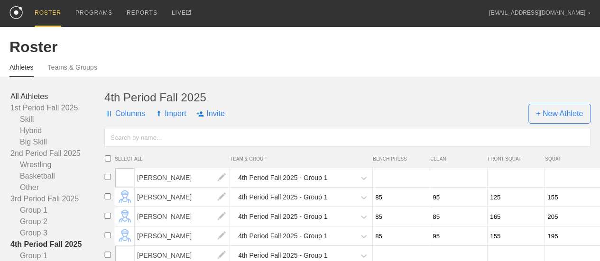
click at [40, 102] on link "All Athletes" at bounding box center [57, 96] width 94 height 11
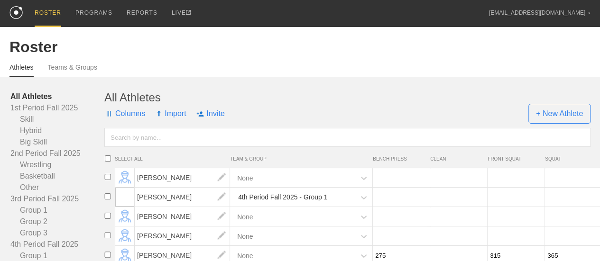
click at [140, 144] on input "text" at bounding box center [347, 137] width 486 height 19
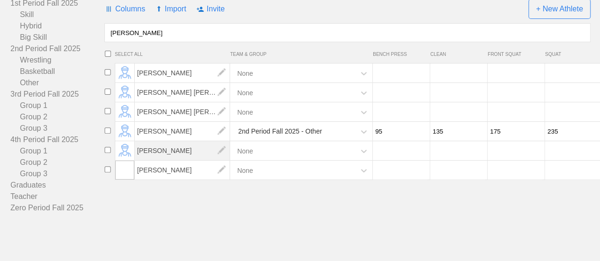
scroll to position [112, 0]
type input "[PERSON_NAME]"
click at [333, 135] on div "2nd Period Fall 2025 - Other" at bounding box center [293, 131] width 123 height 19
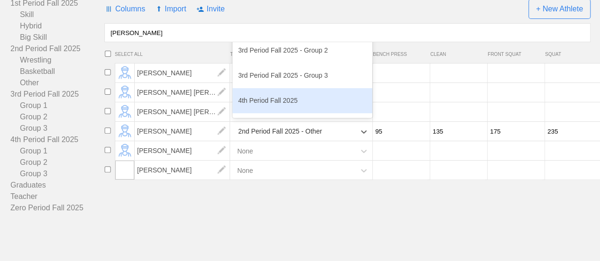
scroll to position [285, 0]
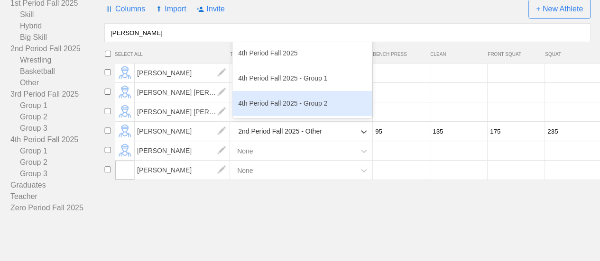
click at [293, 104] on div "4th Period Fall 2025 - Group 2" at bounding box center [302, 103] width 140 height 25
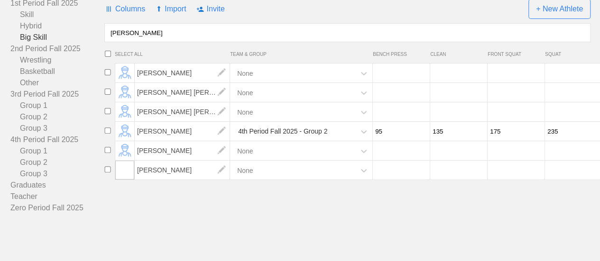
drag, startPoint x: 139, startPoint y: 33, endPoint x: 96, endPoint y: 32, distance: 43.6
click at [96, 32] on div "All Athletes 1st Period Fall 2025 Skill Hybrid Big Skill 2nd Period Fall 2025 W…" at bounding box center [299, 100] width 581 height 228
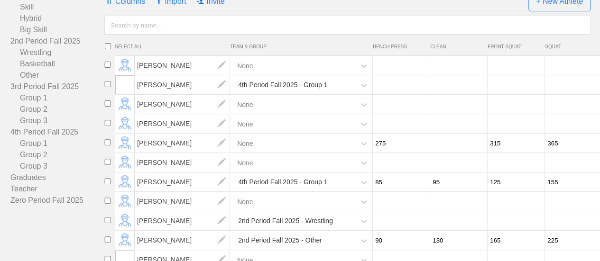
click at [65, 138] on link "4th Period Fall 2025" at bounding box center [57, 132] width 94 height 11
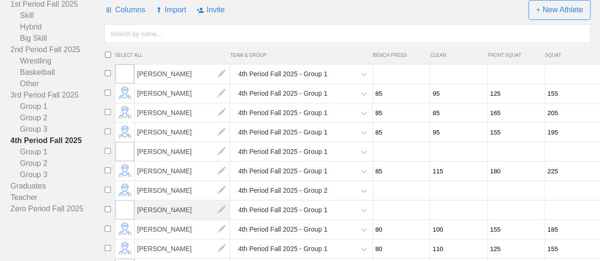
scroll to position [18, 0]
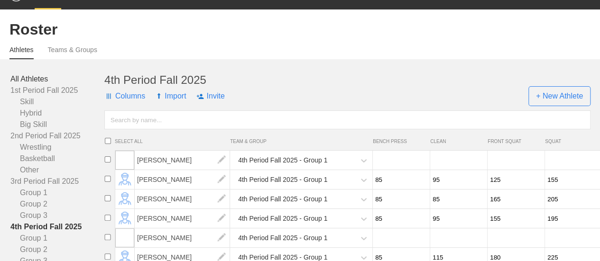
click at [38, 85] on link "All Athletes" at bounding box center [57, 79] width 94 height 11
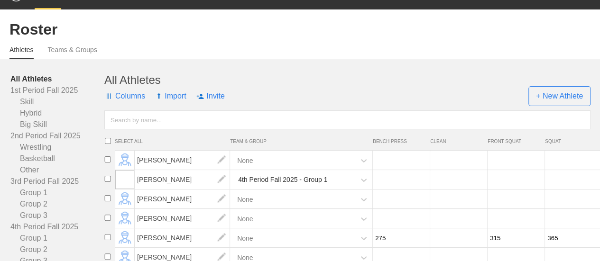
click at [144, 128] on input "text" at bounding box center [347, 120] width 486 height 19
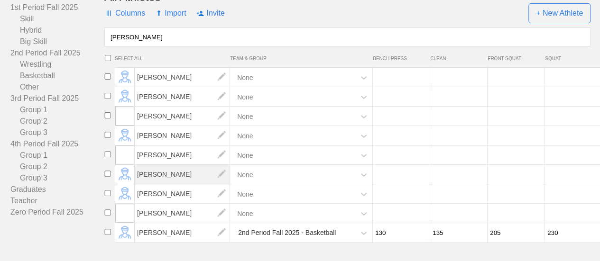
scroll to position [112, 0]
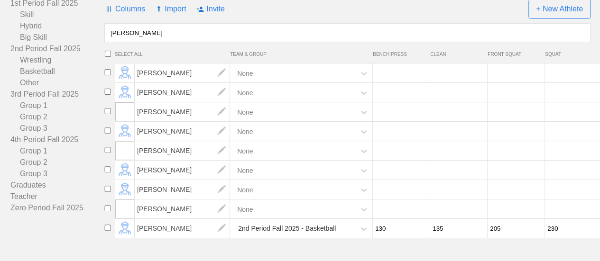
click at [285, 71] on div "None" at bounding box center [293, 73] width 123 height 19
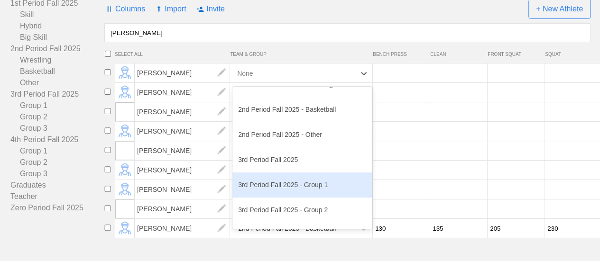
scroll to position [285, 0]
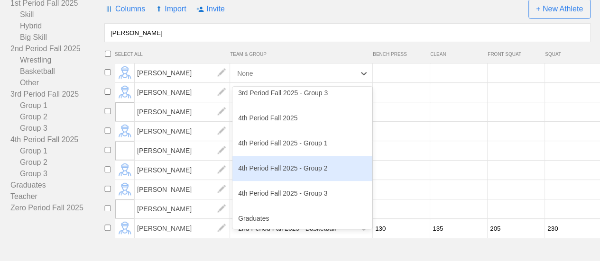
click at [281, 176] on div "4th Period Fall 2025 - Group 2" at bounding box center [302, 168] width 140 height 25
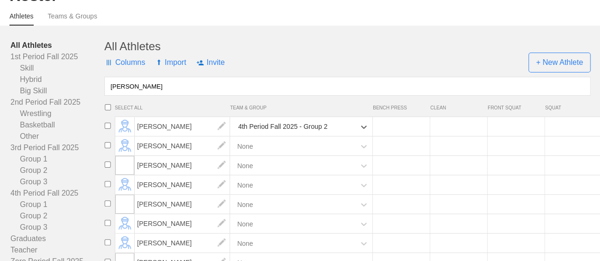
scroll to position [18, 0]
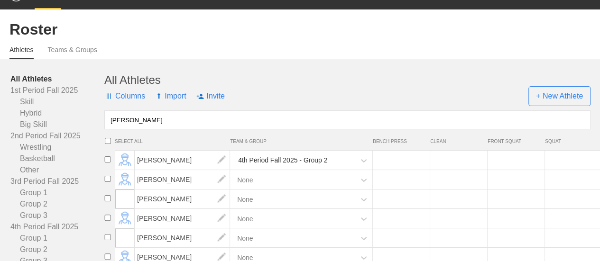
drag, startPoint x: 138, startPoint y: 129, endPoint x: 114, endPoint y: 127, distance: 24.7
click at [114, 127] on input "[PERSON_NAME]" at bounding box center [347, 120] width 486 height 19
type input "d"
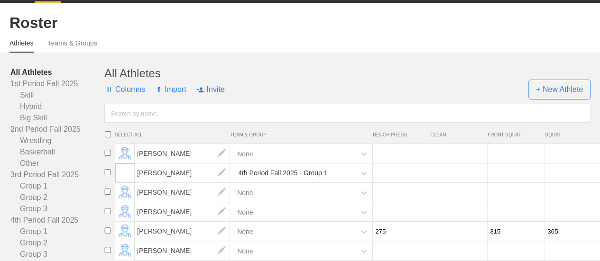
scroll to position [160, 0]
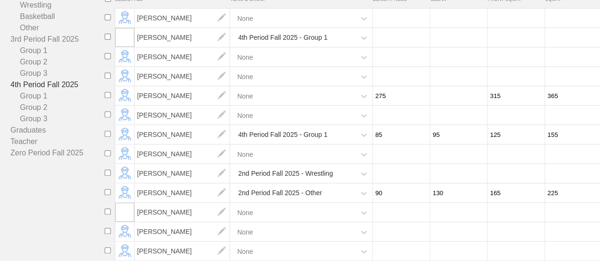
click at [63, 90] on link "4th Period Fall 2025" at bounding box center [57, 84] width 94 height 11
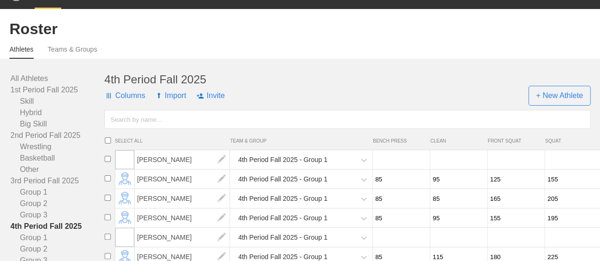
scroll to position [18, 0]
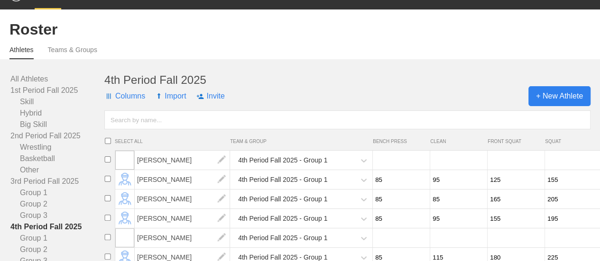
click at [567, 106] on span "+ New Athlete" at bounding box center [559, 96] width 62 height 20
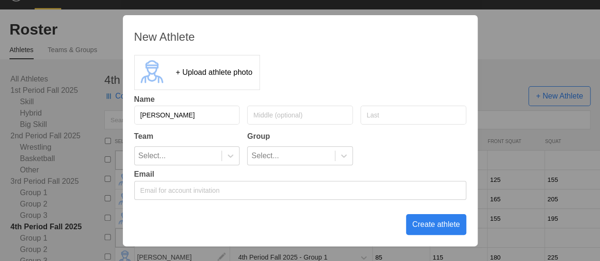
type input "[PERSON_NAME]"
click at [203, 158] on div "Select..." at bounding box center [178, 156] width 87 height 18
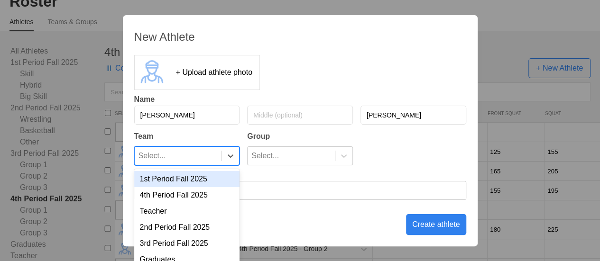
scroll to position [48, 0]
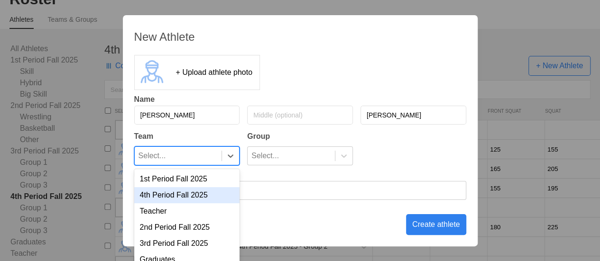
click at [184, 199] on div "4th Period Fall 2025" at bounding box center [187, 195] width 106 height 16
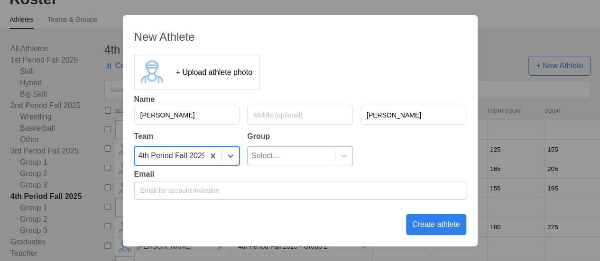
click at [284, 151] on div "Select..." at bounding box center [291, 156] width 87 height 18
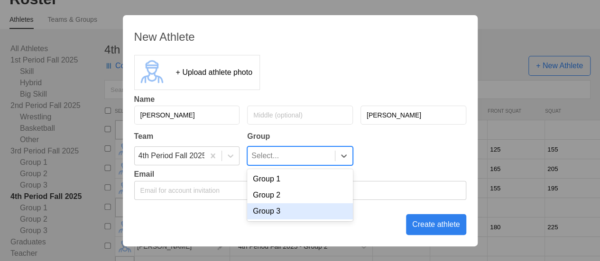
click at [285, 213] on div "Group 3" at bounding box center [300, 211] width 106 height 16
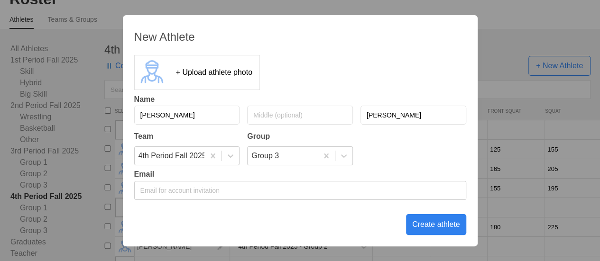
click at [443, 229] on div "Create athlete" at bounding box center [436, 224] width 60 height 21
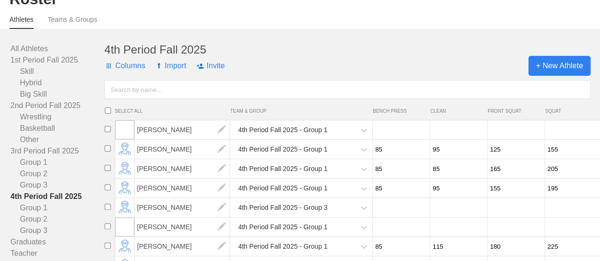
click at [565, 72] on span "+ New Athlete" at bounding box center [559, 66] width 62 height 20
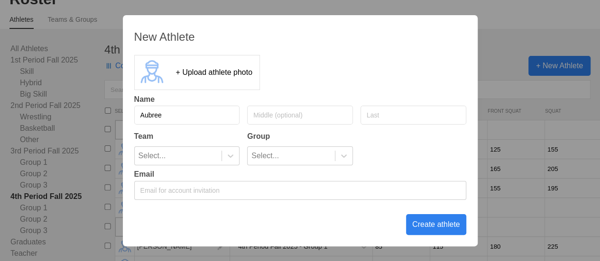
type input "Aubree"
type input "Gadis"
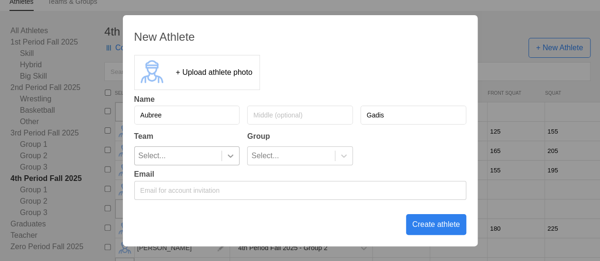
click at [238, 152] on div at bounding box center [230, 155] width 17 height 9
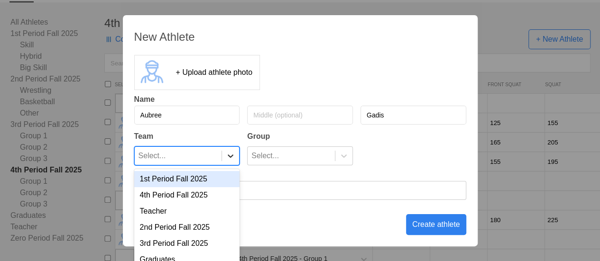
scroll to position [78, 0]
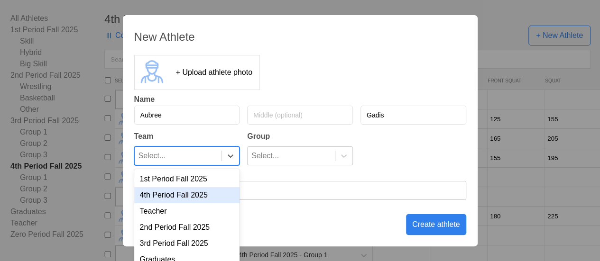
click at [191, 191] on div "4th Period Fall 2025" at bounding box center [187, 195] width 106 height 16
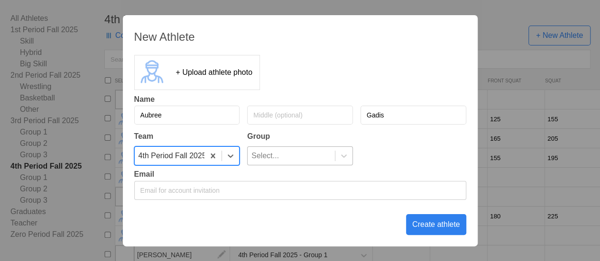
click at [283, 157] on div "Select..." at bounding box center [291, 156] width 87 height 18
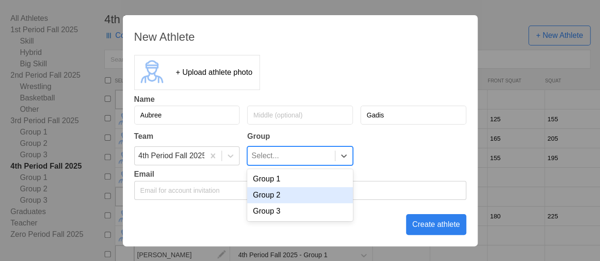
click at [279, 198] on div "Group 2" at bounding box center [300, 195] width 106 height 16
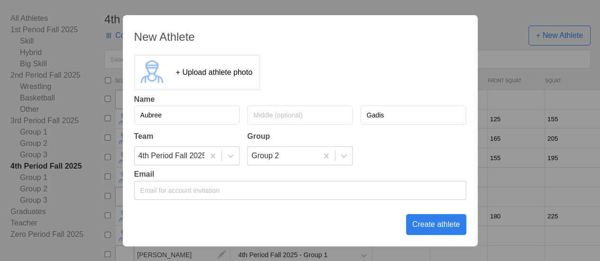
click at [438, 223] on div "Create athlete" at bounding box center [436, 224] width 60 height 21
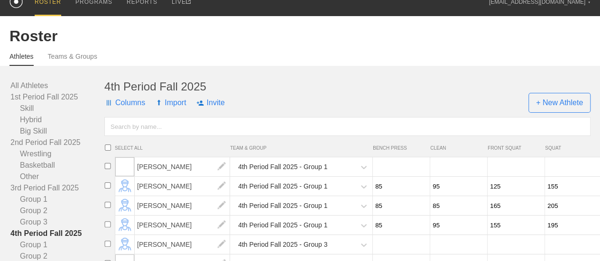
scroll to position [0, 0]
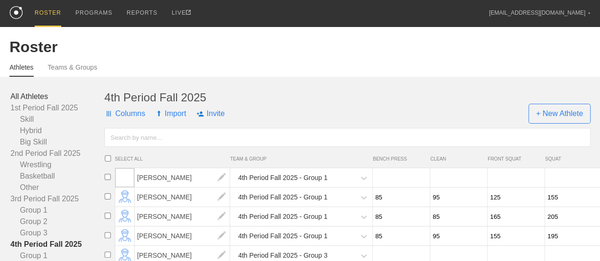
click at [26, 102] on link "All Athletes" at bounding box center [57, 96] width 94 height 11
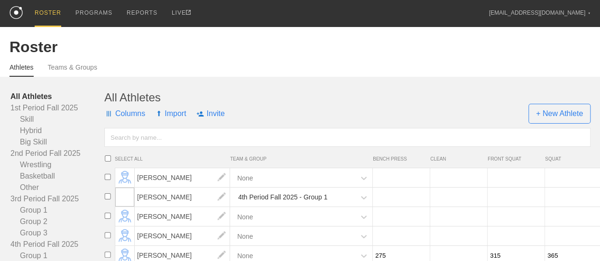
click at [162, 146] on input "text" at bounding box center [347, 137] width 486 height 19
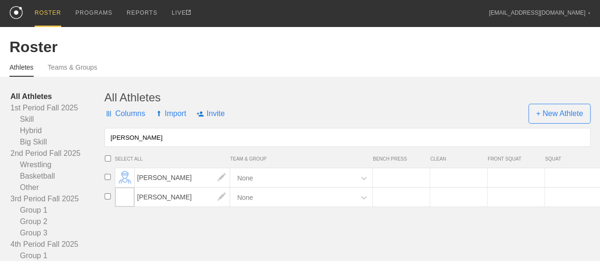
type input "[PERSON_NAME]"
click at [316, 188] on div "None" at bounding box center [293, 177] width 123 height 19
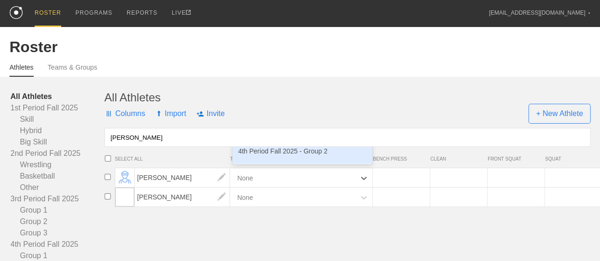
click at [309, 160] on div "4th Period Fall 2025 - Group 2" at bounding box center [302, 151] width 140 height 25
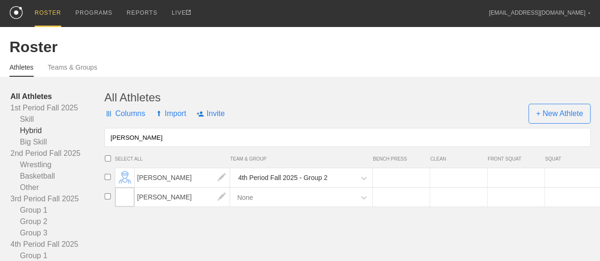
drag, startPoint x: 134, startPoint y: 145, endPoint x: 89, endPoint y: 143, distance: 45.1
click at [89, 143] on div "All Athletes 1st Period Fall 2025 Skill Hybrid Big Skill 2nd Period Fall 2025 W…" at bounding box center [299, 205] width 581 height 228
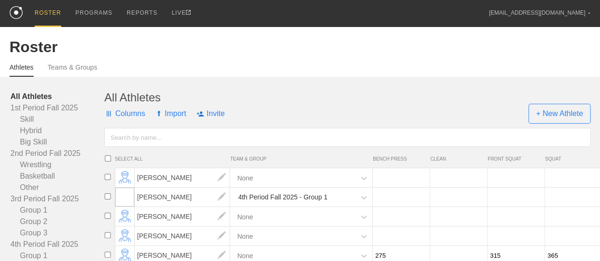
scroll to position [95, 0]
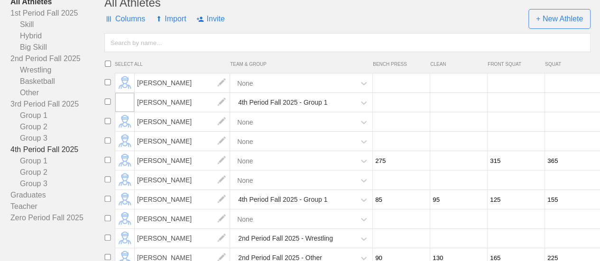
click at [51, 156] on link "4th Period Fall 2025" at bounding box center [57, 149] width 94 height 11
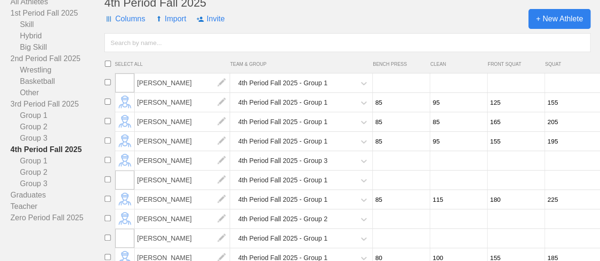
click at [567, 26] on span "+ New Athlete" at bounding box center [559, 19] width 62 height 20
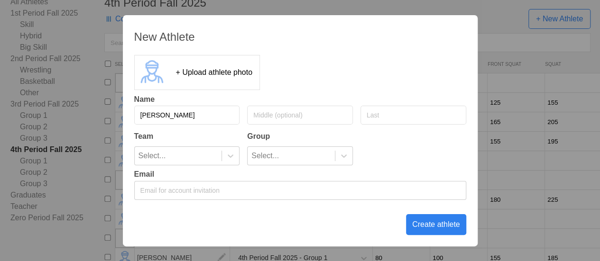
type input "[PERSON_NAME]"
click at [378, 115] on input "text" at bounding box center [413, 115] width 106 height 19
type input "[PERSON_NAME]"
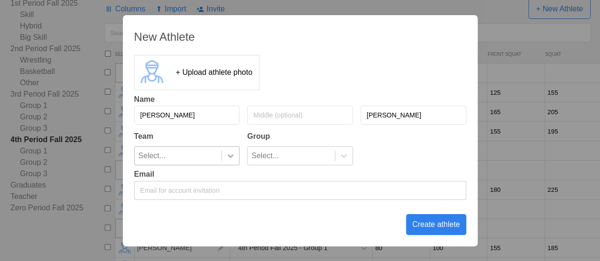
click at [229, 155] on icon at bounding box center [231, 156] width 6 height 3
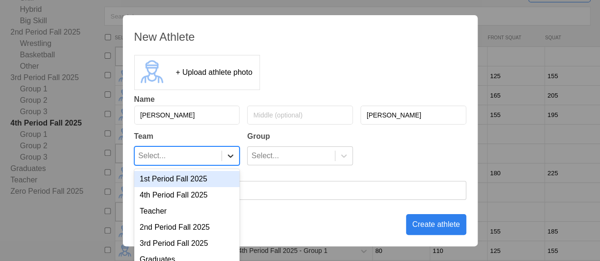
scroll to position [125, 0]
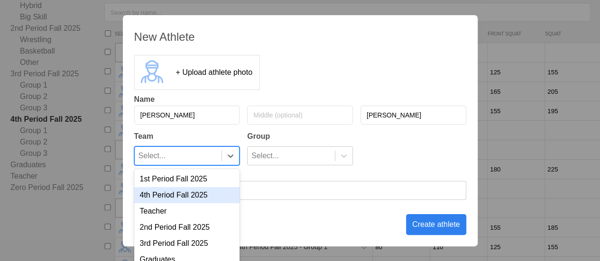
click at [198, 198] on div "4th Period Fall 2025" at bounding box center [187, 195] width 106 height 16
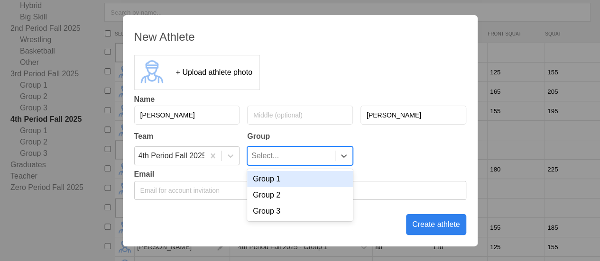
click at [286, 153] on div "Select..." at bounding box center [291, 156] width 87 height 18
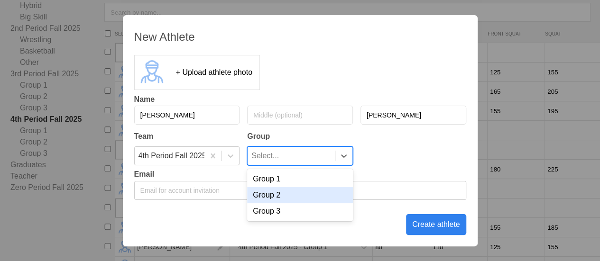
click at [293, 199] on div "Group 2" at bounding box center [300, 195] width 106 height 16
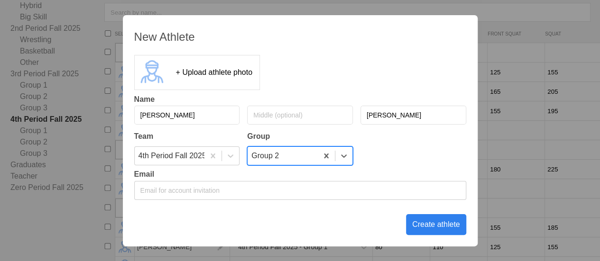
click at [448, 224] on div "Create athlete" at bounding box center [436, 224] width 60 height 21
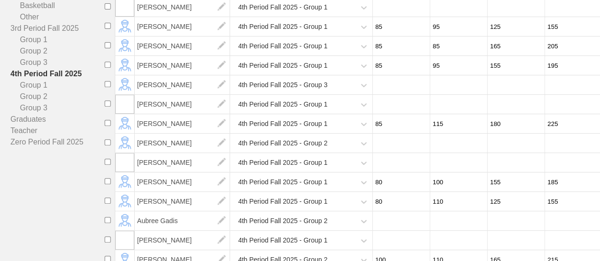
scroll to position [78, 0]
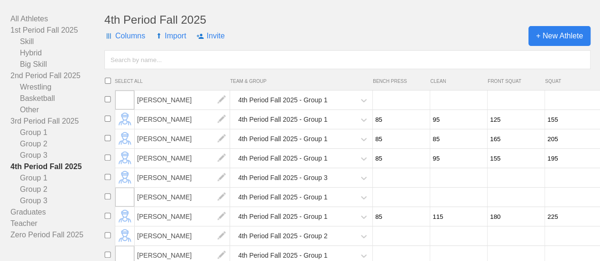
click at [543, 46] on span "+ New Athlete" at bounding box center [559, 36] width 62 height 20
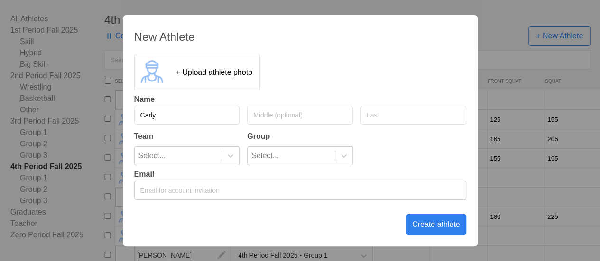
type input "Carly"
type input "[PERSON_NAME]"
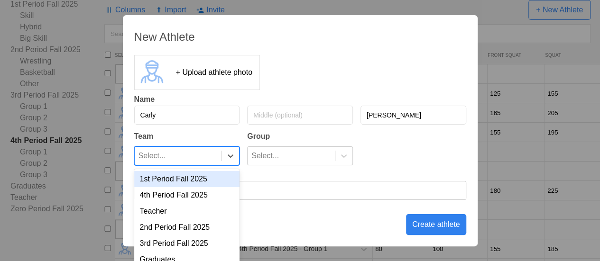
click at [201, 156] on div "Select..." at bounding box center [178, 156] width 87 height 18
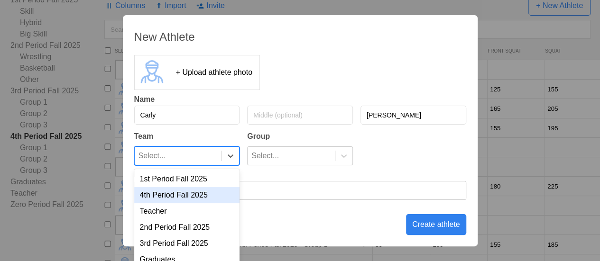
click at [184, 196] on div "4th Period Fall 2025" at bounding box center [187, 195] width 106 height 16
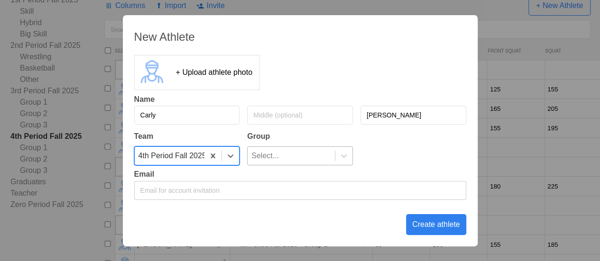
drag, startPoint x: 268, startPoint y: 155, endPoint x: 271, endPoint y: 162, distance: 7.2
click at [268, 155] on div "Select..." at bounding box center [265, 156] width 28 height 18
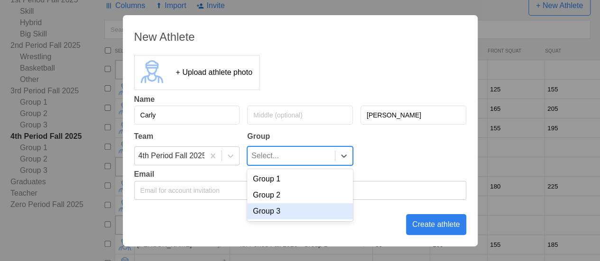
click at [281, 213] on div "Group 3" at bounding box center [300, 211] width 106 height 16
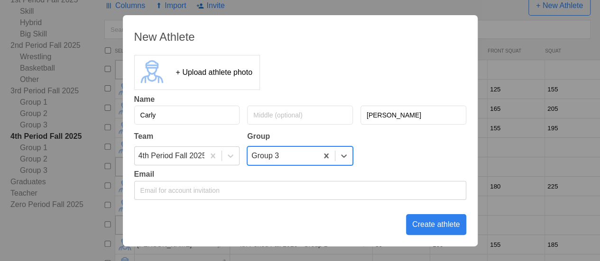
click at [438, 222] on div "Create athlete" at bounding box center [436, 224] width 60 height 21
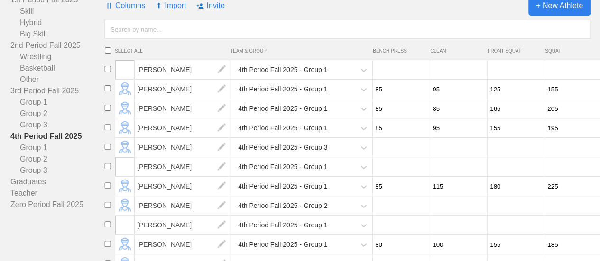
click at [549, 11] on span "+ New Athlete" at bounding box center [559, 6] width 62 height 20
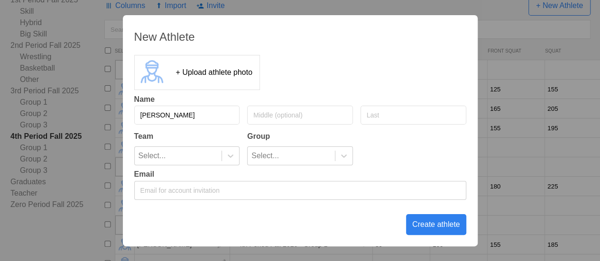
type input "[PERSON_NAME]"
click at [385, 116] on input "[PERSON_NAME]" at bounding box center [413, 115] width 106 height 19
type input "[PERSON_NAME]"
click at [199, 163] on div "Select..." at bounding box center [178, 156] width 87 height 18
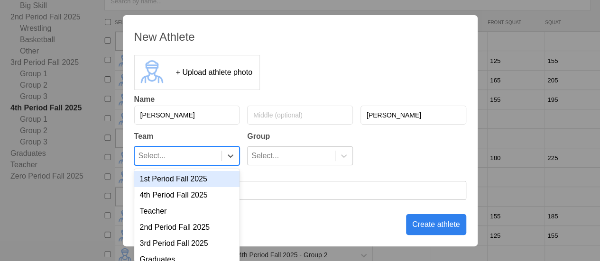
scroll to position [138, 0]
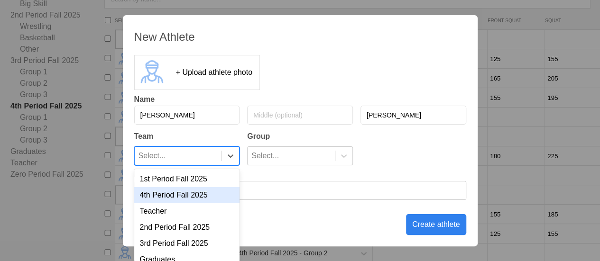
click at [189, 194] on div "4th Period Fall 2025" at bounding box center [187, 195] width 106 height 16
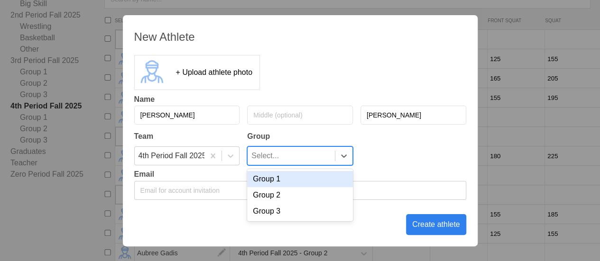
click at [274, 161] on div "Select..." at bounding box center [265, 156] width 28 height 18
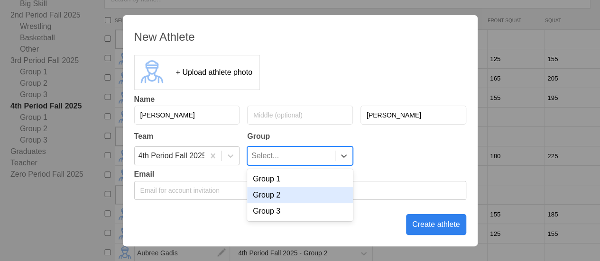
click at [272, 200] on div "Group 2" at bounding box center [300, 195] width 106 height 16
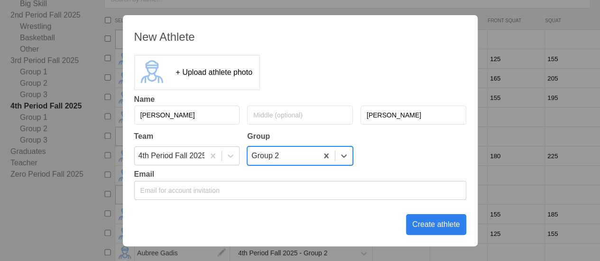
click at [455, 231] on div "Create athlete" at bounding box center [436, 224] width 60 height 21
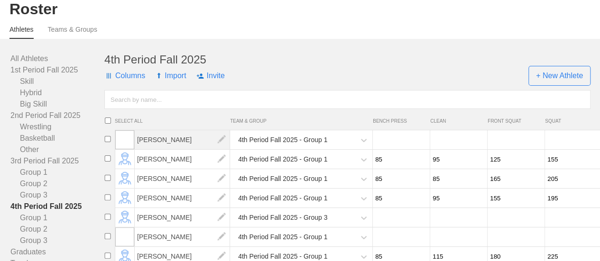
scroll to position [0, 0]
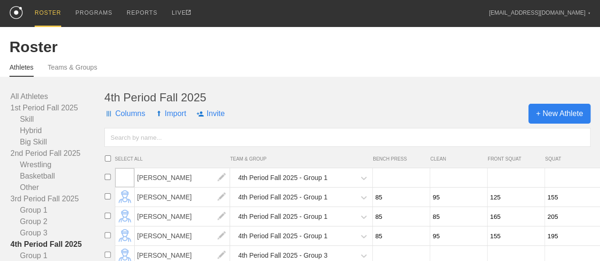
click at [538, 122] on span "+ New Athlete" at bounding box center [559, 114] width 62 height 20
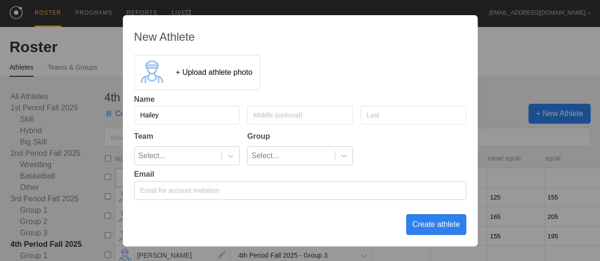
type input "Hailey"
type input "Love"
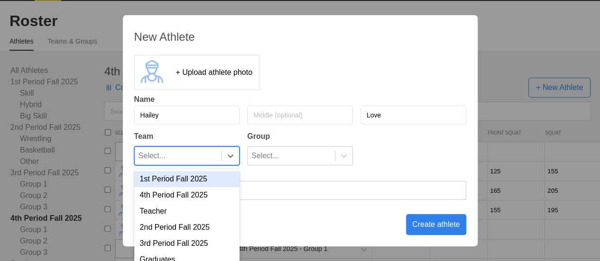
click at [213, 153] on div "Select..." at bounding box center [178, 156] width 87 height 18
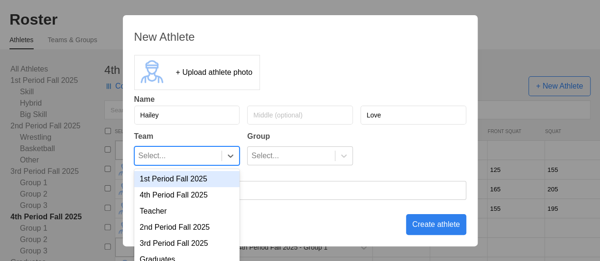
scroll to position [30, 0]
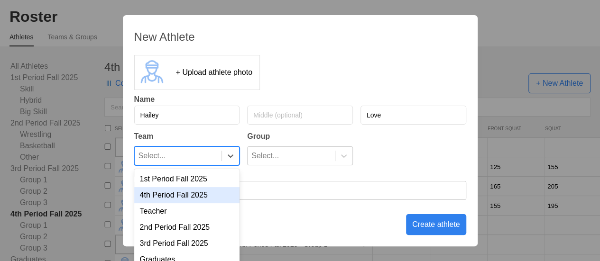
click at [197, 195] on div "4th Period Fall 2025" at bounding box center [187, 195] width 106 height 16
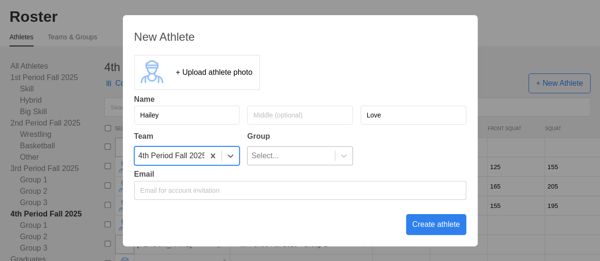
click at [326, 160] on div "Select..." at bounding box center [291, 156] width 87 height 18
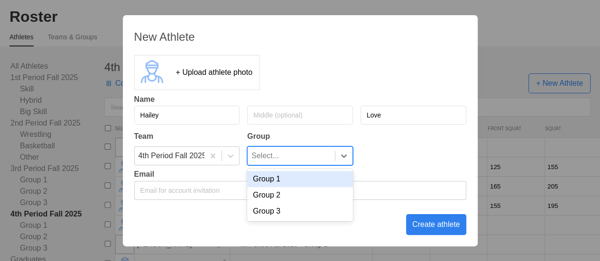
click at [284, 181] on div "Group 1" at bounding box center [300, 179] width 106 height 16
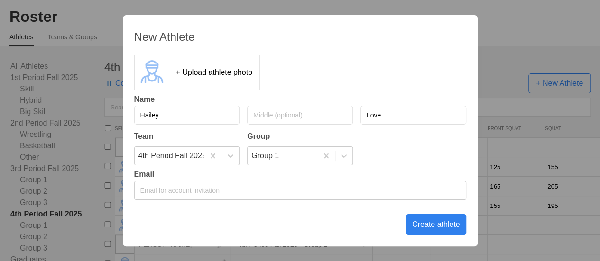
click at [436, 232] on div "Create athlete" at bounding box center [436, 224] width 60 height 21
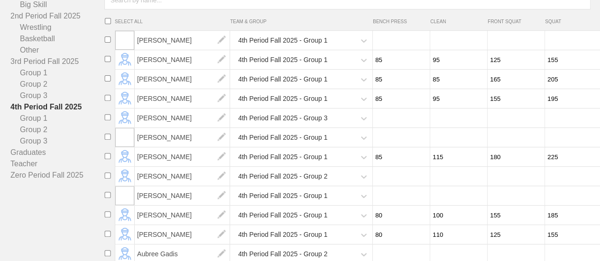
scroll to position [78, 0]
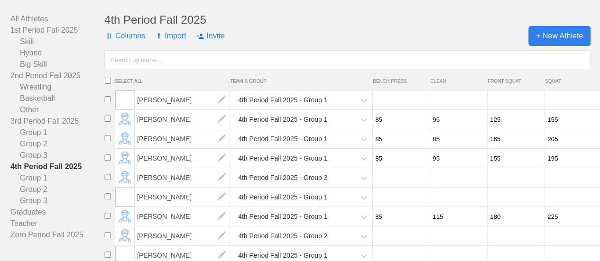
click at [564, 41] on span "+ New Athlete" at bounding box center [559, 36] width 62 height 20
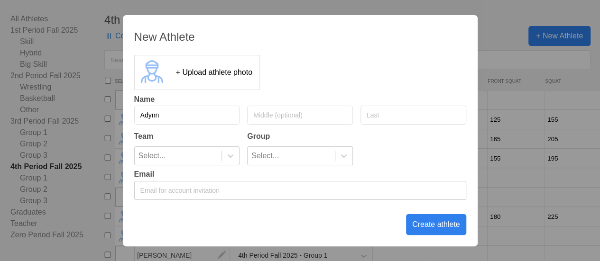
type input "Adynn"
type input "McClintok"
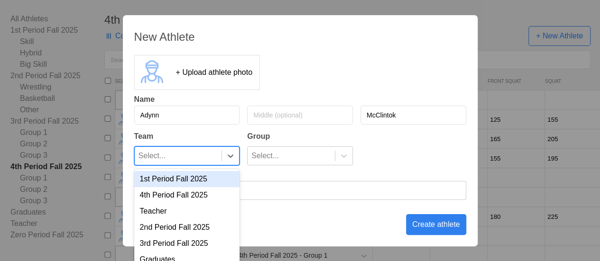
drag, startPoint x: 184, startPoint y: 157, endPoint x: 182, endPoint y: 165, distance: 7.8
click at [184, 157] on div "Select..." at bounding box center [178, 156] width 87 height 18
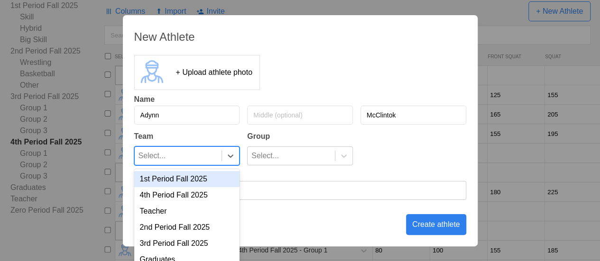
scroll to position [108, 0]
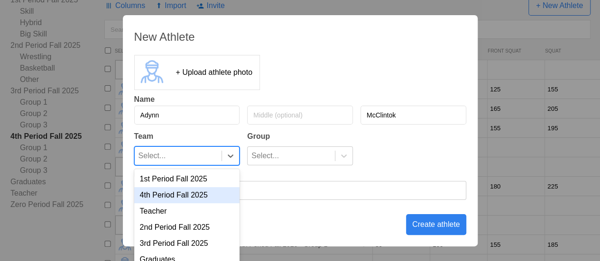
click at [178, 194] on div "4th Period Fall 2025" at bounding box center [187, 195] width 106 height 16
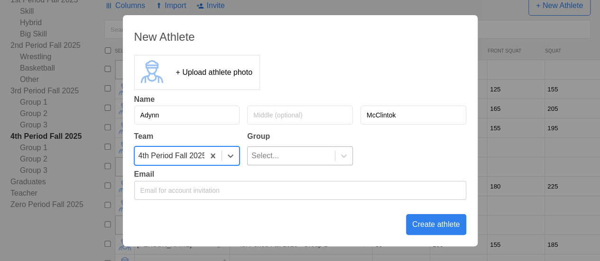
click at [267, 154] on div "Select..." at bounding box center [265, 156] width 28 height 18
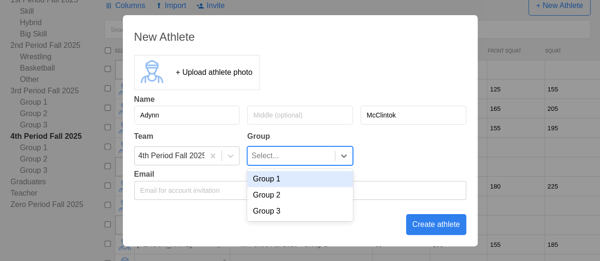
drag, startPoint x: 275, startPoint y: 183, endPoint x: 314, endPoint y: 195, distance: 41.3
click at [275, 183] on div "Group 1" at bounding box center [300, 179] width 106 height 16
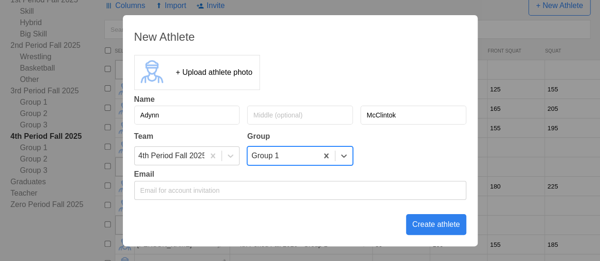
click at [432, 226] on div "Create athlete" at bounding box center [436, 224] width 60 height 21
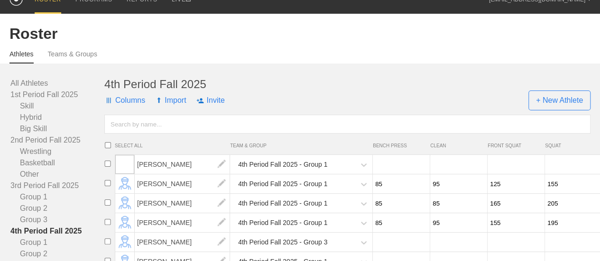
scroll to position [0, 0]
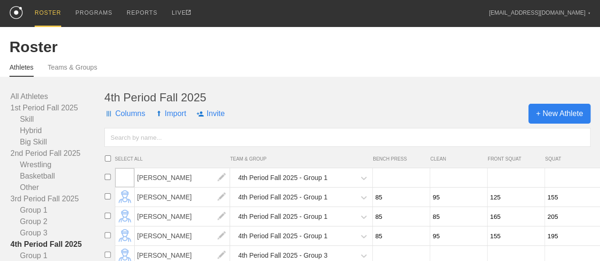
click at [558, 121] on span "+ New Athlete" at bounding box center [559, 114] width 62 height 20
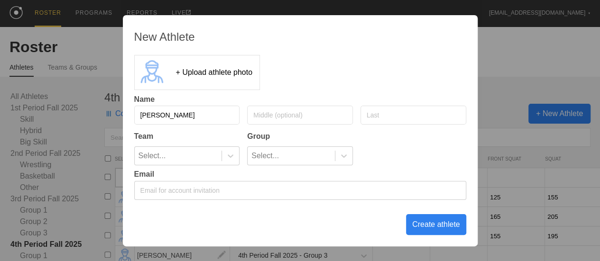
type input "[PERSON_NAME]"
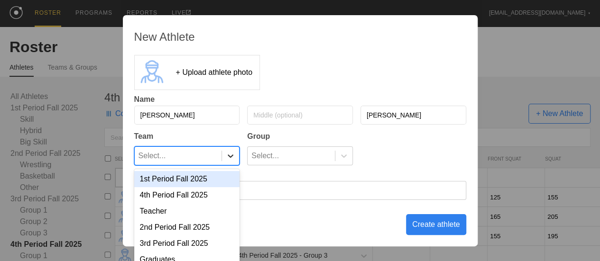
click at [228, 151] on icon at bounding box center [230, 155] width 9 height 9
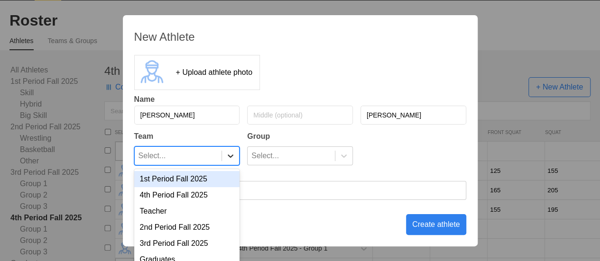
scroll to position [30, 0]
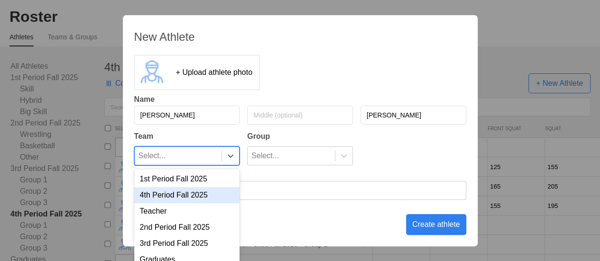
click at [202, 197] on div "4th Period Fall 2025" at bounding box center [187, 195] width 106 height 16
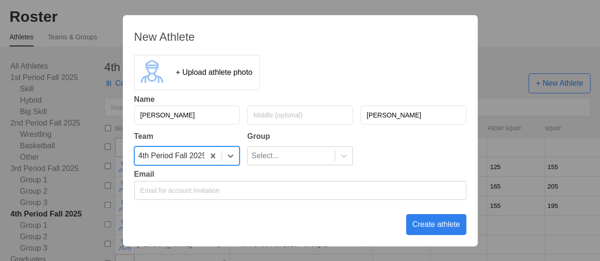
click at [290, 166] on div "New Athlete + Upload athlete photo Name [PERSON_NAME] Team Group option 4th Per…" at bounding box center [300, 130] width 355 height 231
click at [288, 162] on div "Select..." at bounding box center [291, 156] width 87 height 18
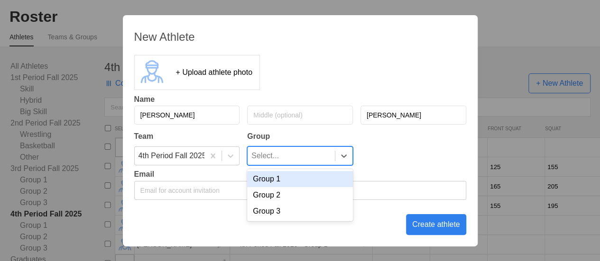
click at [277, 181] on div "Group 1" at bounding box center [300, 179] width 106 height 16
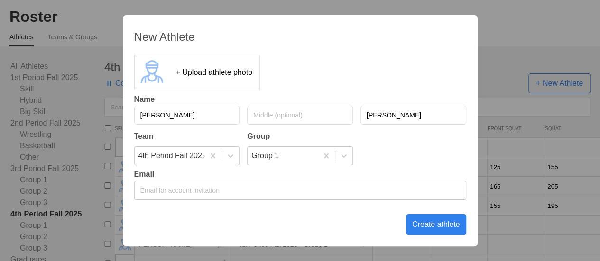
click at [433, 225] on div "Create athlete" at bounding box center [436, 224] width 60 height 21
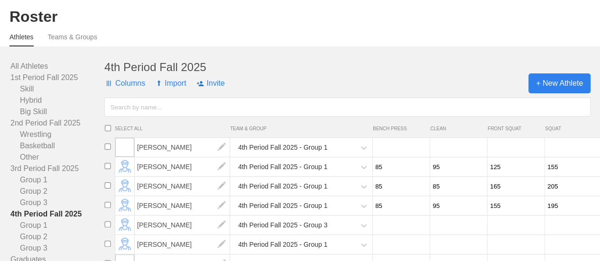
click at [554, 89] on span "+ New Athlete" at bounding box center [559, 84] width 62 height 20
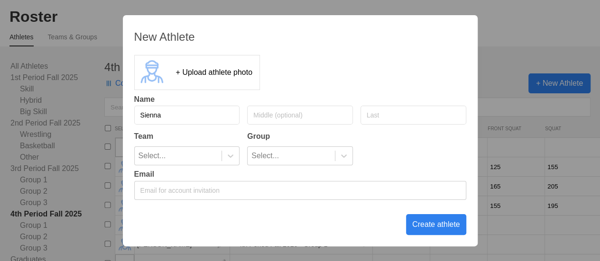
type input "Sienna"
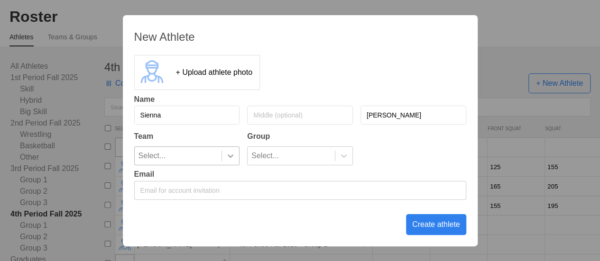
type input "[PERSON_NAME]"
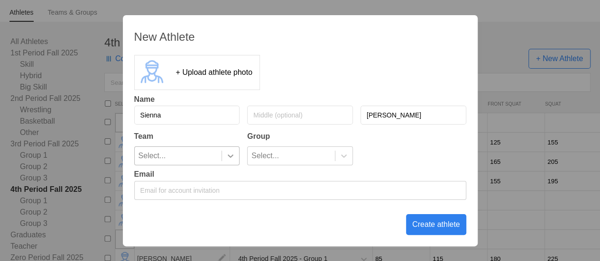
click at [225, 159] on div at bounding box center [230, 155] width 17 height 9
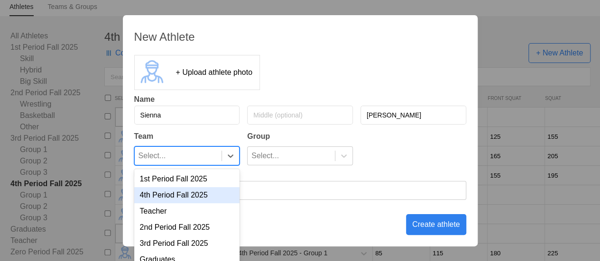
click at [199, 194] on div "4th Period Fall 2025" at bounding box center [187, 195] width 106 height 16
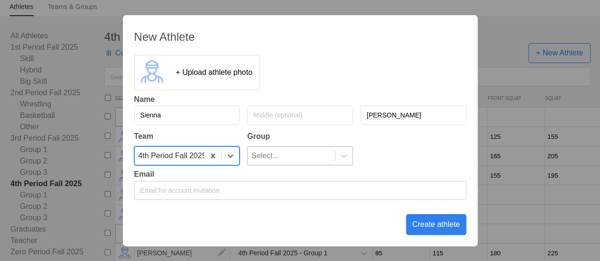
click at [288, 155] on div "Select..." at bounding box center [291, 156] width 87 height 18
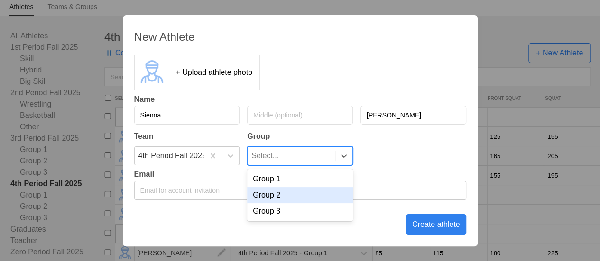
click at [275, 196] on div "Group 2" at bounding box center [300, 195] width 106 height 16
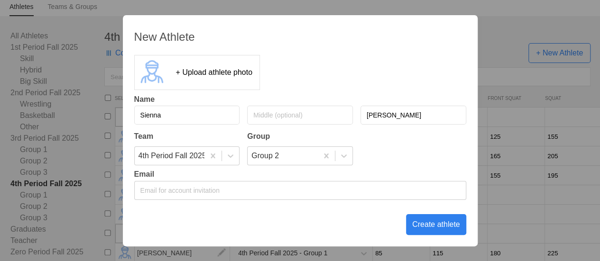
click at [433, 224] on div "Create athlete" at bounding box center [436, 224] width 60 height 21
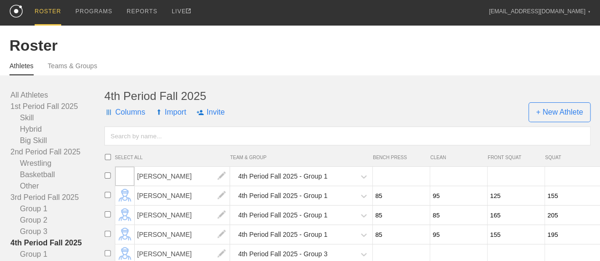
scroll to position [0, 0]
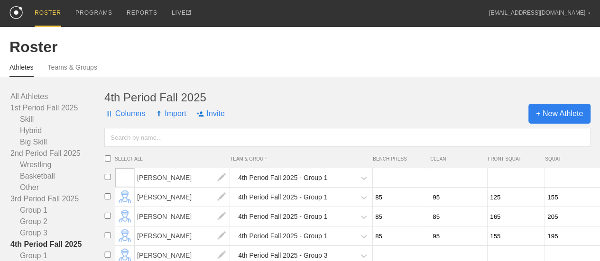
click at [559, 116] on span "+ New Athlete" at bounding box center [559, 114] width 62 height 20
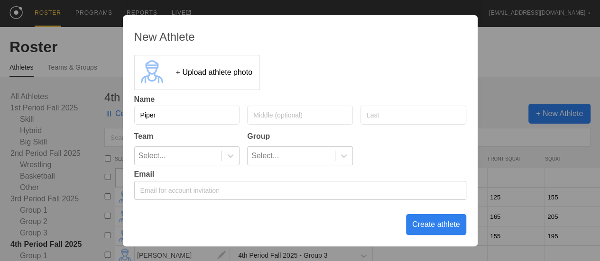
type input "Piper"
type input "[PERSON_NAME]"
click at [227, 161] on div at bounding box center [230, 156] width 18 height 18
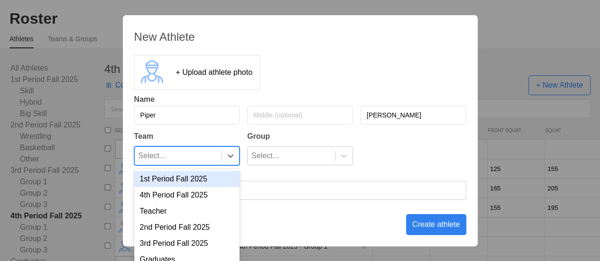
scroll to position [30, 0]
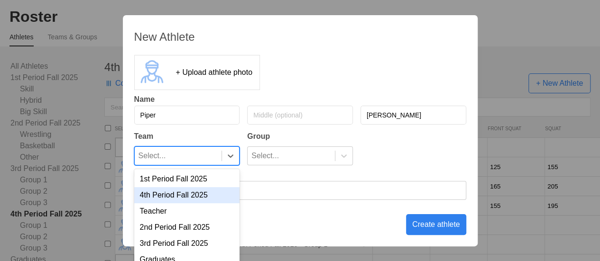
click at [201, 195] on div "4th Period Fall 2025" at bounding box center [187, 195] width 106 height 16
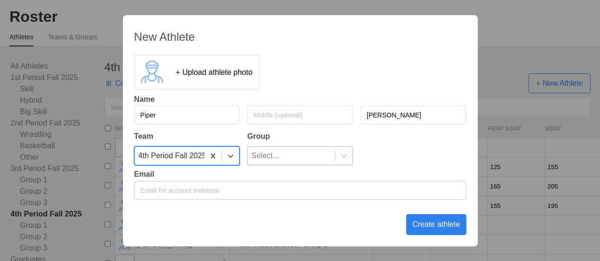
click at [277, 159] on div "Select..." at bounding box center [265, 156] width 28 height 18
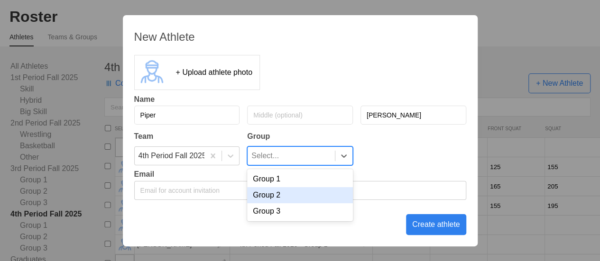
click at [279, 195] on div "Group 2" at bounding box center [300, 195] width 106 height 16
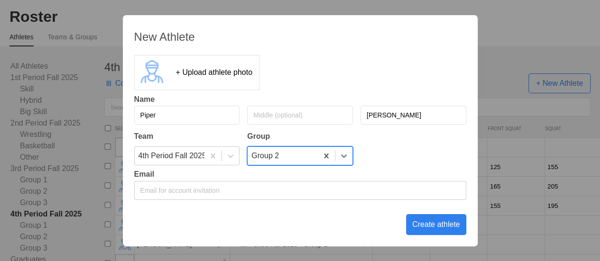
click at [432, 226] on div "Create athlete" at bounding box center [436, 224] width 60 height 21
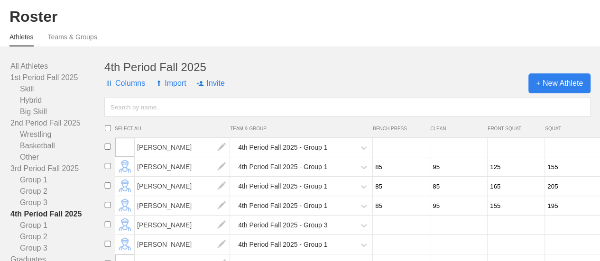
click at [545, 91] on span "+ New Athlete" at bounding box center [559, 84] width 62 height 20
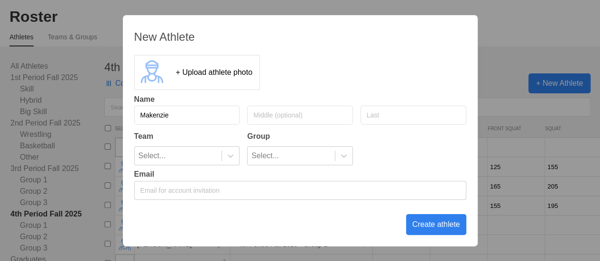
type input "Makenzie"
type input "Renrick"
click at [200, 153] on div "Select..." at bounding box center [178, 156] width 87 height 18
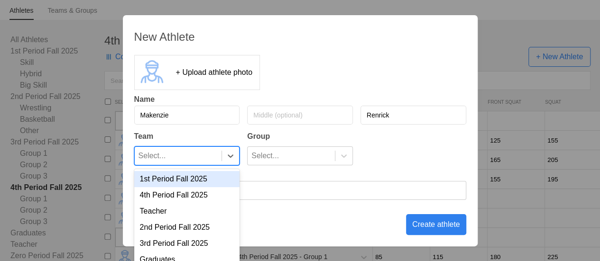
scroll to position [61, 0]
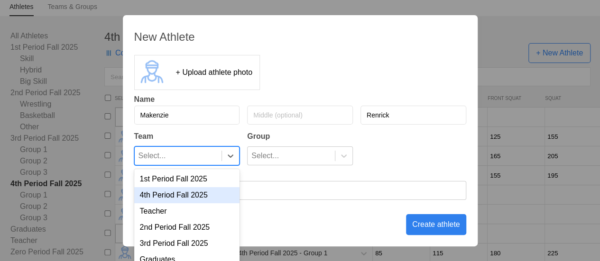
drag, startPoint x: 190, startPoint y: 192, endPoint x: 204, endPoint y: 184, distance: 16.5
click at [191, 192] on div "4th Period Fall 2025" at bounding box center [187, 195] width 106 height 16
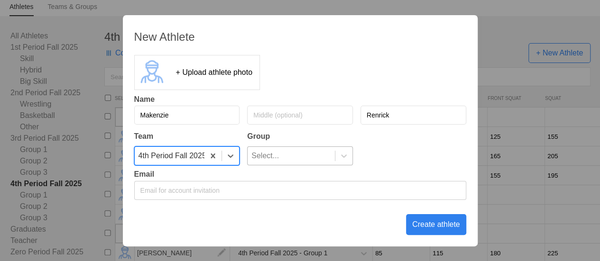
click at [261, 165] on div "Select..." at bounding box center [265, 156] width 28 height 18
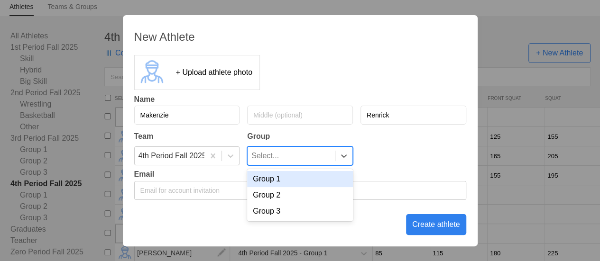
click at [270, 182] on div "Group 1" at bounding box center [300, 179] width 106 height 16
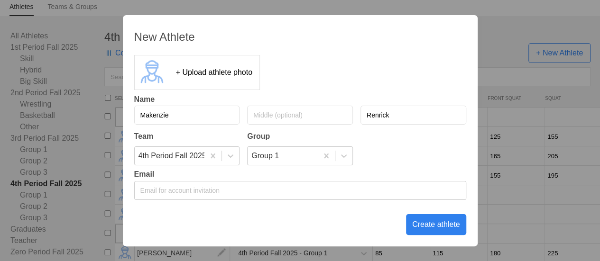
click at [427, 226] on div "Create athlete" at bounding box center [436, 224] width 60 height 21
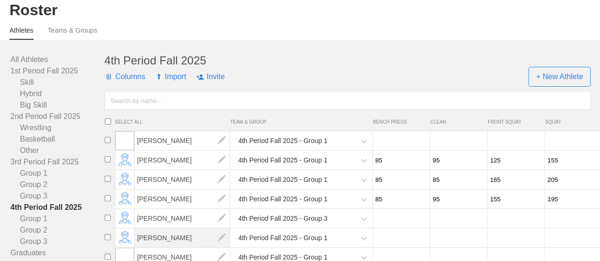
scroll to position [0, 0]
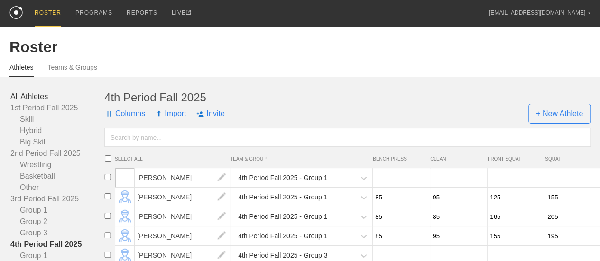
click at [37, 102] on link "All Athletes" at bounding box center [57, 96] width 94 height 11
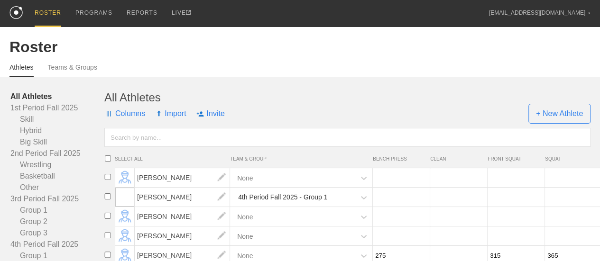
click at [148, 143] on input "text" at bounding box center [347, 137] width 486 height 19
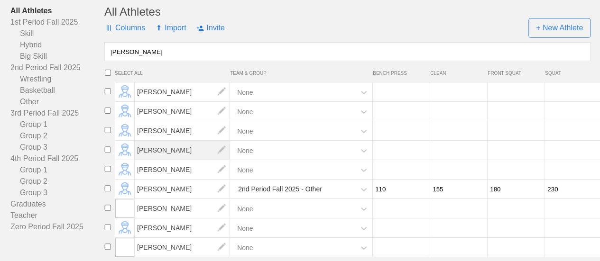
scroll to position [95, 0]
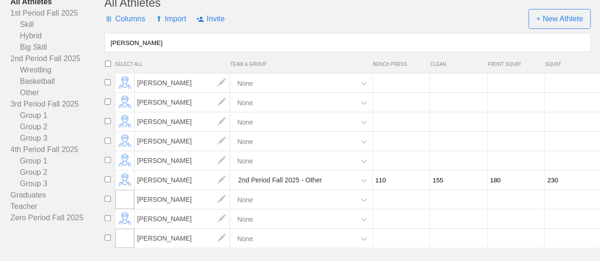
type input "[PERSON_NAME]"
click at [334, 190] on div "2nd Period Fall 2025 - Other" at bounding box center [293, 180] width 123 height 19
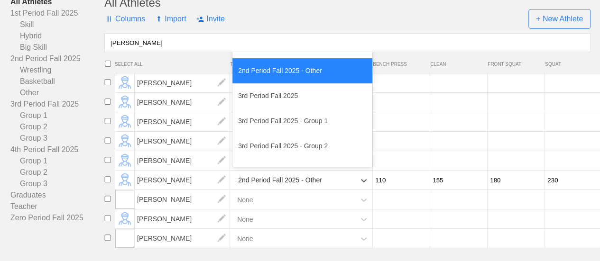
scroll to position [237, 0]
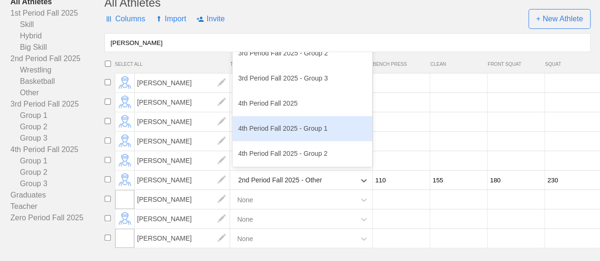
click at [303, 141] on div "4th Period Fall 2025 - Group 1" at bounding box center [302, 128] width 140 height 25
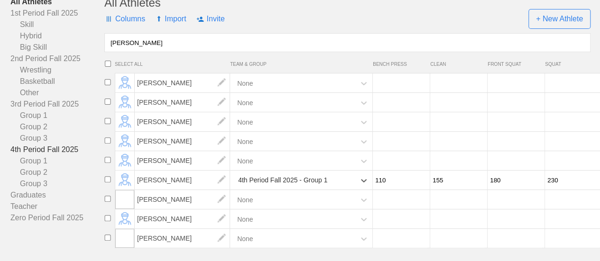
click at [43, 156] on link "4th Period Fall 2025" at bounding box center [57, 149] width 94 height 11
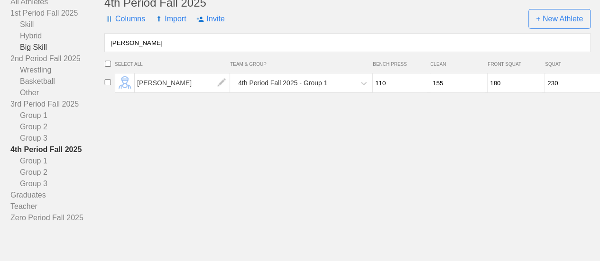
drag, startPoint x: 219, startPoint y: 55, endPoint x: 93, endPoint y: 52, distance: 125.7
click at [93, 52] on div "All Athletes 1st Period Fall 2025 Skill Hybrid Big Skill 2nd Period Fall 2025 W…" at bounding box center [299, 110] width 581 height 228
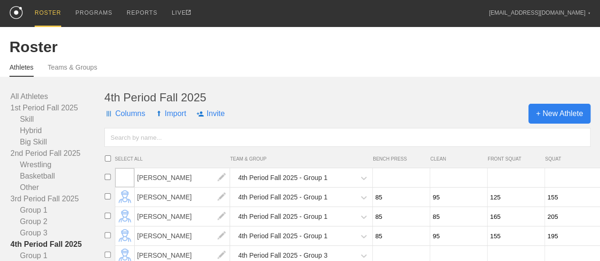
click at [553, 115] on span "+ New Athlete" at bounding box center [559, 114] width 62 height 20
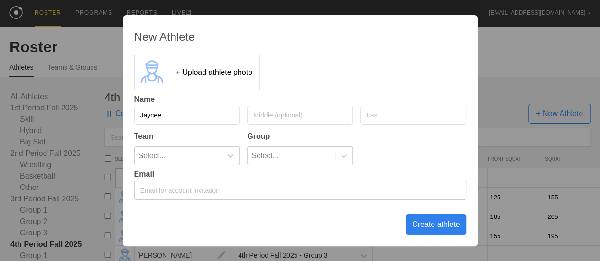
type input "Jaycee"
type input "[PERSON_NAME]"
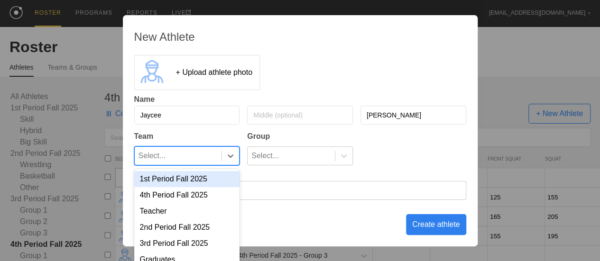
click at [185, 159] on div "Select..." at bounding box center [178, 156] width 87 height 18
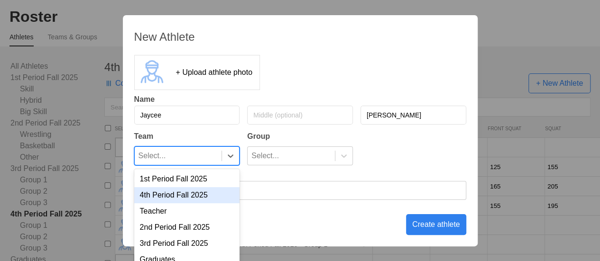
click at [180, 193] on div "4th Period Fall 2025" at bounding box center [187, 195] width 106 height 16
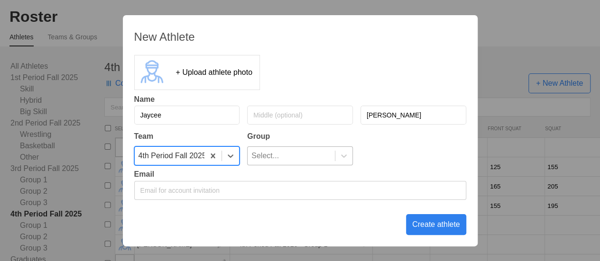
click at [279, 159] on div "Select..." at bounding box center [291, 156] width 87 height 18
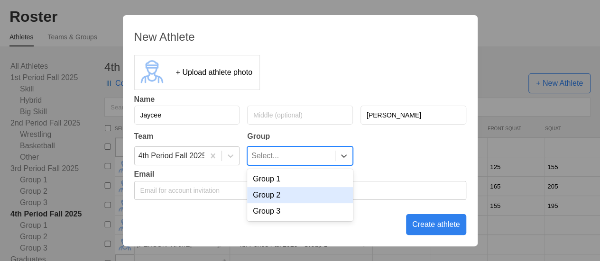
click at [280, 198] on div "Group 2" at bounding box center [300, 195] width 106 height 16
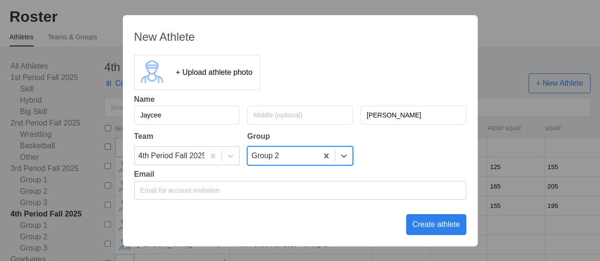
click at [435, 219] on div "Create athlete" at bounding box center [436, 224] width 60 height 21
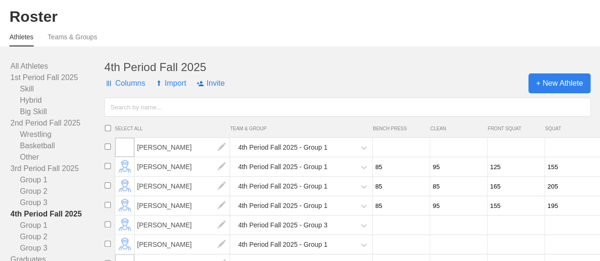
click at [542, 89] on span "+ New Athlete" at bounding box center [559, 84] width 62 height 20
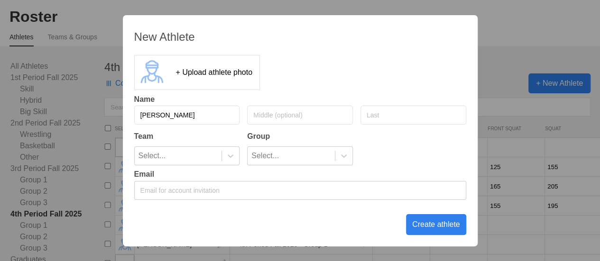
type input "[PERSON_NAME]"
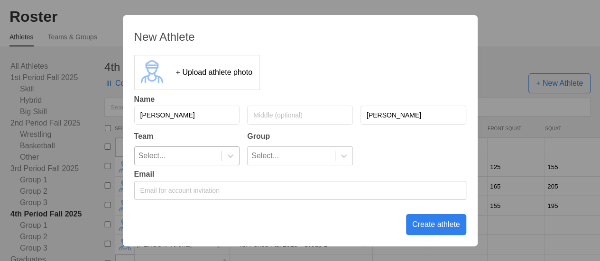
type input "[PERSON_NAME]"
click at [215, 161] on div "Select..." at bounding box center [178, 156] width 87 height 18
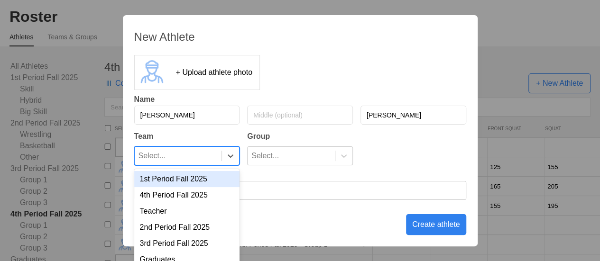
scroll to position [61, 0]
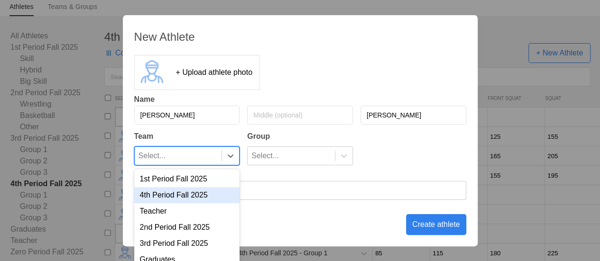
click at [195, 194] on div "4th Period Fall 2025" at bounding box center [187, 195] width 106 height 16
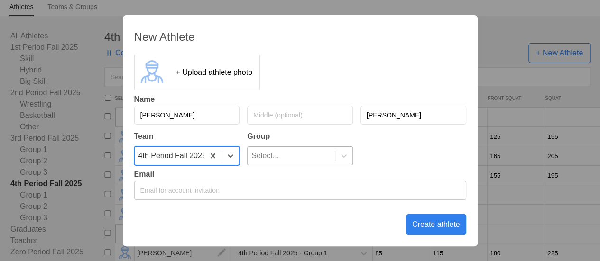
click at [283, 160] on div "Select..." at bounding box center [291, 156] width 87 height 18
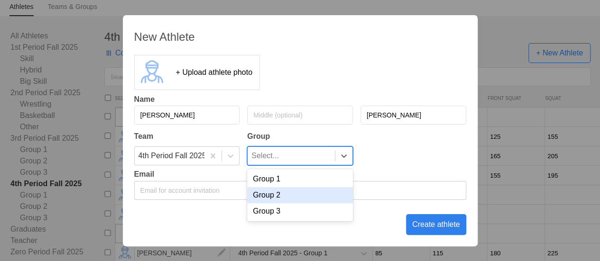
click at [281, 195] on div "Group 2" at bounding box center [300, 195] width 106 height 16
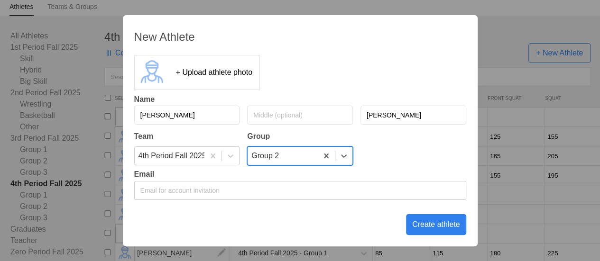
click at [452, 222] on div "Create athlete" at bounding box center [436, 224] width 60 height 21
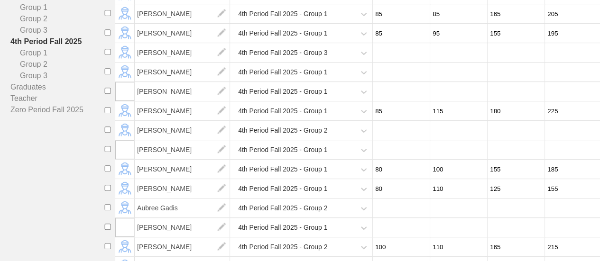
scroll to position [0, 0]
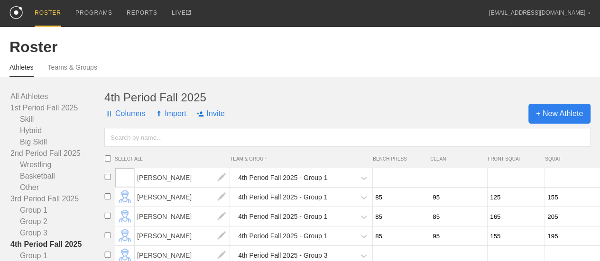
click at [551, 119] on span "+ New Athlete" at bounding box center [559, 114] width 62 height 20
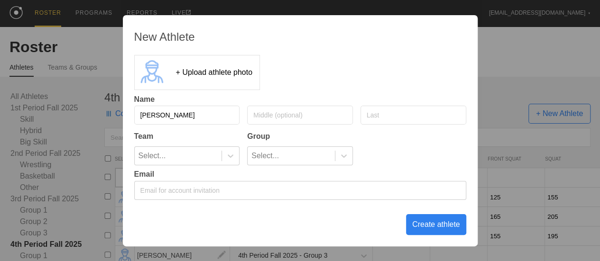
type input "[PERSON_NAME]"
click at [176, 163] on div "Select..." at bounding box center [178, 156] width 87 height 18
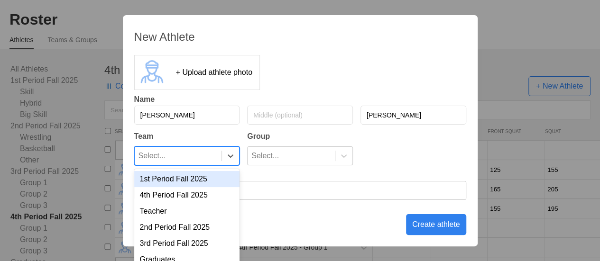
scroll to position [30, 0]
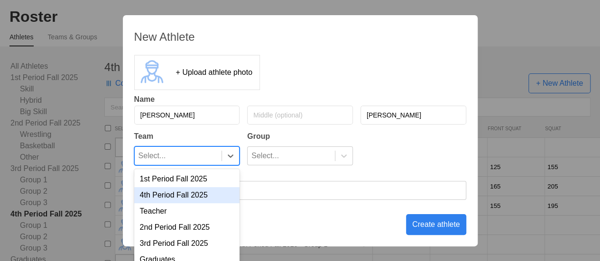
click at [178, 197] on div "4th Period Fall 2025" at bounding box center [187, 195] width 106 height 16
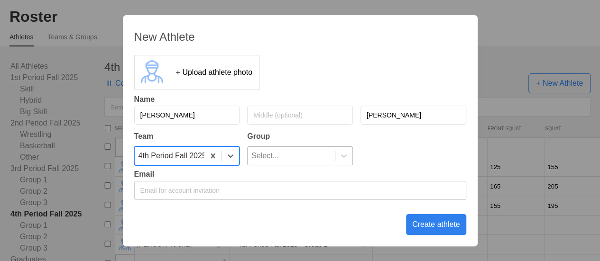
click at [258, 154] on div "Select..." at bounding box center [265, 156] width 28 height 18
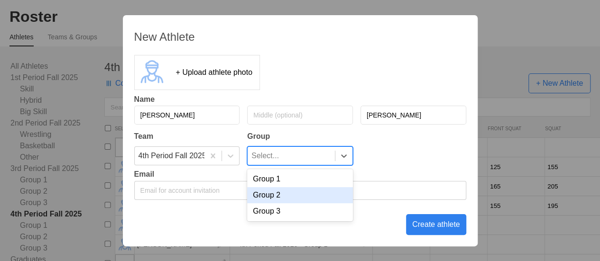
click at [269, 199] on div "Group 2" at bounding box center [300, 195] width 106 height 16
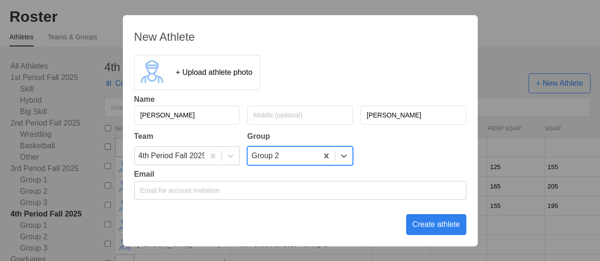
click at [422, 224] on div "Create athlete" at bounding box center [436, 224] width 60 height 21
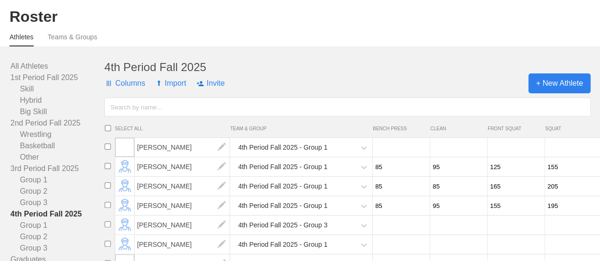
click at [583, 93] on span "+ New Athlete" at bounding box center [559, 84] width 62 height 20
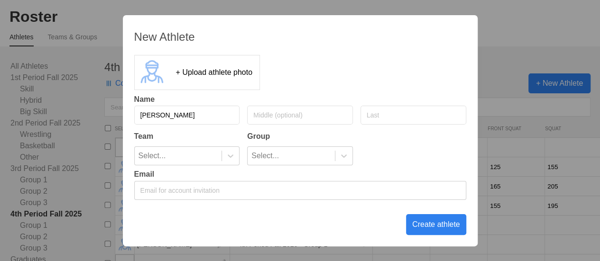
type input "[PERSON_NAME]"
type input "Waterhouse"
click at [218, 162] on div "Select..." at bounding box center [178, 156] width 87 height 18
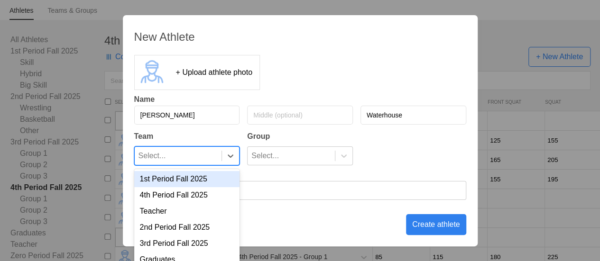
scroll to position [61, 0]
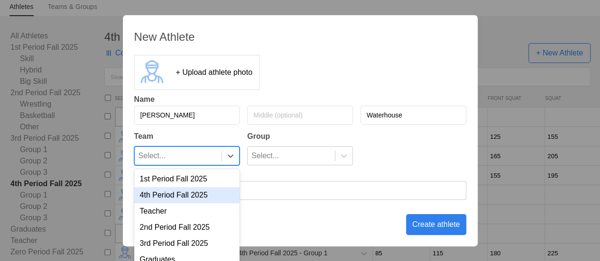
click at [206, 194] on div "4th Period Fall 2025" at bounding box center [187, 195] width 106 height 16
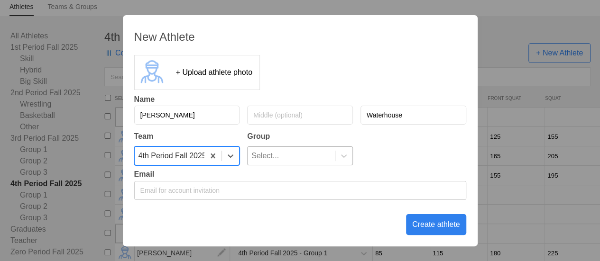
click at [312, 158] on div "Select..." at bounding box center [291, 156] width 87 height 18
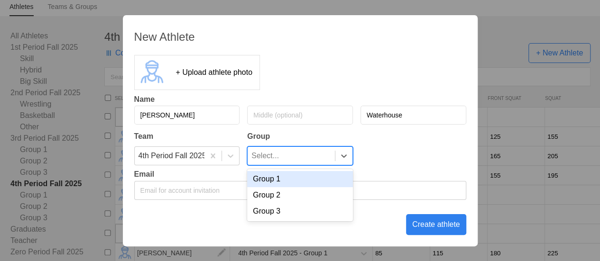
click at [305, 181] on div "Group 1" at bounding box center [300, 179] width 106 height 16
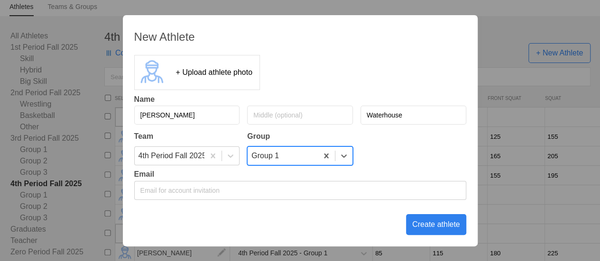
click at [411, 224] on div "Create athlete" at bounding box center [436, 224] width 60 height 21
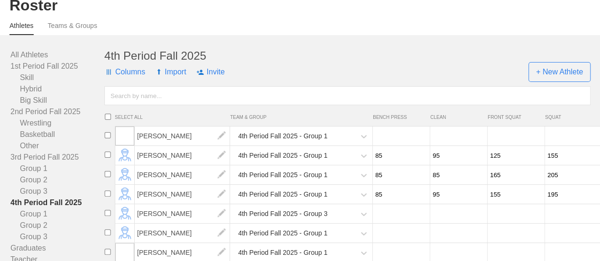
scroll to position [0, 0]
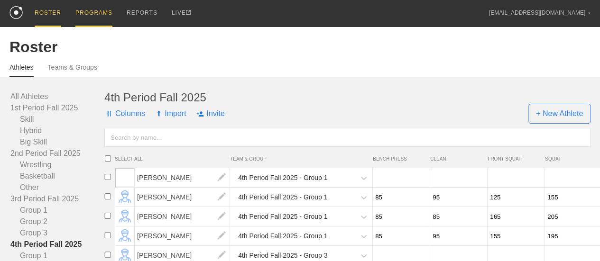
click at [102, 15] on div "PROGRAMS" at bounding box center [93, 13] width 37 height 27
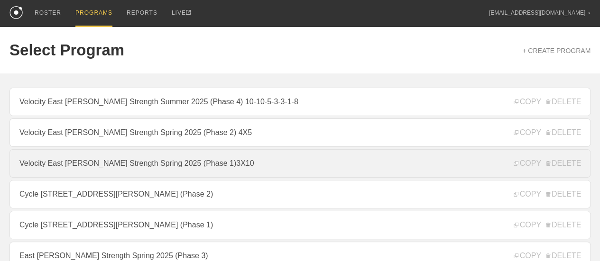
click at [261, 167] on link "Velocity East [PERSON_NAME] Strength Spring 2025 (Phase 1)3X10" at bounding box center [299, 163] width 581 height 28
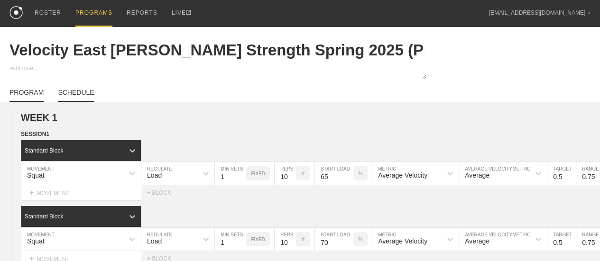
click at [74, 100] on link "SCHEDULE" at bounding box center [76, 95] width 36 height 13
type textarea "x"
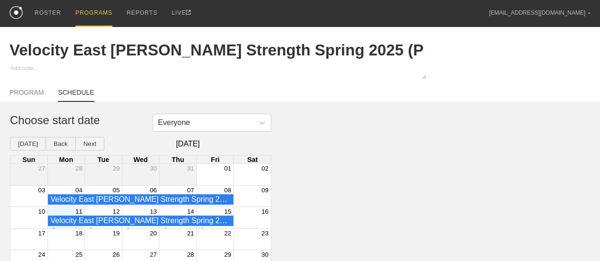
click at [67, 216] on div "11" at bounding box center [65, 211] width 37 height 9
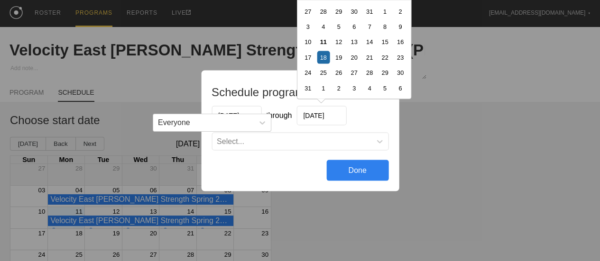
click at [321, 112] on input "[DATE]" at bounding box center [321, 115] width 50 height 19
click at [383, 41] on div "15" at bounding box center [384, 41] width 13 height 13
type input "[DATE]"
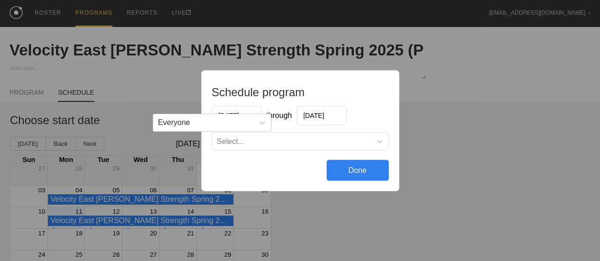
click at [321, 139] on div "Select..." at bounding box center [291, 141] width 159 height 9
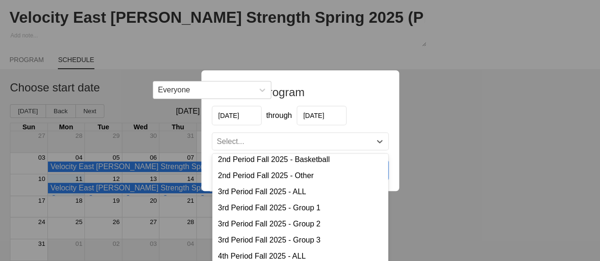
scroll to position [124, 0]
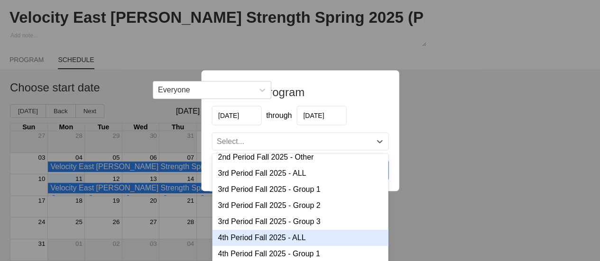
click at [289, 239] on div "4th Period Fall 2025 - ALL" at bounding box center [300, 238] width 176 height 16
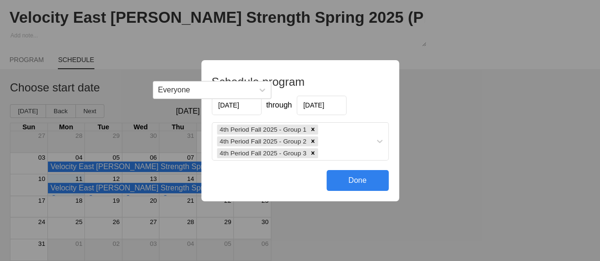
click at [359, 179] on div "Done" at bounding box center [357, 180] width 62 height 21
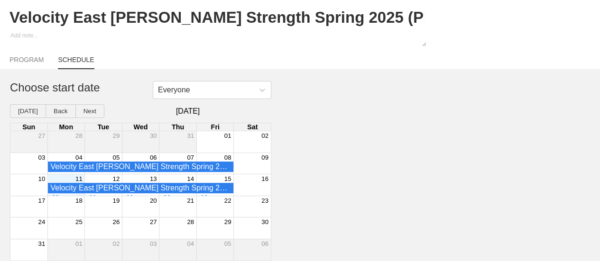
scroll to position [0, 0]
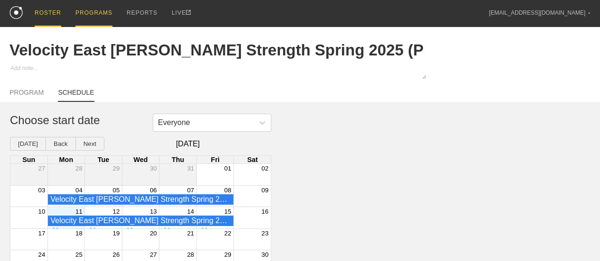
click at [54, 14] on div "ROSTER" at bounding box center [48, 13] width 27 height 27
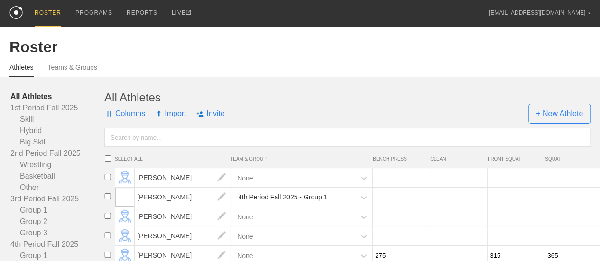
click at [56, 114] on link "1st Period Fall 2025" at bounding box center [57, 107] width 94 height 11
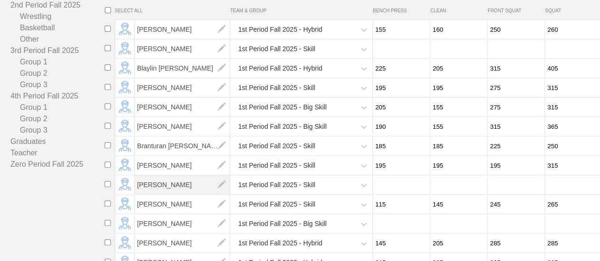
scroll to position [142, 0]
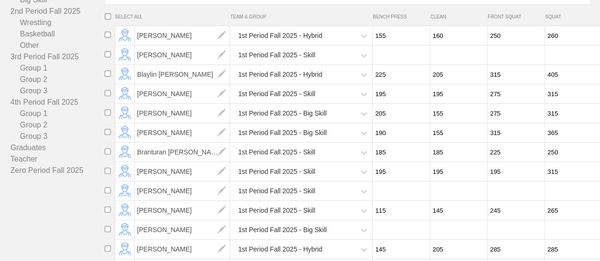
click at [560, 201] on input "number" at bounding box center [572, 191] width 55 height 18
type input "275"
click at [506, 201] on input "number" at bounding box center [515, 191] width 55 height 18
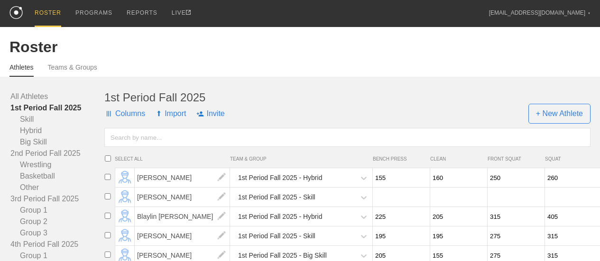
scroll to position [142, 0]
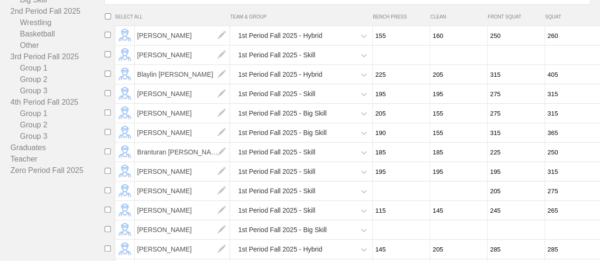
type input "205"
click at [444, 201] on input "number" at bounding box center [457, 191] width 55 height 18
type input "135"
click at [390, 199] on input "number" at bounding box center [400, 191] width 55 height 18
type input "155"
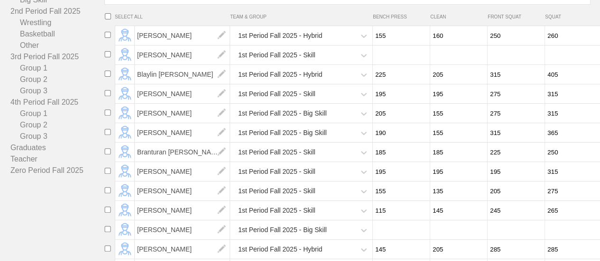
click at [78, 207] on html "ROSTER PROGRAMS REPORTS LIVE mpatton@jcss.us ▼ Settings Logout Roster Athletes …" at bounding box center [300, 41] width 600 height 366
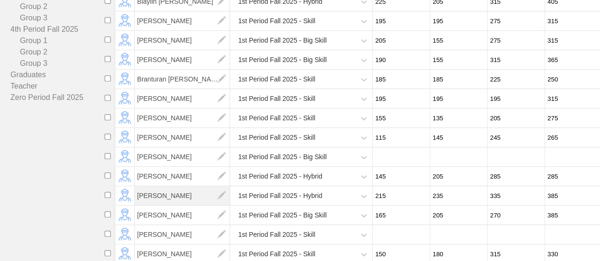
scroll to position [237, 0]
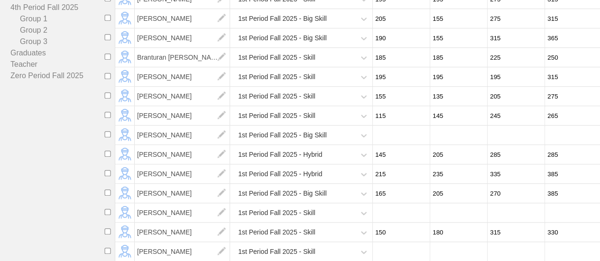
click at [387, 143] on input "number" at bounding box center [400, 135] width 55 height 18
type input "155"
click at [451, 143] on input "number" at bounding box center [457, 135] width 55 height 18
type input "150"
click at [513, 145] on input "number" at bounding box center [515, 135] width 55 height 18
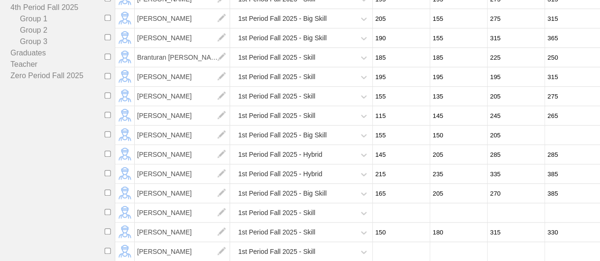
type input "205"
click at [569, 141] on input "number" at bounding box center [572, 135] width 55 height 18
type input "235"
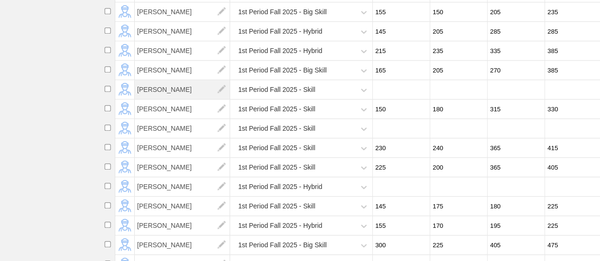
scroll to position [379, 0]
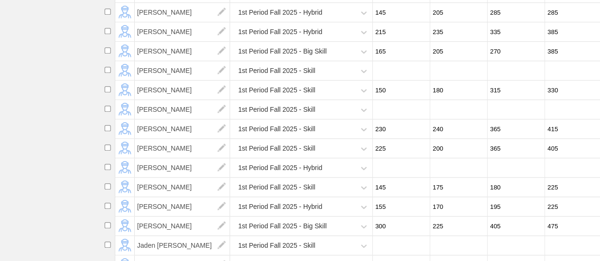
click at [396, 78] on input "number" at bounding box center [400, 71] width 55 height 18
type input "140"
click at [447, 80] on input "number" at bounding box center [457, 71] width 55 height 18
type input "155"
click at [511, 79] on input "number" at bounding box center [515, 71] width 55 height 18
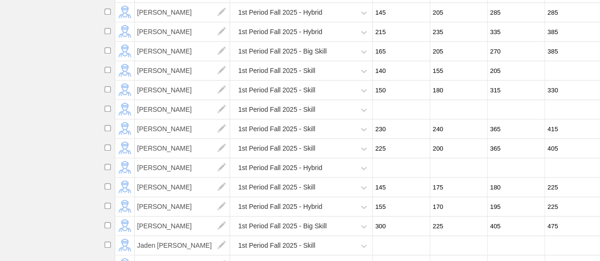
type input "205"
click at [567, 79] on input "number" at bounding box center [572, 71] width 55 height 18
type input "210"
click at [384, 119] on input "number" at bounding box center [400, 110] width 55 height 18
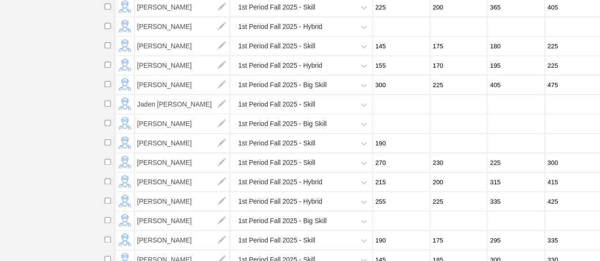
scroll to position [522, 0]
click at [396, 34] on input "number" at bounding box center [400, 26] width 55 height 18
type input "145"
click at [461, 34] on input "number" at bounding box center [457, 26] width 55 height 18
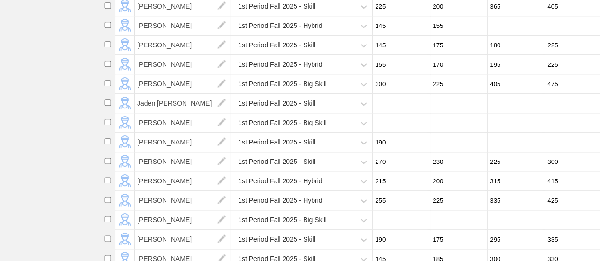
type input "155"
click at [510, 33] on input "number" at bounding box center [515, 26] width 55 height 18
type input "175"
click at [570, 35] on input "number" at bounding box center [572, 26] width 55 height 18
type input "190"
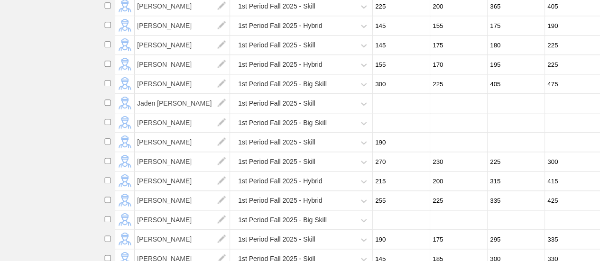
click at [387, 110] on input "number" at bounding box center [400, 103] width 55 height 18
type input "135"
click at [440, 113] on input "number" at bounding box center [457, 103] width 55 height 18
type input "135"
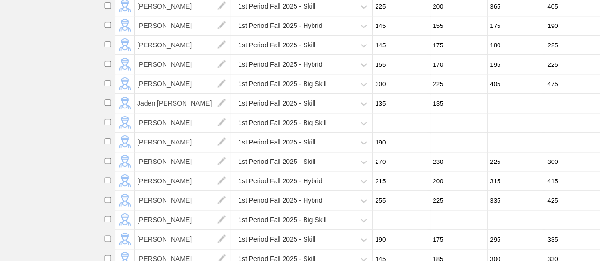
click at [496, 112] on input "number" at bounding box center [515, 103] width 55 height 18
type input "215"
click at [559, 111] on input "number" at bounding box center [572, 103] width 55 height 18
type input "235"
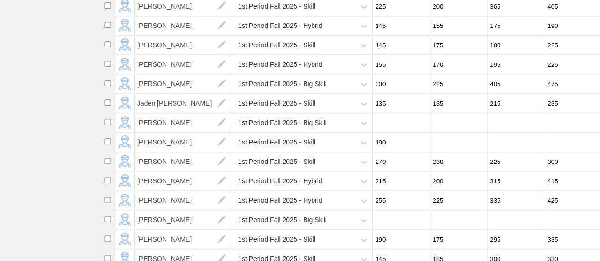
click at [391, 131] on input "number" at bounding box center [400, 123] width 55 height 18
type input "135"
click at [451, 129] on input "number" at bounding box center [457, 123] width 55 height 18
type input "115"
click at [513, 131] on input "number" at bounding box center [515, 123] width 55 height 18
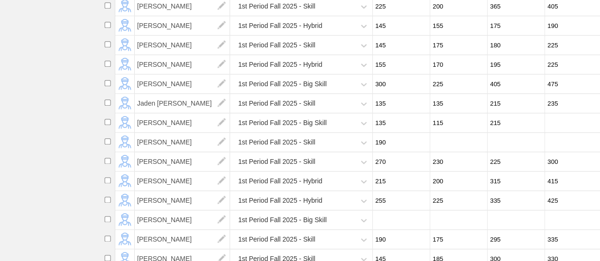
click at [558, 132] on input "number" at bounding box center [572, 123] width 55 height 18
click at [500, 130] on input "215" at bounding box center [515, 123] width 55 height 18
type input "2"
type input "130"
click at [566, 129] on input "number" at bounding box center [572, 123] width 55 height 18
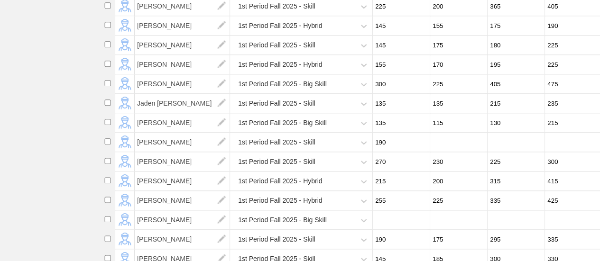
type input "215"
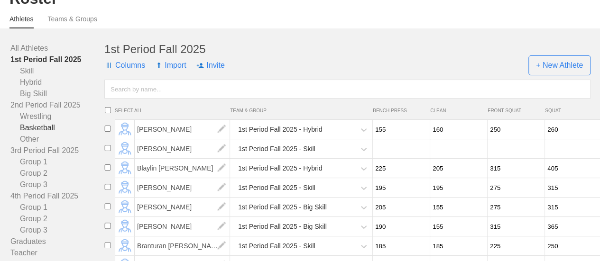
scroll to position [47, 0]
click at [391, 158] on input "number" at bounding box center [400, 150] width 55 height 18
type input "155"
click at [443, 155] on input "number" at bounding box center [457, 150] width 55 height 18
type input "140"
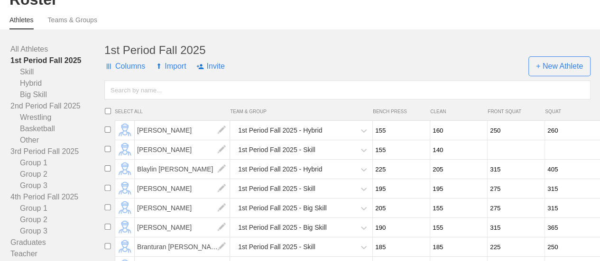
click at [507, 157] on input "number" at bounding box center [515, 150] width 55 height 18
type input "225"
click at [553, 159] on input "number" at bounding box center [572, 150] width 55 height 18
type input "255"
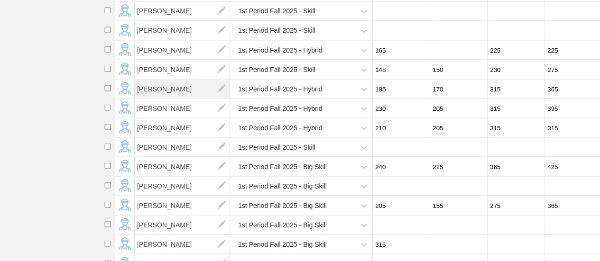
scroll to position [862, 0]
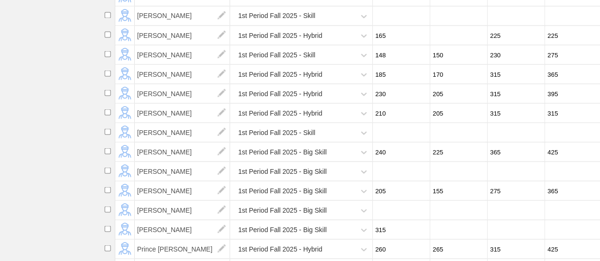
click at [451, 43] on input "number" at bounding box center [457, 35] width 55 height 18
type input "170"
click at [394, 139] on input "number" at bounding box center [400, 132] width 55 height 18
type input "200"
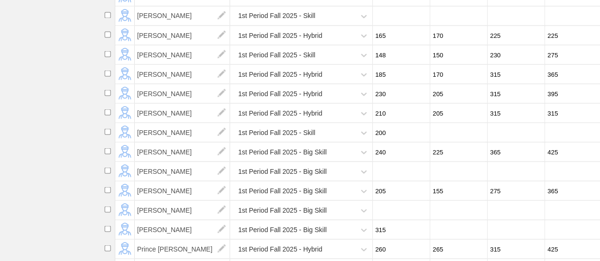
click at [461, 142] on input "number" at bounding box center [457, 132] width 55 height 18
type input "160"
click at [505, 140] on input "number" at bounding box center [515, 132] width 55 height 18
type input "220"
click at [555, 139] on input "number" at bounding box center [572, 132] width 55 height 18
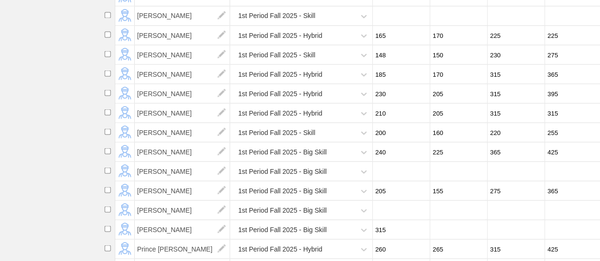
type input "255"
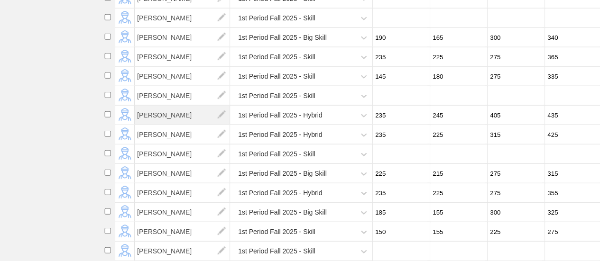
scroll to position [1147, 0]
click at [388, 149] on input "number" at bounding box center [400, 154] width 55 height 18
type input "120"
click at [463, 146] on input "number" at bounding box center [457, 154] width 55 height 18
type input "155"
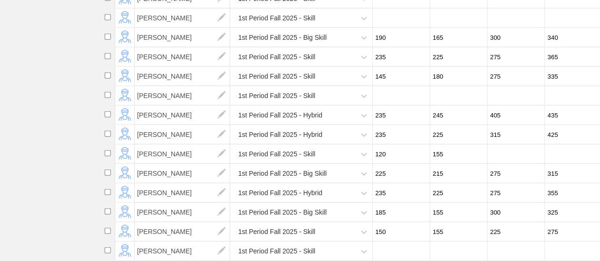
click at [499, 145] on input "number" at bounding box center [515, 154] width 55 height 18
type input "205"
click at [559, 147] on input "number" at bounding box center [572, 154] width 55 height 18
type input "205"
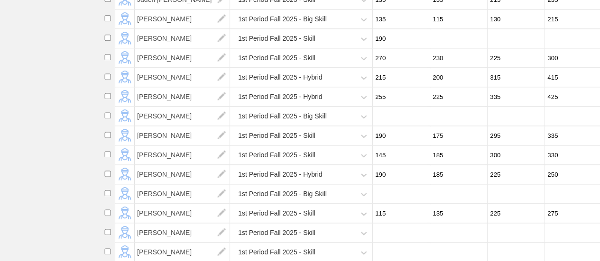
scroll to position [625, 0]
click at [443, 48] on input "number" at bounding box center [457, 39] width 55 height 18
type input "170"
click at [504, 47] on input "number" at bounding box center [515, 39] width 55 height 18
type input "315"
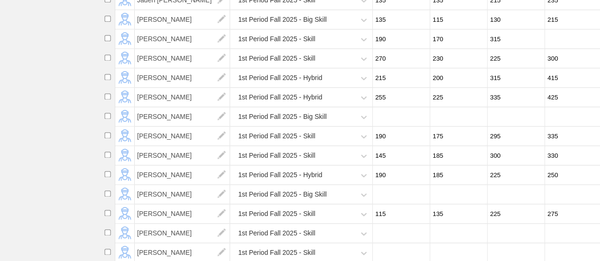
click at [557, 47] on input "number" at bounding box center [572, 39] width 55 height 18
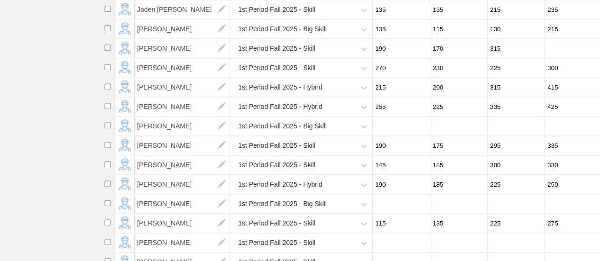
scroll to position [578, 0]
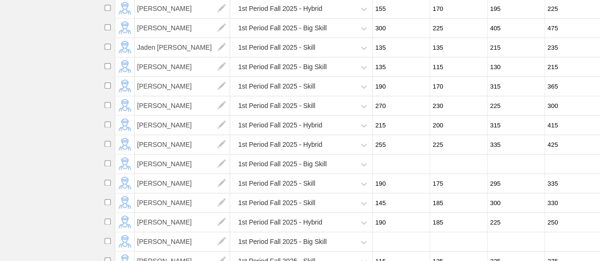
type input "365"
click at [450, 95] on input "170" at bounding box center [457, 86] width 55 height 18
click at [445, 93] on input "185" at bounding box center [457, 86] width 55 height 18
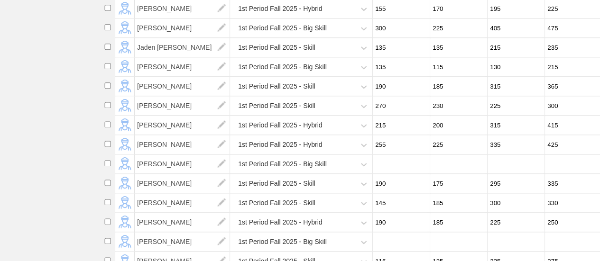
drag, startPoint x: 445, startPoint y: 93, endPoint x: 433, endPoint y: 95, distance: 12.5
click at [433, 95] on input "185" at bounding box center [457, 86] width 55 height 18
type input "205"
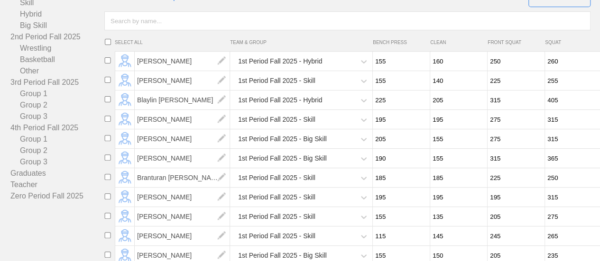
scroll to position [56, 0]
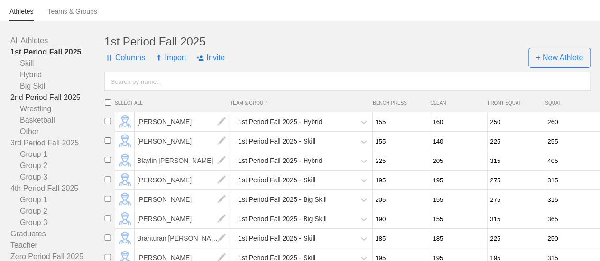
click at [66, 103] on link "2nd Period Fall 2025" at bounding box center [57, 97] width 94 height 11
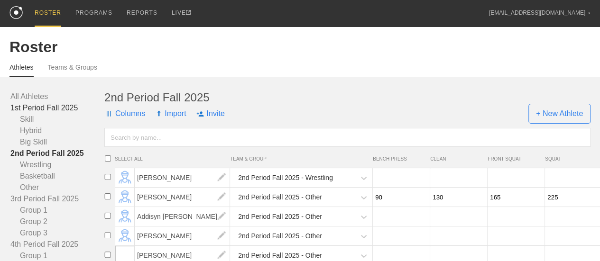
click at [59, 114] on link "1st Period Fall 2025" at bounding box center [57, 107] width 94 height 11
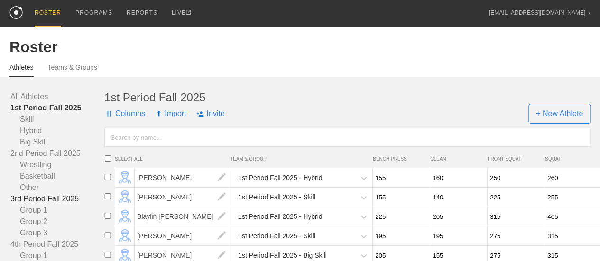
click at [67, 205] on link "3rd Period Fall 2025" at bounding box center [57, 199] width 94 height 11
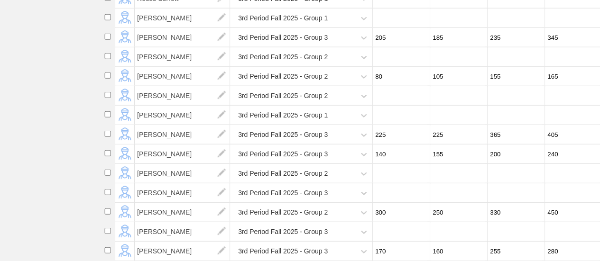
scroll to position [1245, 0]
click at [388, 108] on input "number" at bounding box center [400, 115] width 55 height 18
type input "255"
click at [454, 109] on input "number" at bounding box center [457, 115] width 55 height 18
type input "245"
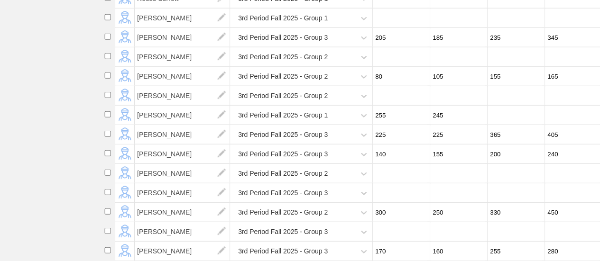
click at [506, 113] on input "number" at bounding box center [515, 115] width 55 height 18
type input "315"
click at [567, 110] on input "number" at bounding box center [572, 115] width 55 height 18
type input "500"
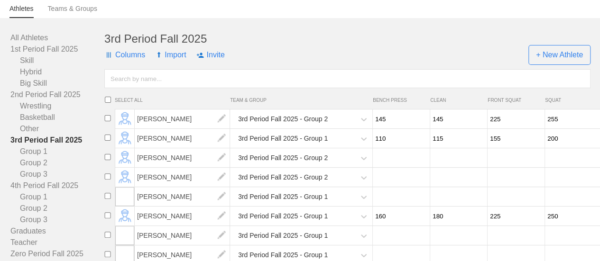
scroll to position [0, 0]
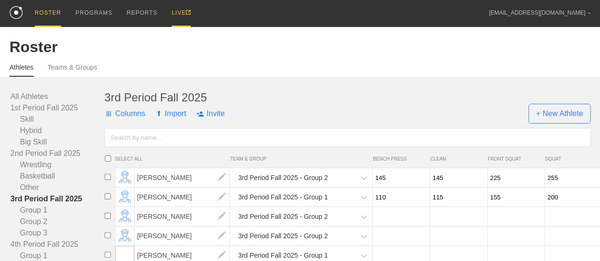
click at [176, 14] on div "LIVE" at bounding box center [181, 13] width 19 height 27
click at [56, 114] on link "1st Period Fall 2025" at bounding box center [57, 107] width 94 height 11
